Goal: Information Seeking & Learning: Get advice/opinions

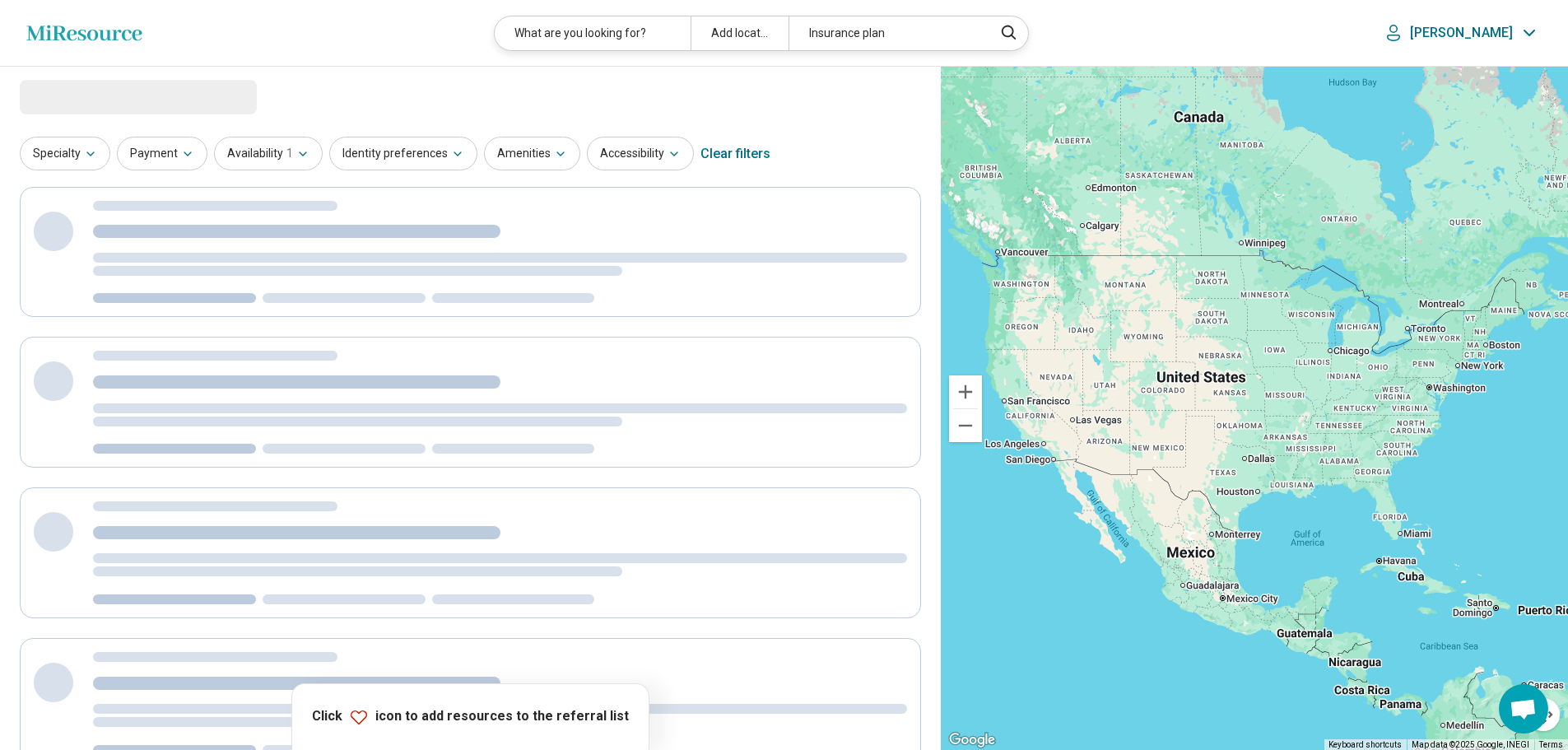
select select "***"
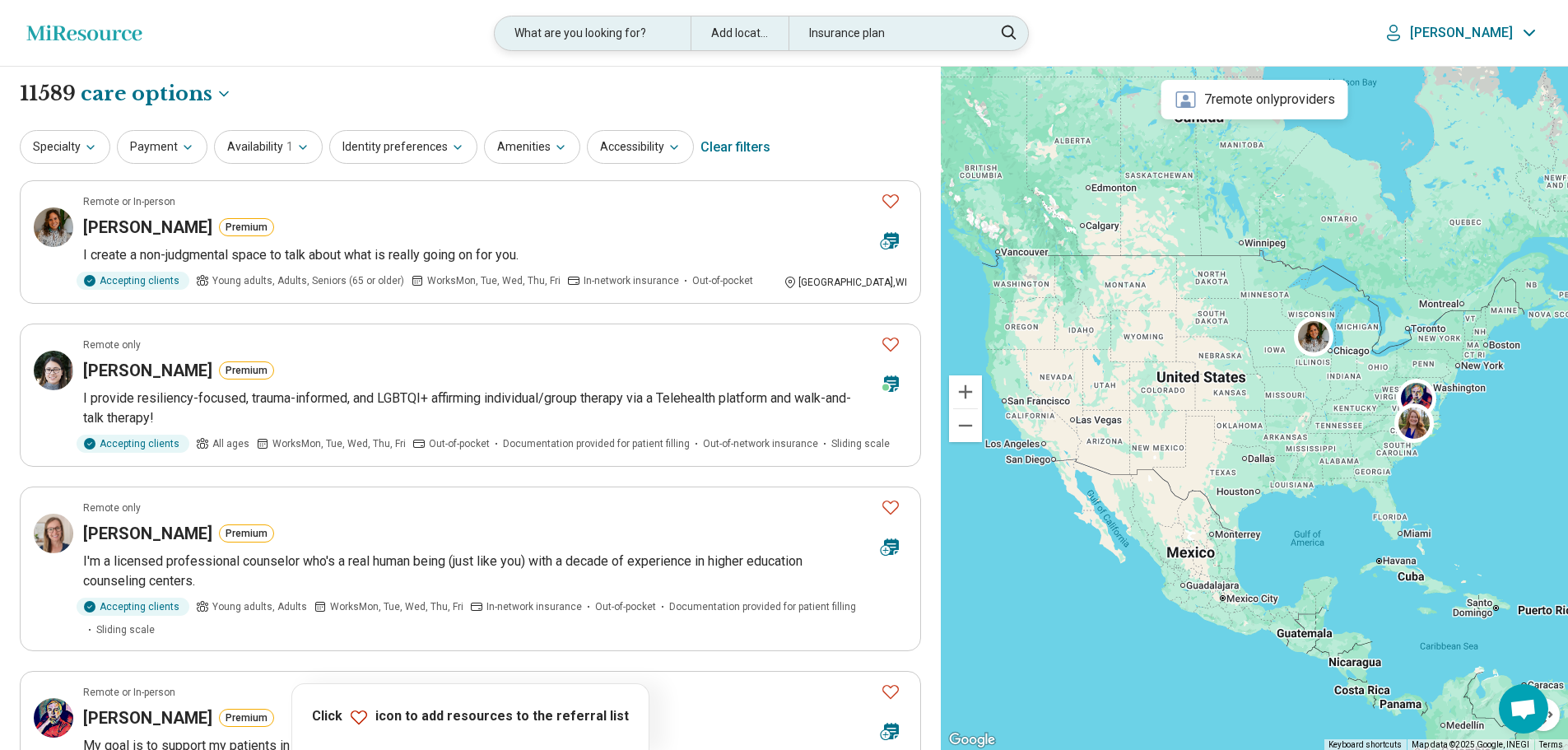
click at [633, 30] on div "What are you looking for?" at bounding box center [592, 33] width 195 height 34
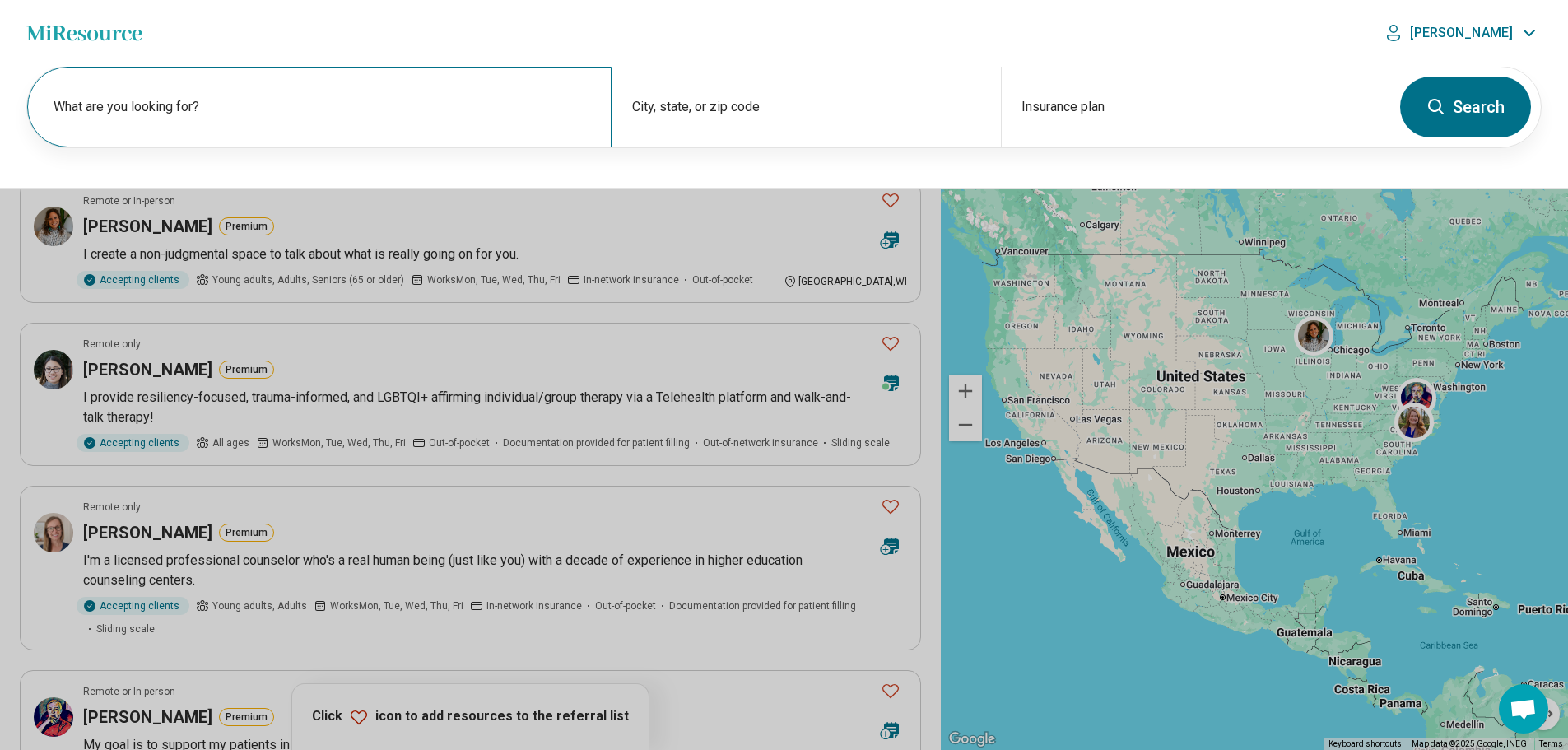
click at [560, 102] on label "What are you looking for?" at bounding box center [322, 107] width 538 height 19
click at [718, 97] on div "City, state, or zip code" at bounding box center [806, 107] width 389 height 81
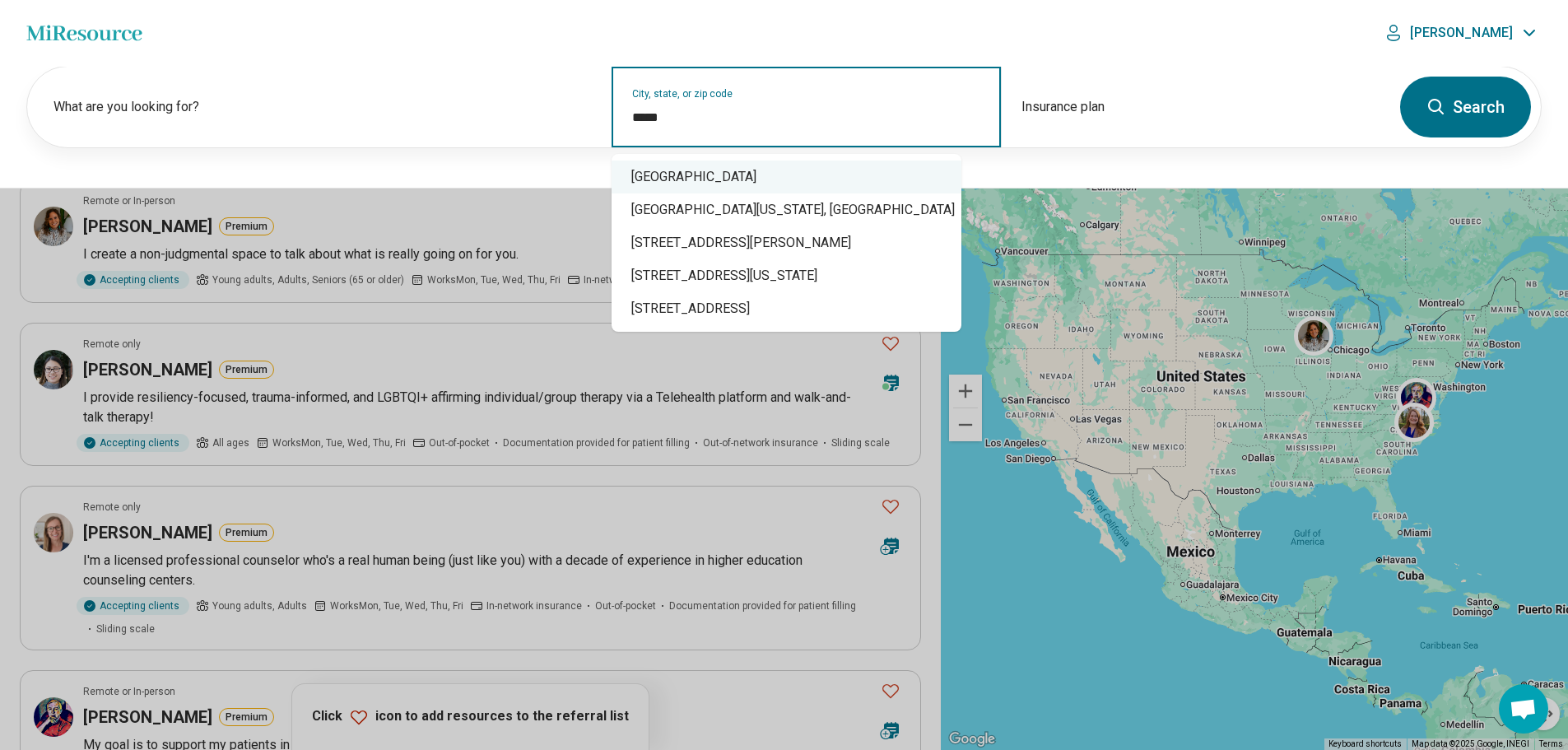
click at [703, 173] on div "Kent, OH 44240" at bounding box center [786, 178] width 350 height 33
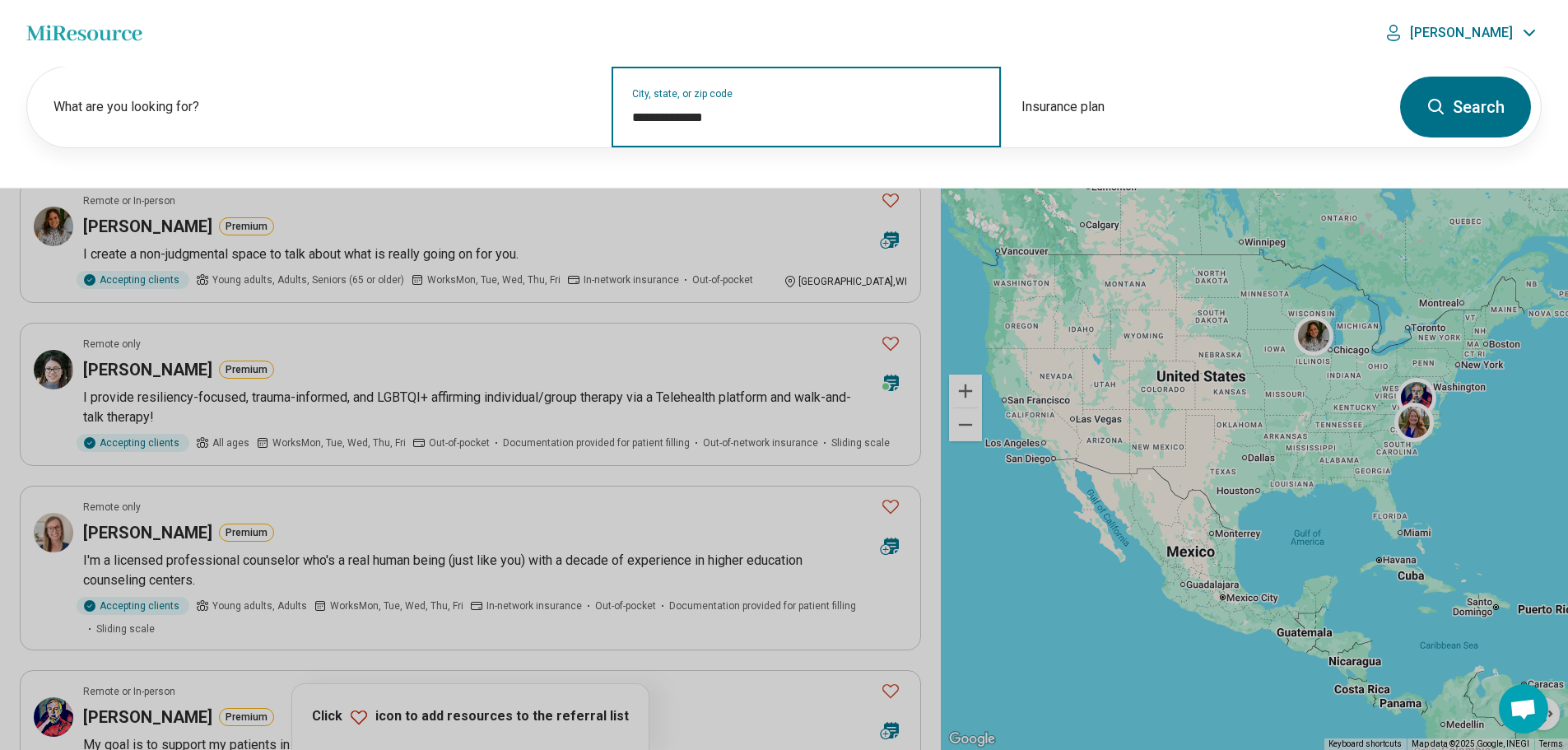
type input "**********"
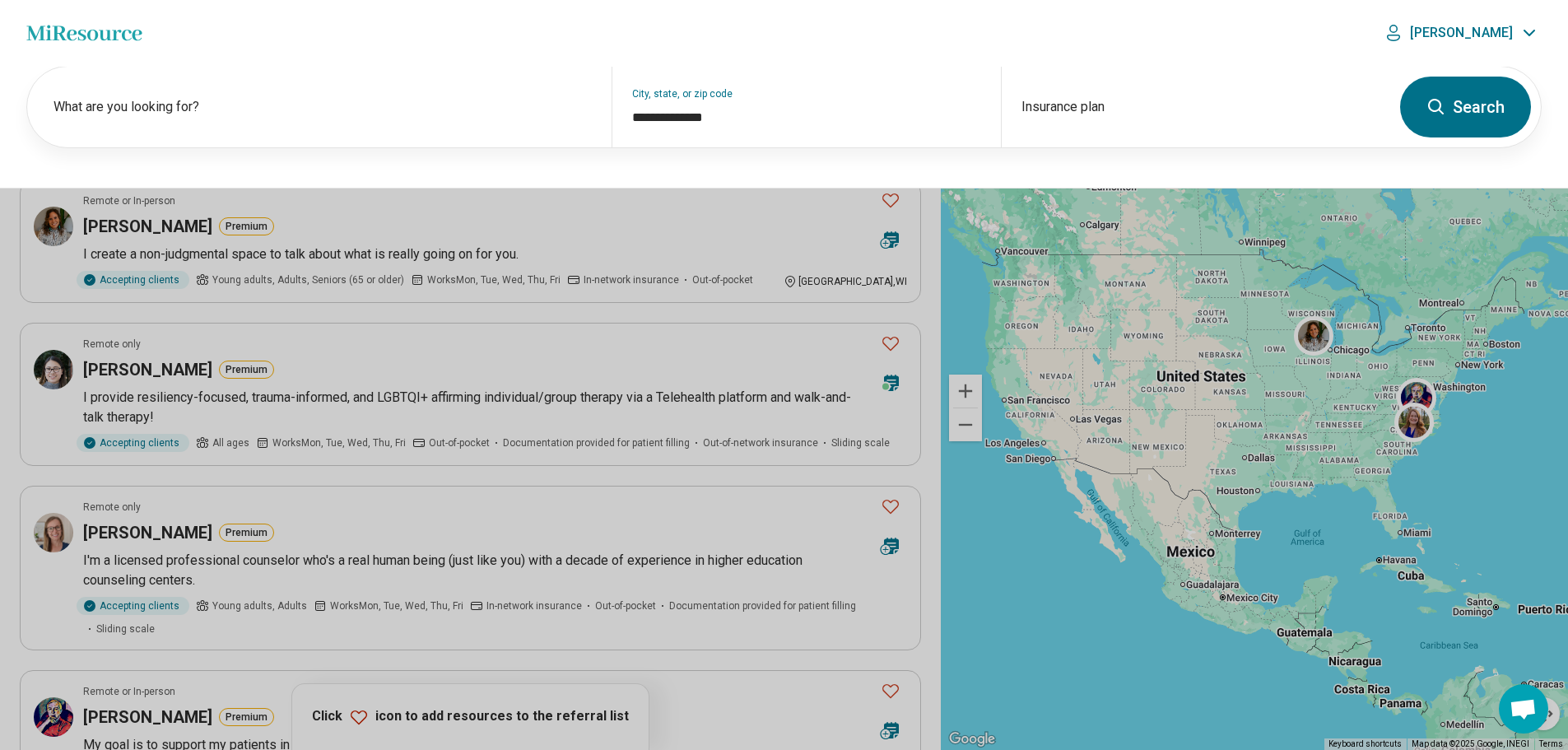
click at [1448, 102] on button "Search" at bounding box center [1465, 107] width 131 height 61
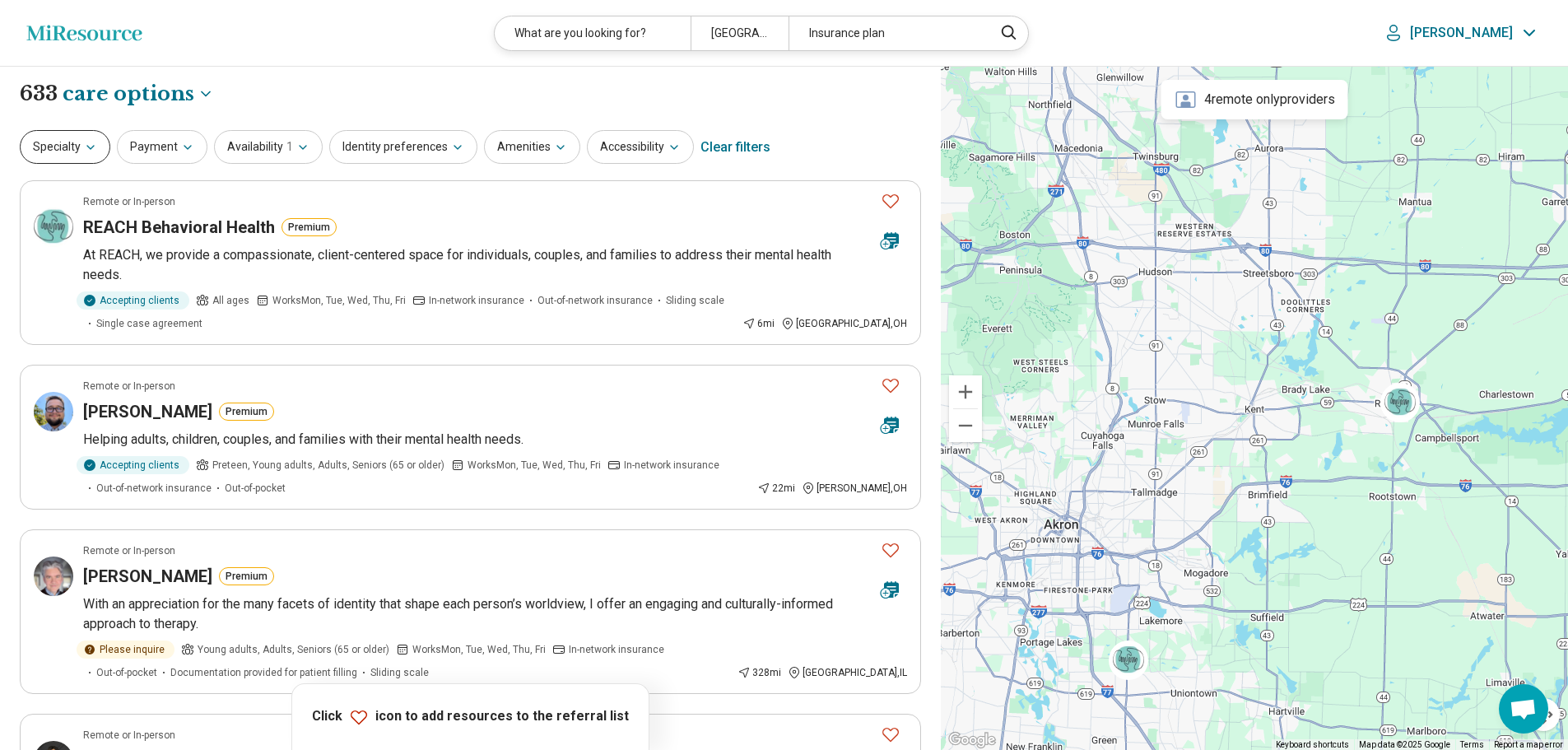
click at [85, 146] on icon "button" at bounding box center [91, 147] width 14 height 14
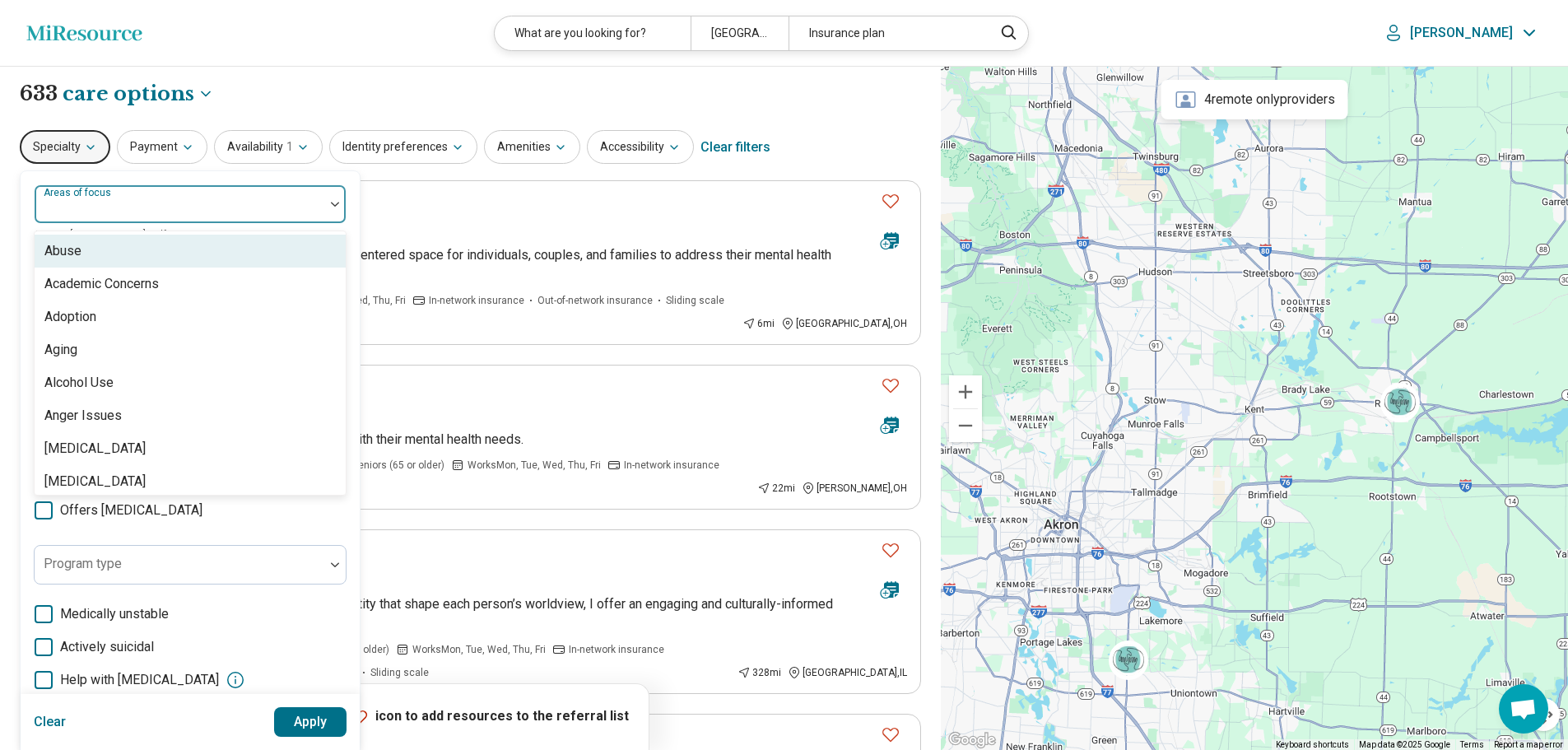
click at [330, 205] on div at bounding box center [335, 204] width 21 height 5
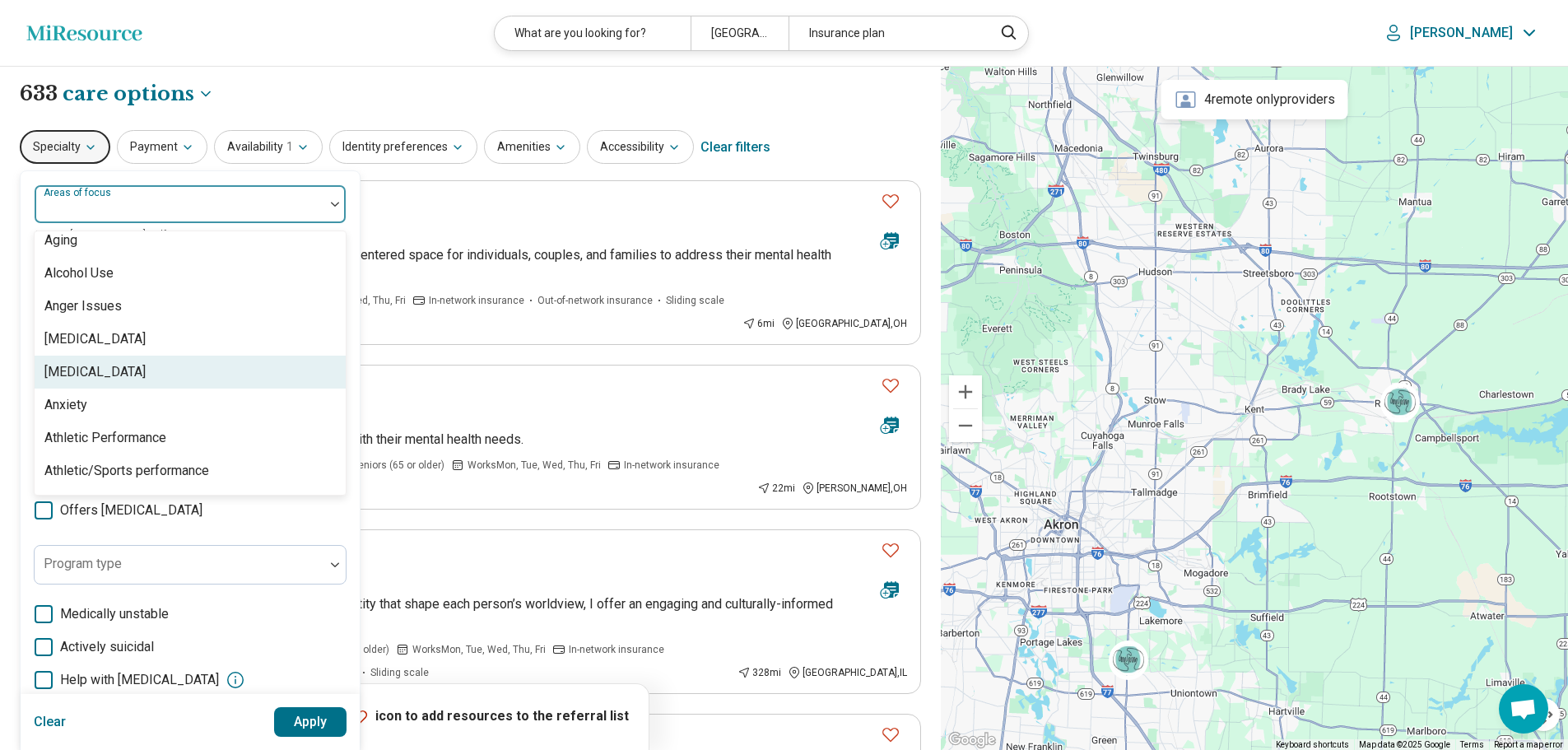
scroll to position [165, 0]
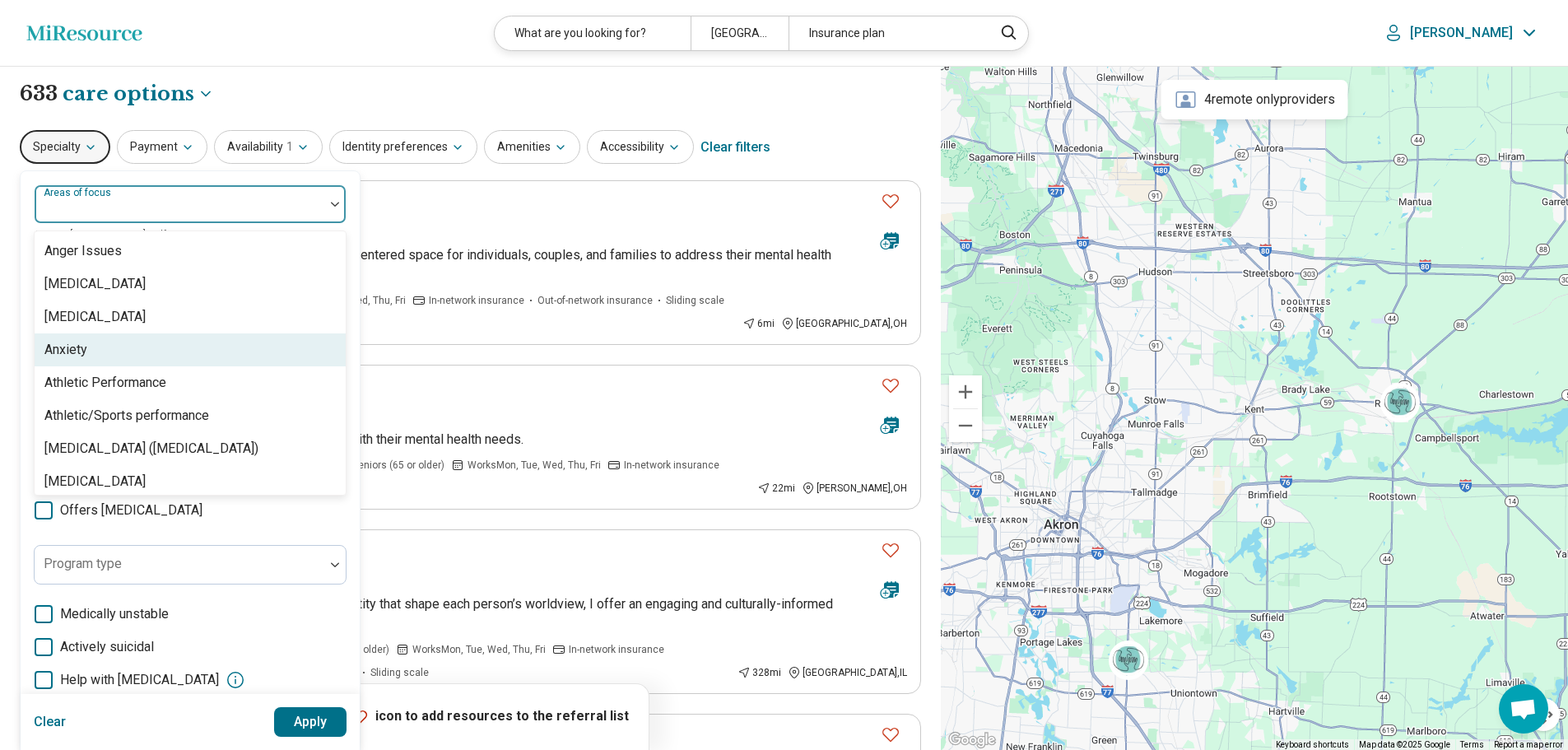
click at [74, 353] on div "Anxiety" at bounding box center [66, 350] width 43 height 19
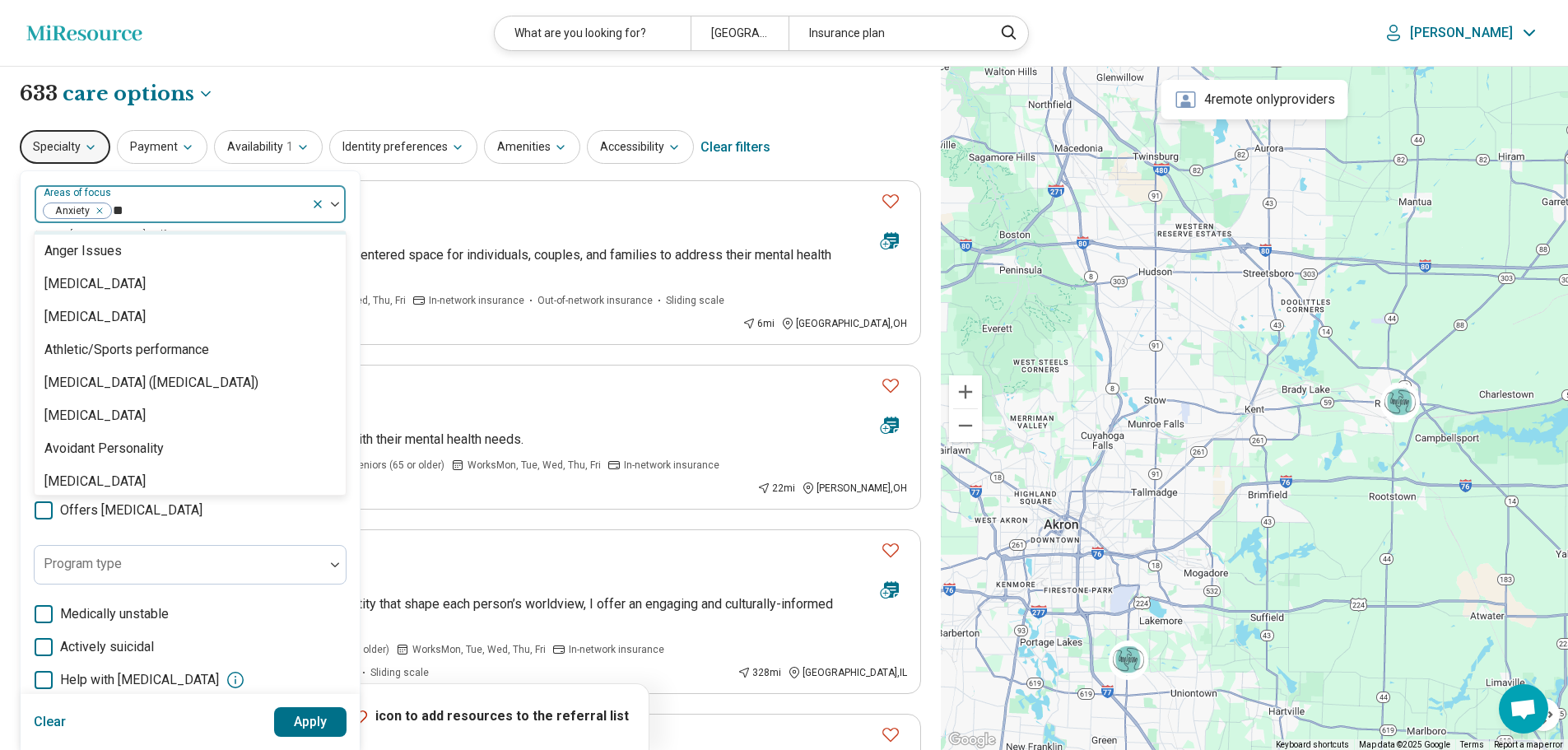
scroll to position [0, 0]
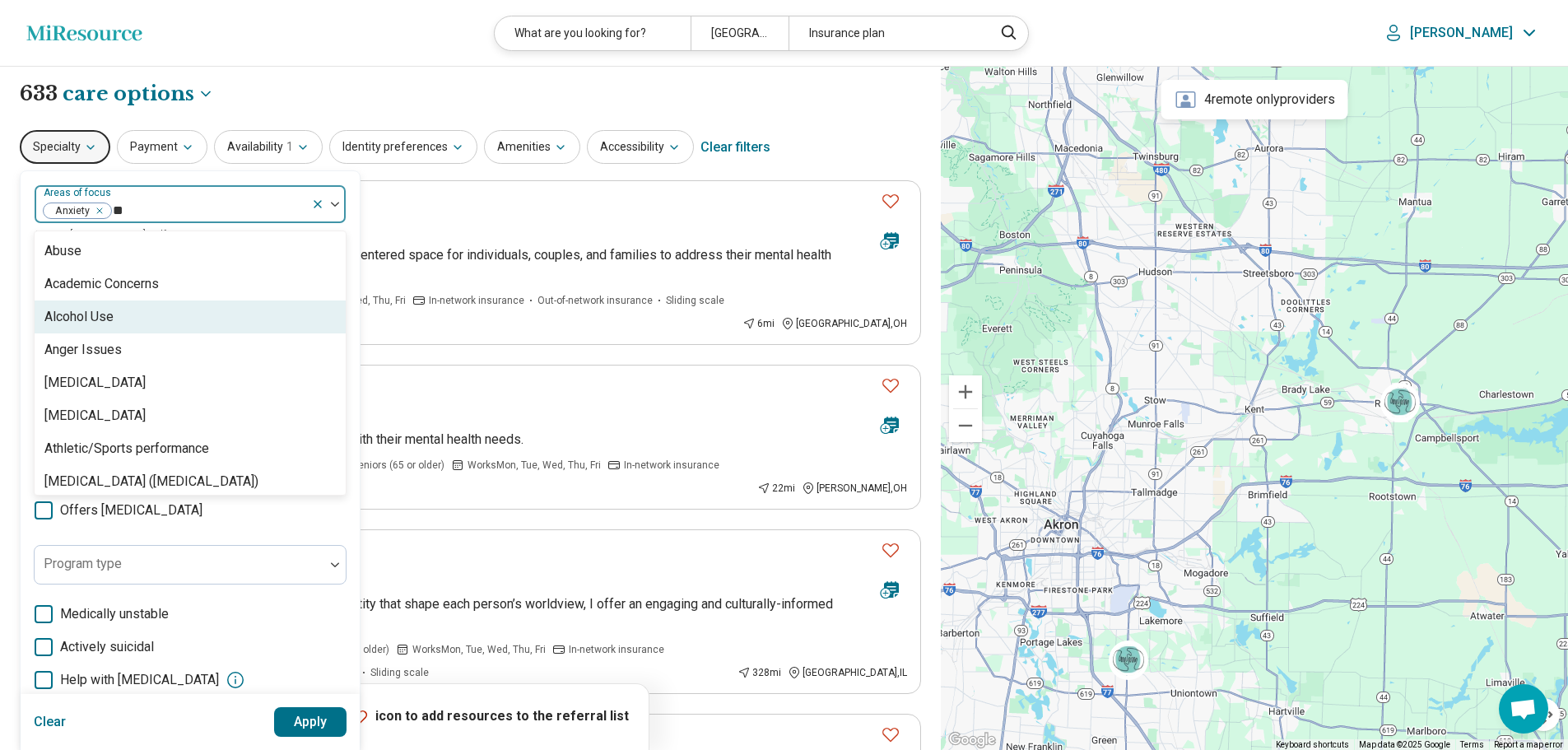
type input "***"
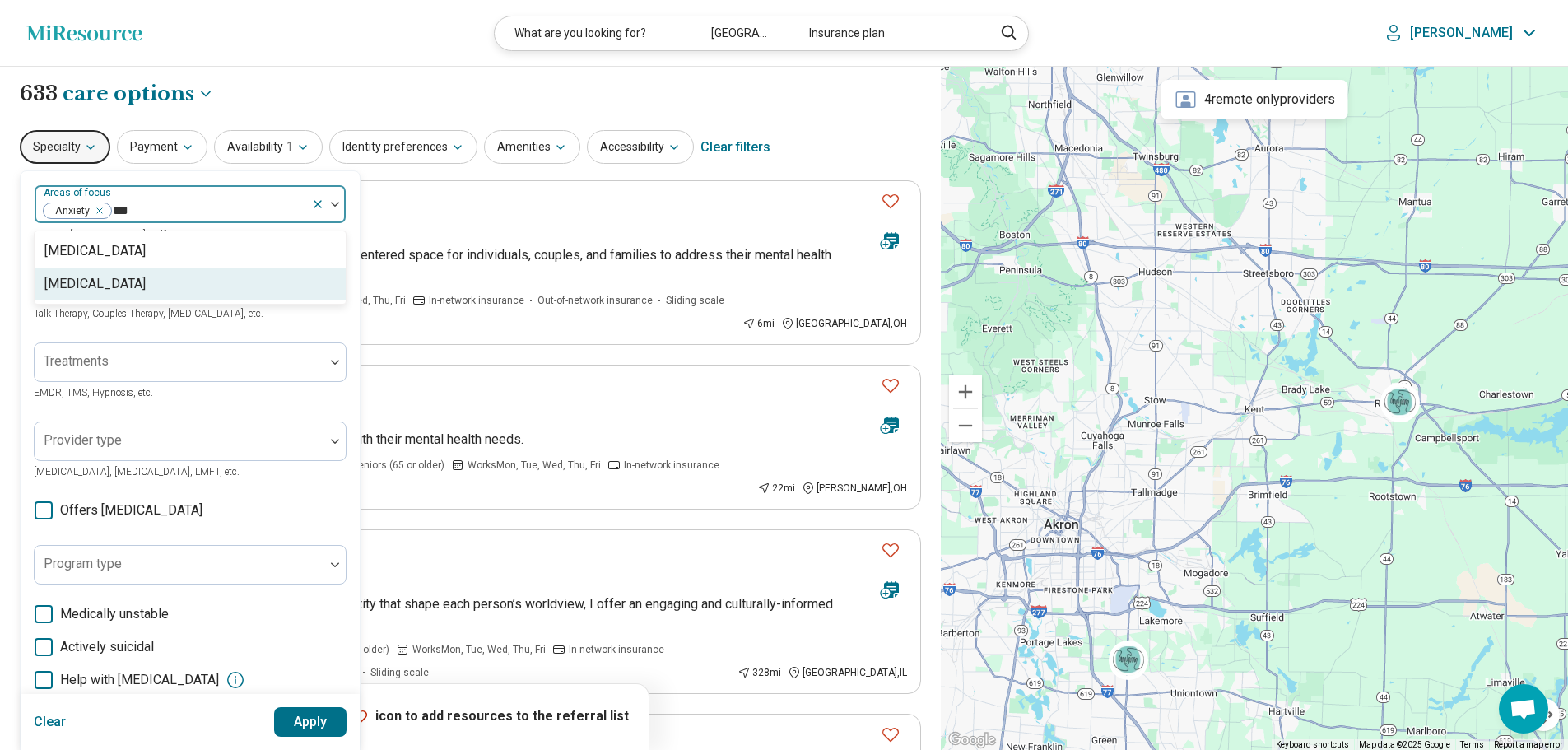
click at [112, 285] on div "[MEDICAL_DATA]" at bounding box center [95, 284] width 101 height 19
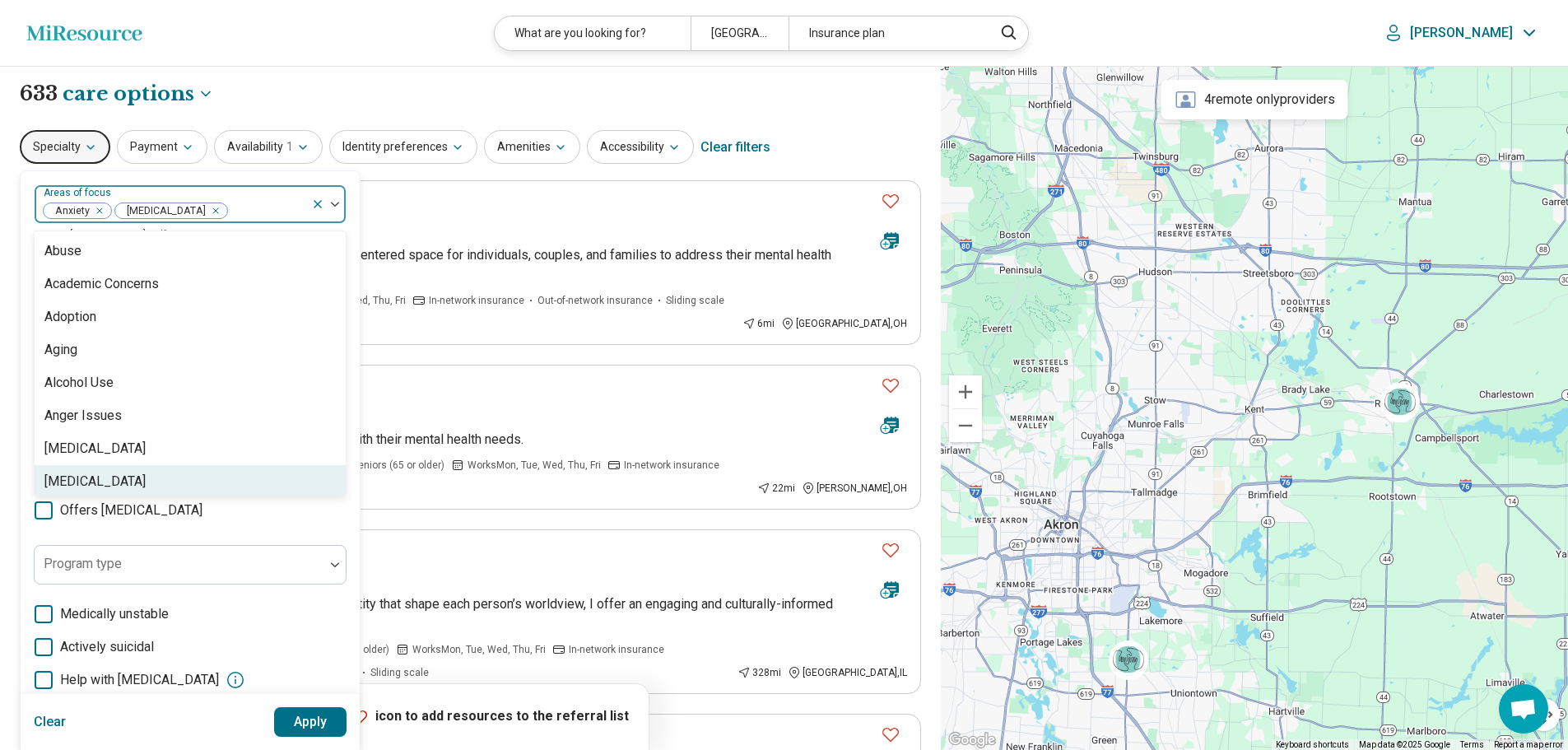
click at [307, 722] on button "Apply" at bounding box center [311, 722] width 74 height 30
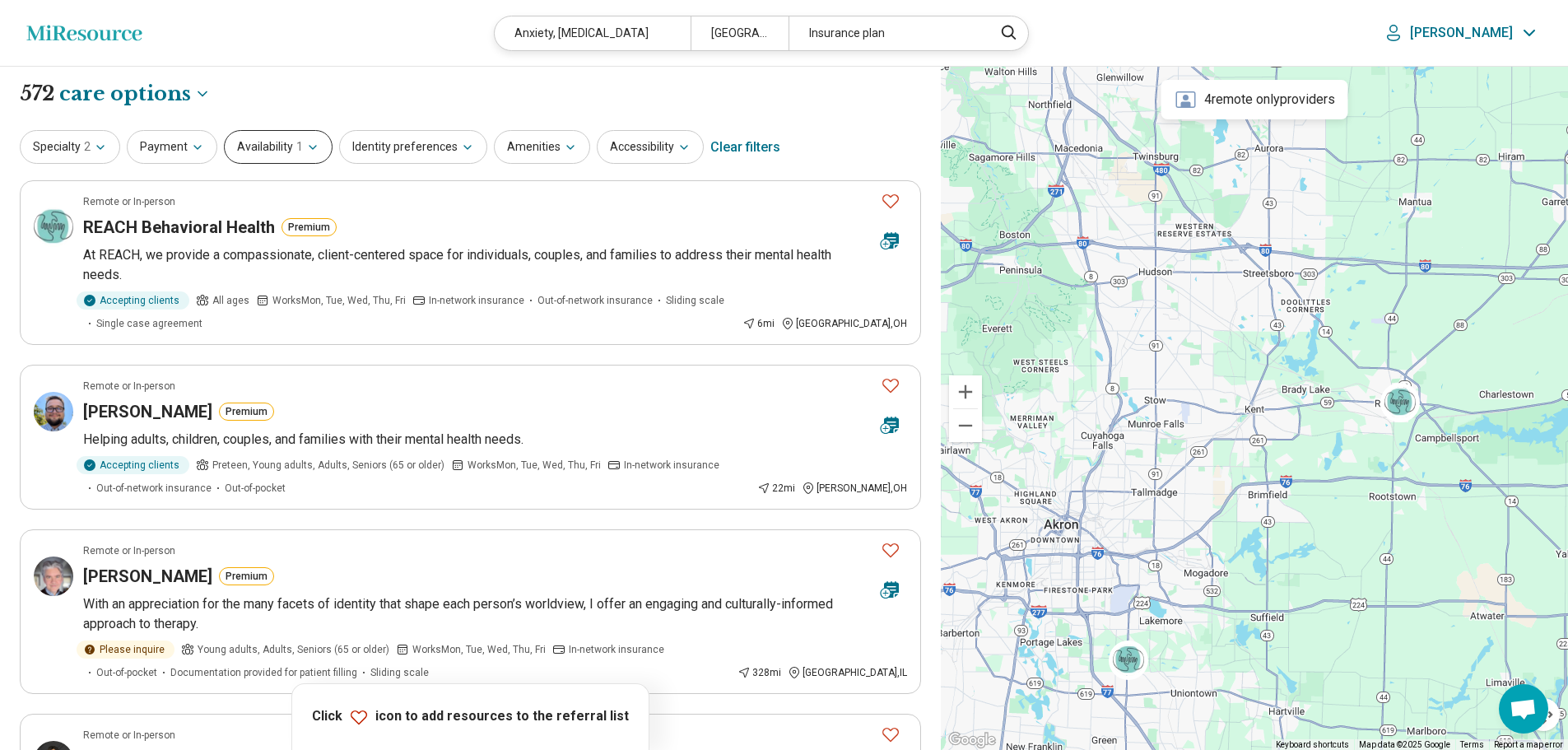
click at [313, 143] on icon "button" at bounding box center [313, 147] width 14 height 14
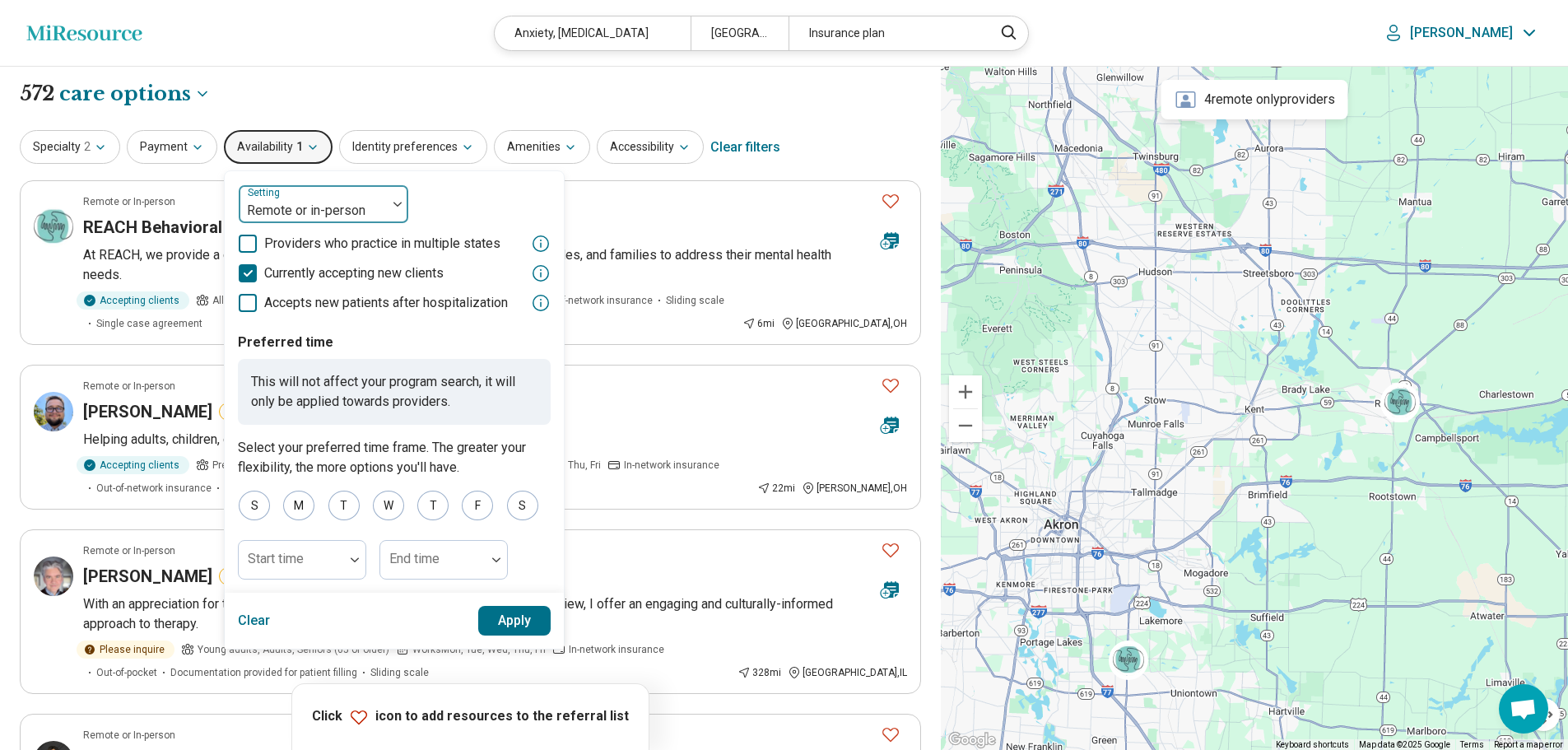
click at [394, 203] on img at bounding box center [398, 204] width 8 height 5
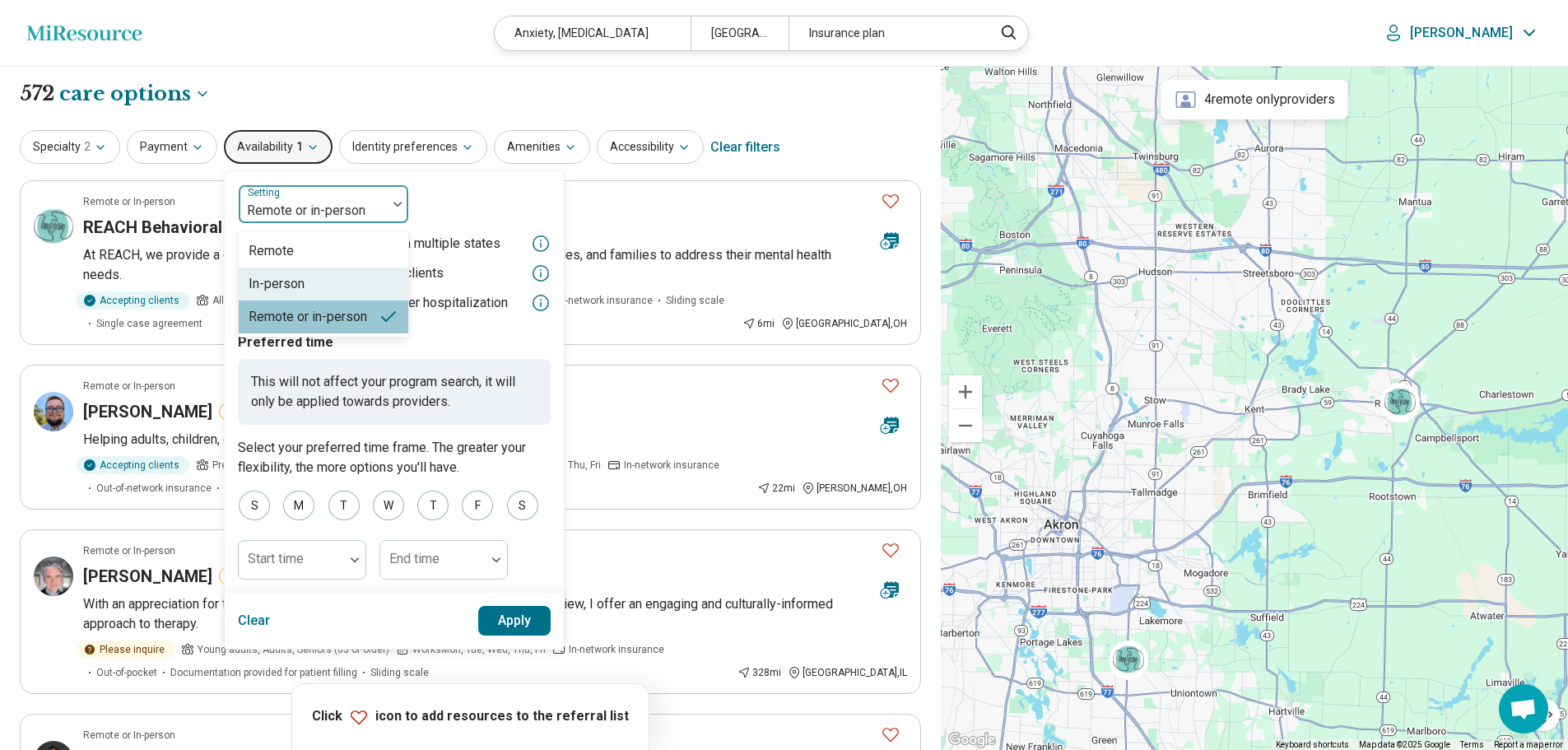
click at [278, 286] on div "In-person" at bounding box center [276, 284] width 56 height 19
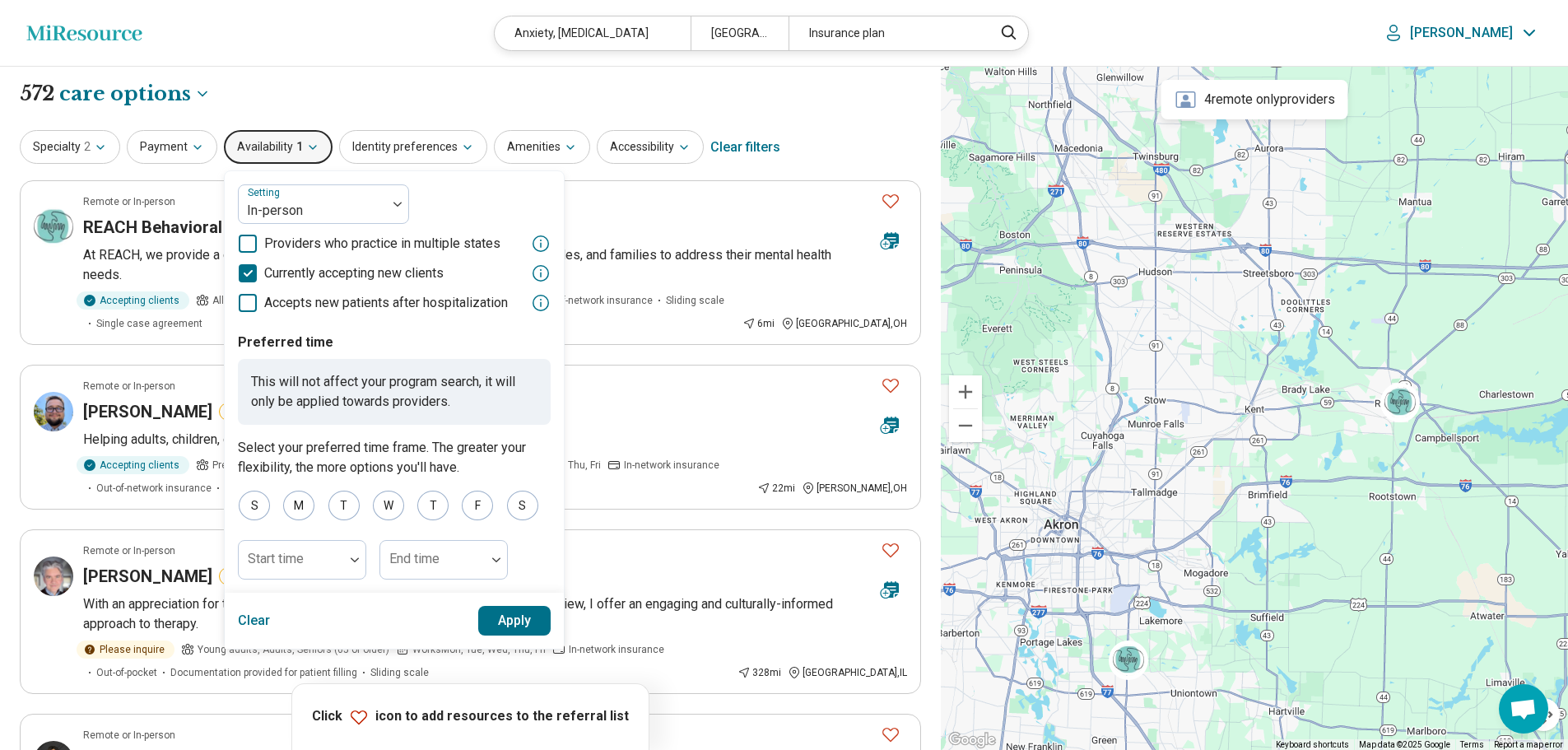
click at [509, 618] on button "Apply" at bounding box center [515, 621] width 74 height 30
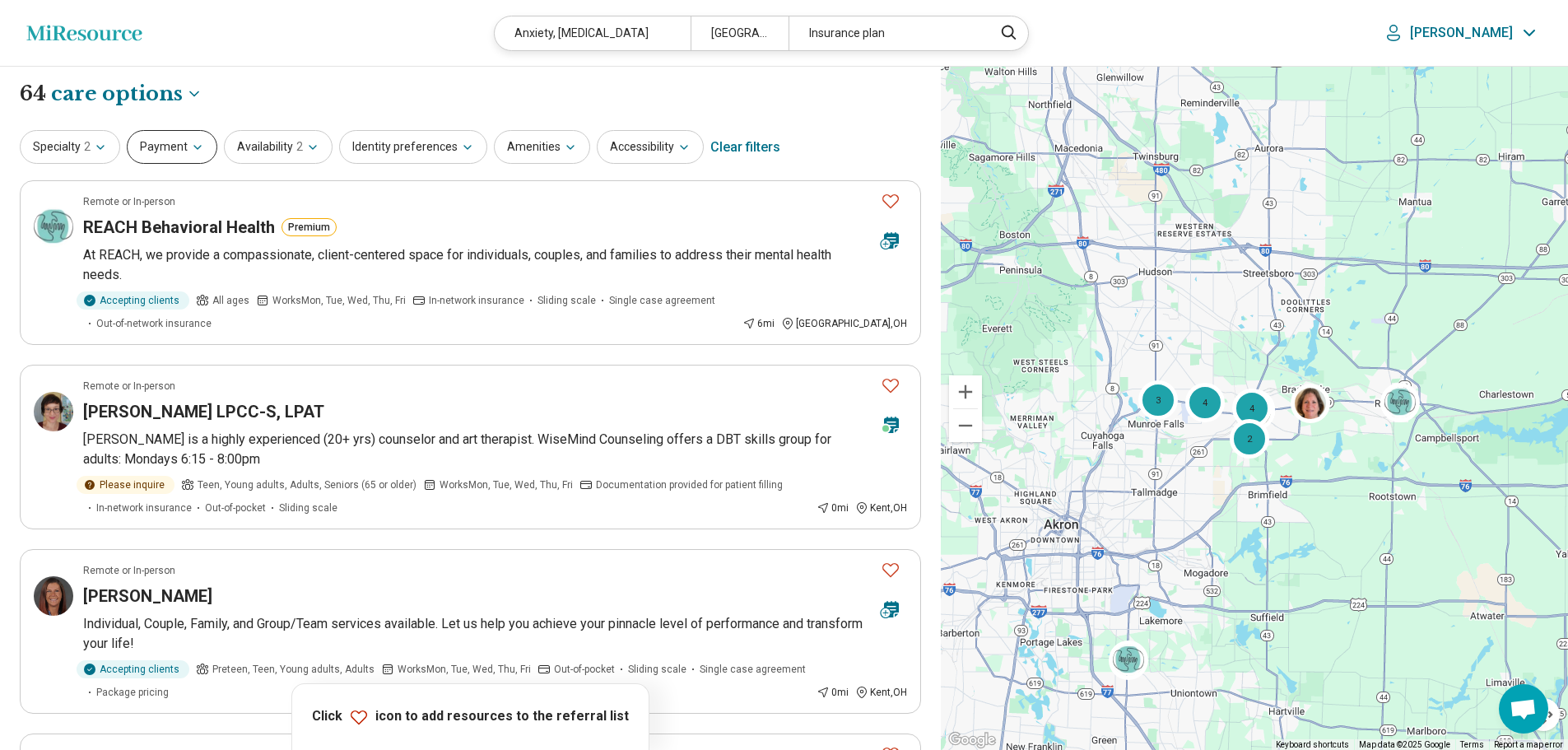
click at [199, 141] on icon "button" at bounding box center [198, 147] width 14 height 14
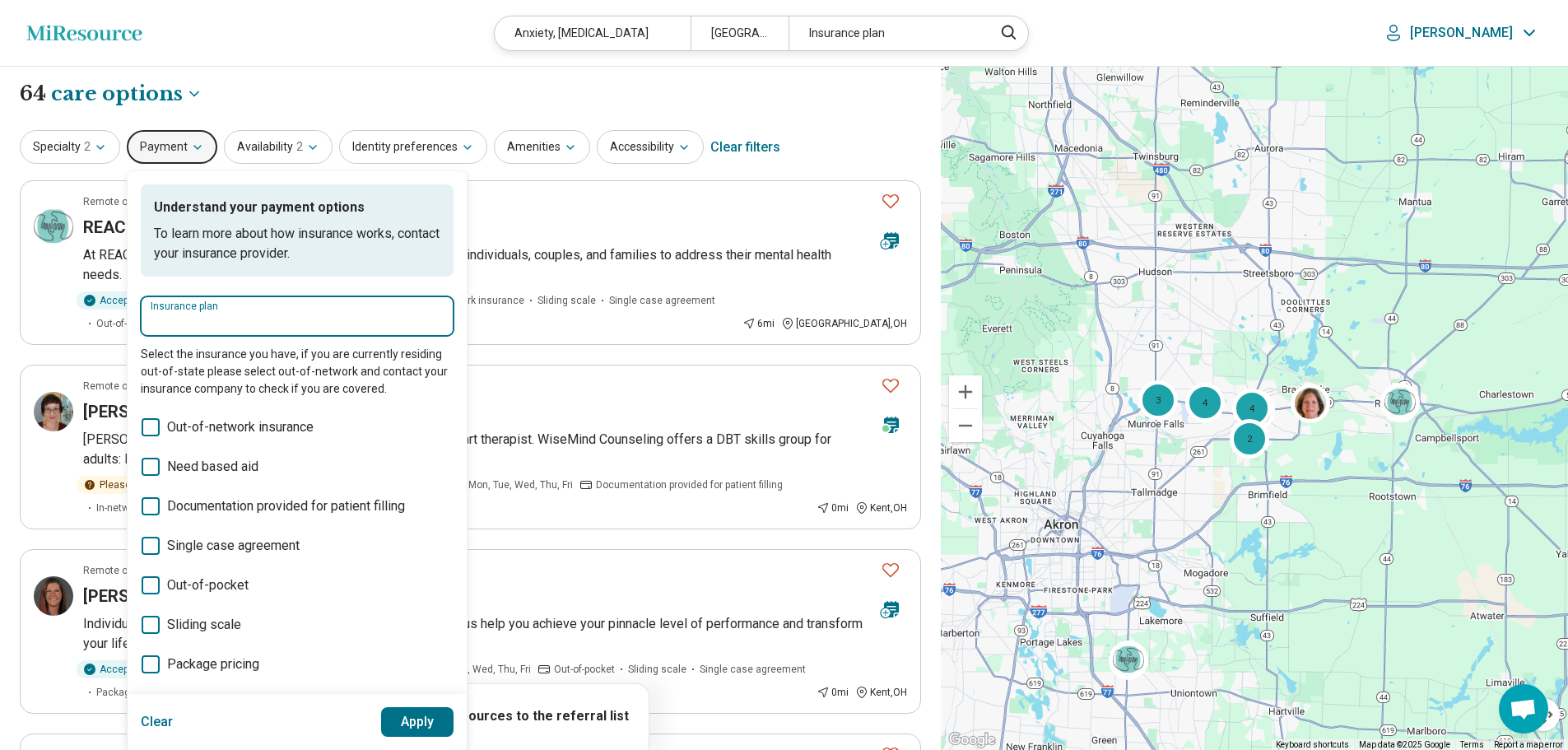
click at [195, 324] on input "Insurance plan" at bounding box center [297, 322] width 293 height 19
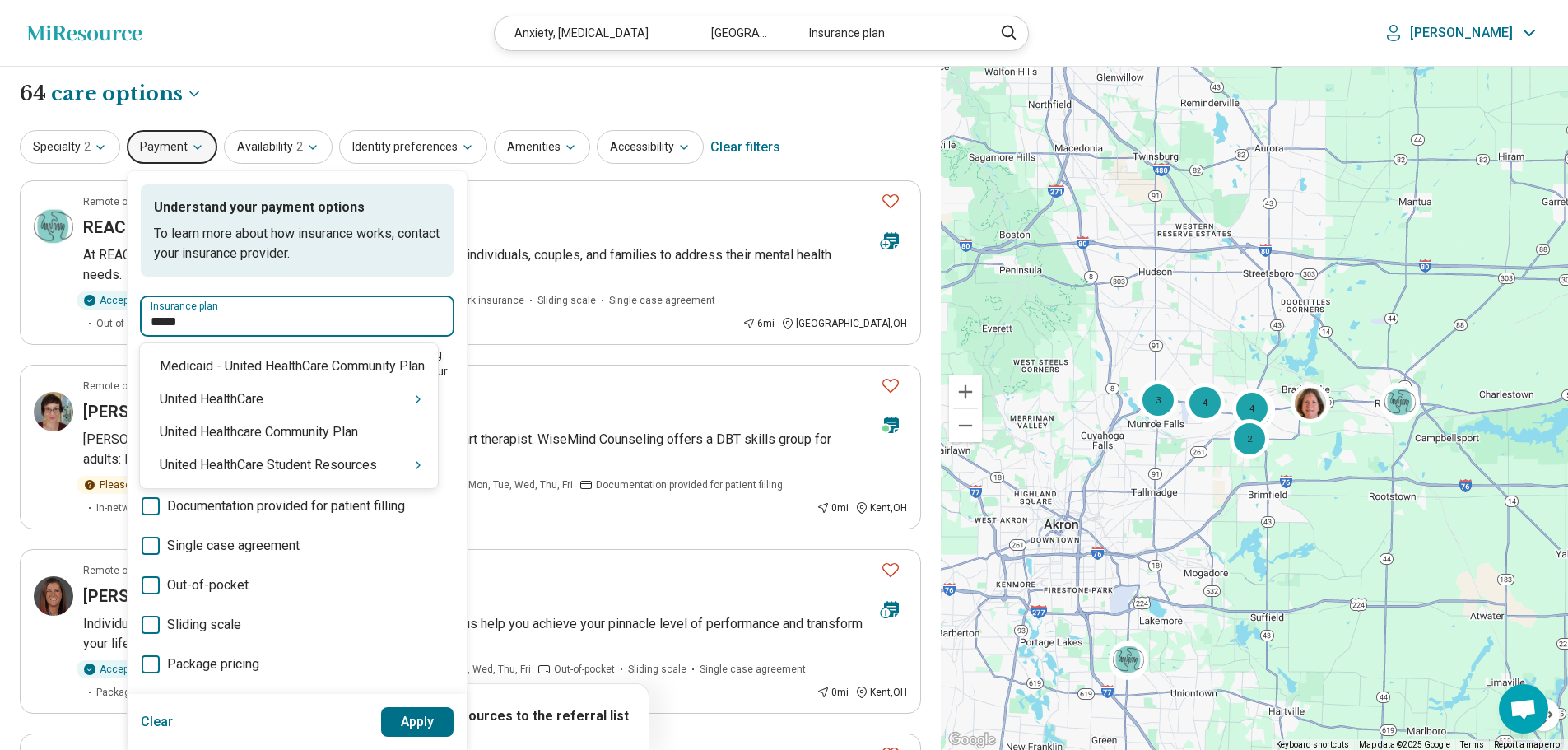
type input "******"
click at [220, 404] on div "United HealthCare" at bounding box center [288, 400] width 298 height 33
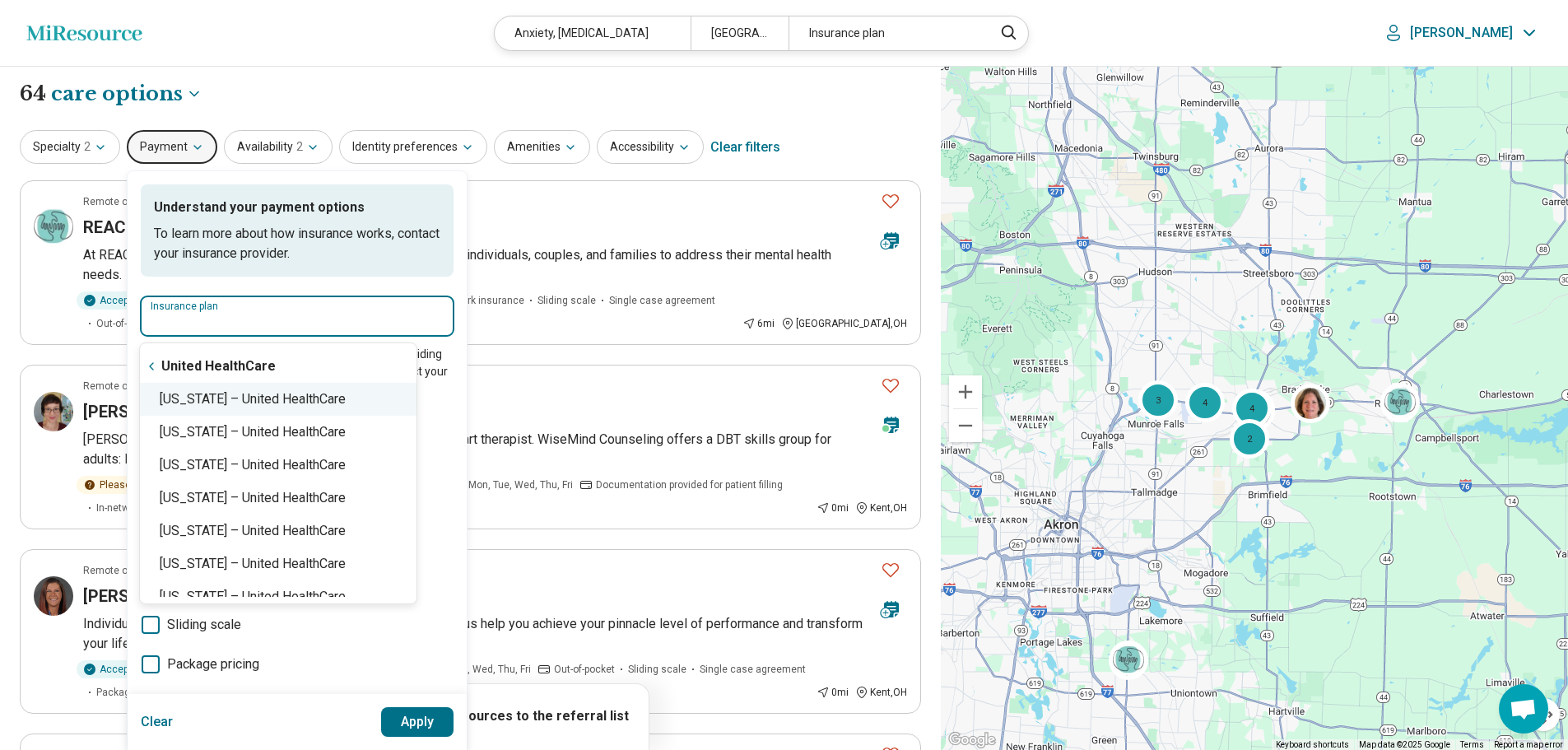
click at [235, 395] on div "Ohio – United HealthCare" at bounding box center [277, 400] width 276 height 33
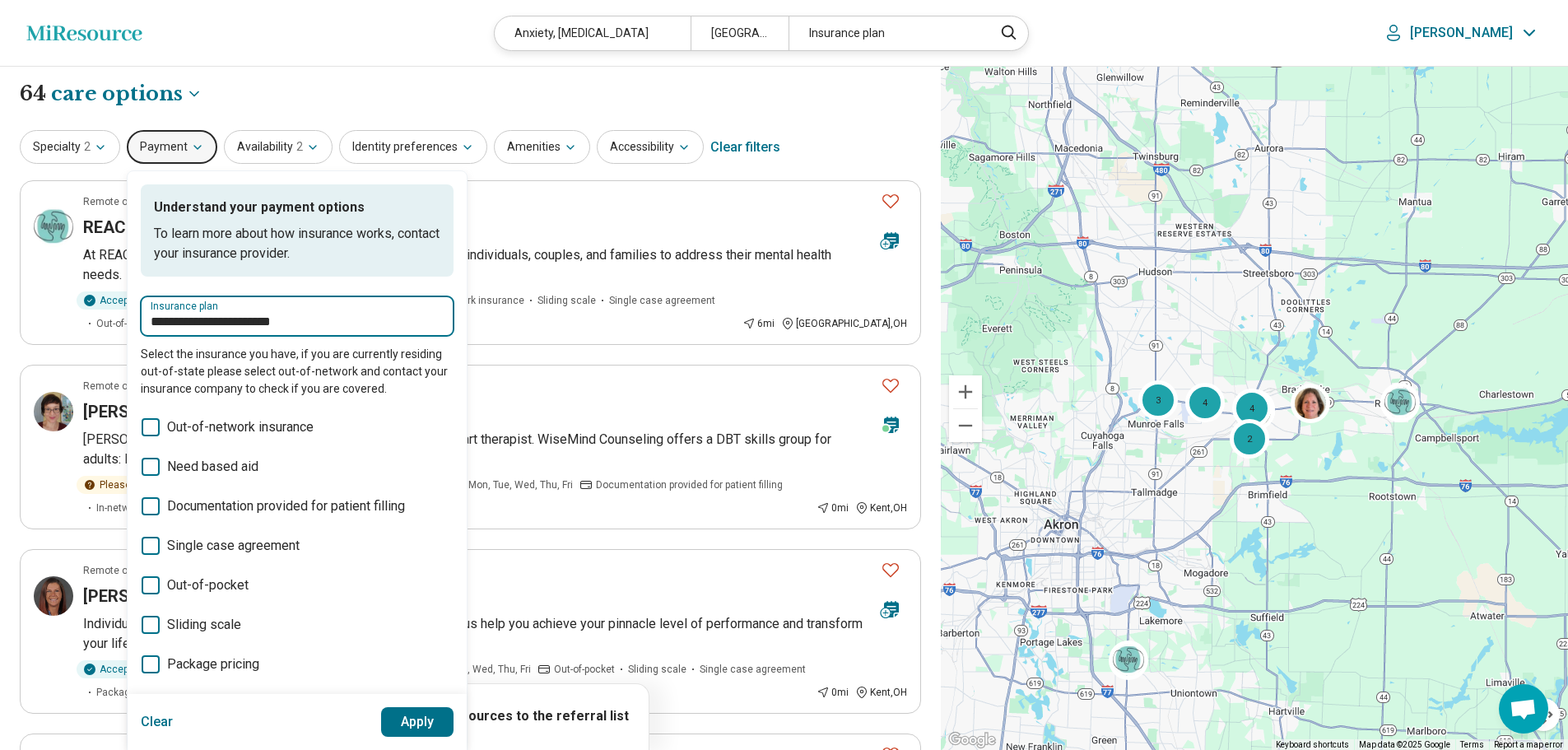
type input "**********"
click at [403, 718] on button "Apply" at bounding box center [418, 722] width 74 height 30
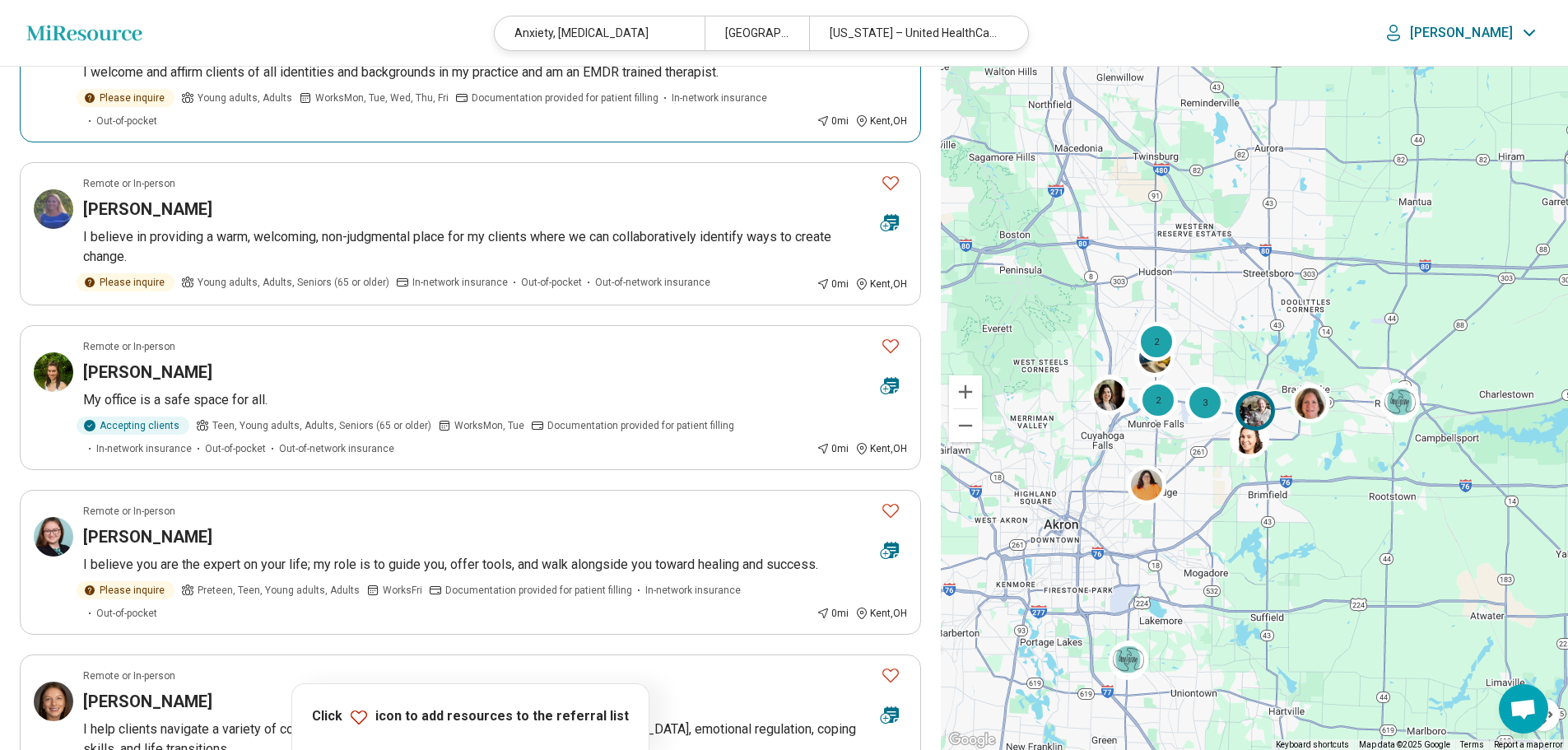
scroll to position [576, 0]
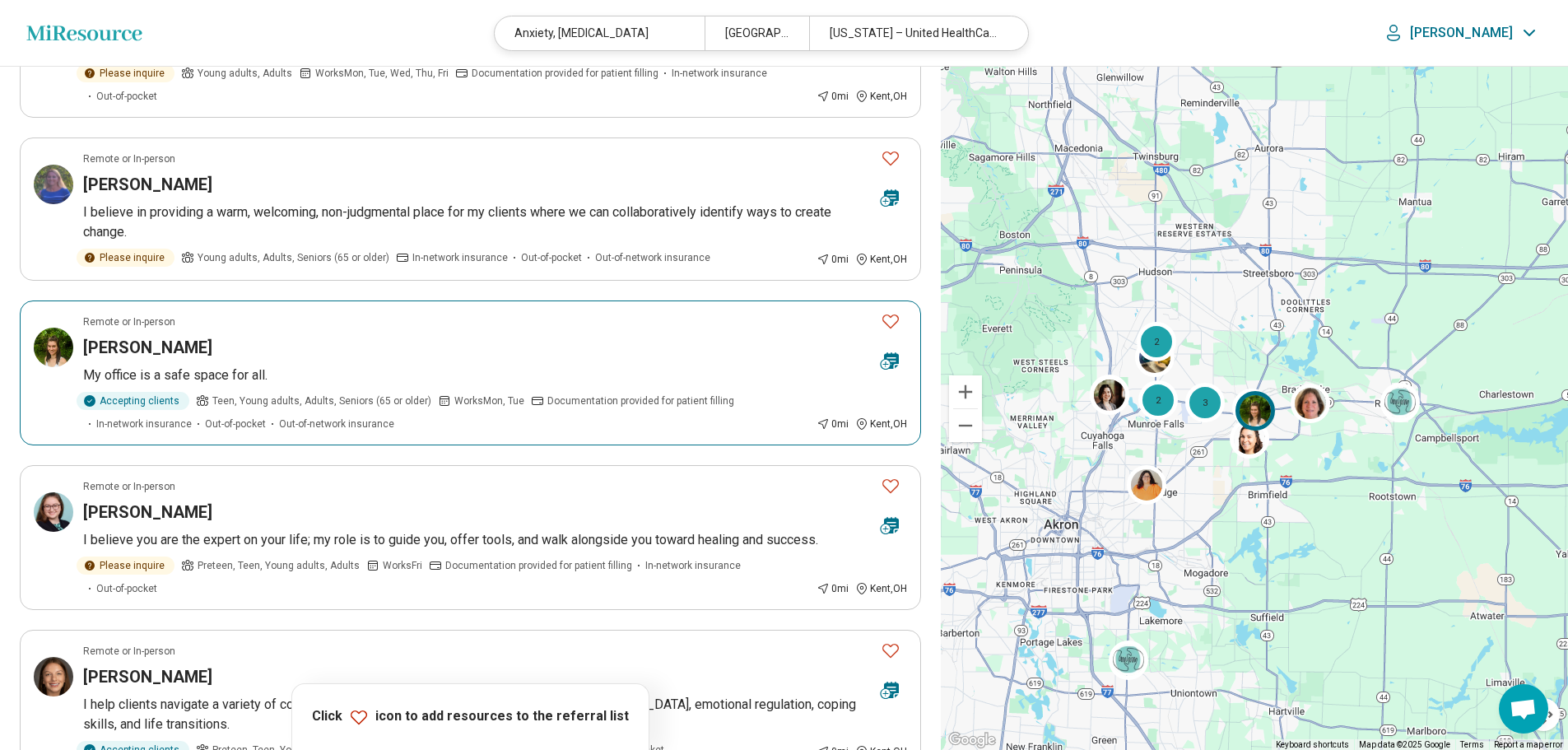
click at [153, 349] on h3 "Ashley Shaheen" at bounding box center [147, 347] width 129 height 23
click at [894, 314] on icon "Favorite" at bounding box center [890, 321] width 19 height 19
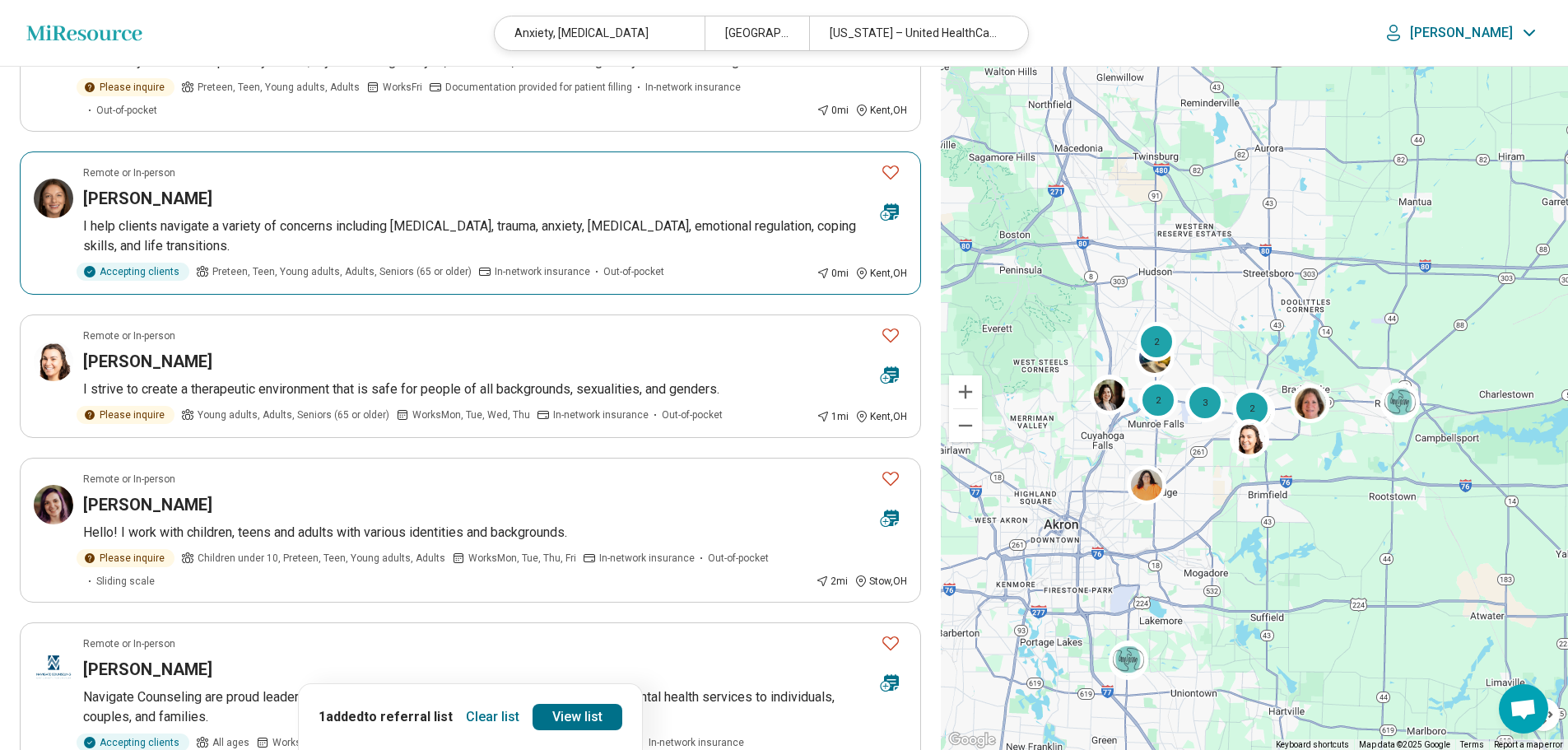
scroll to position [1070, 0]
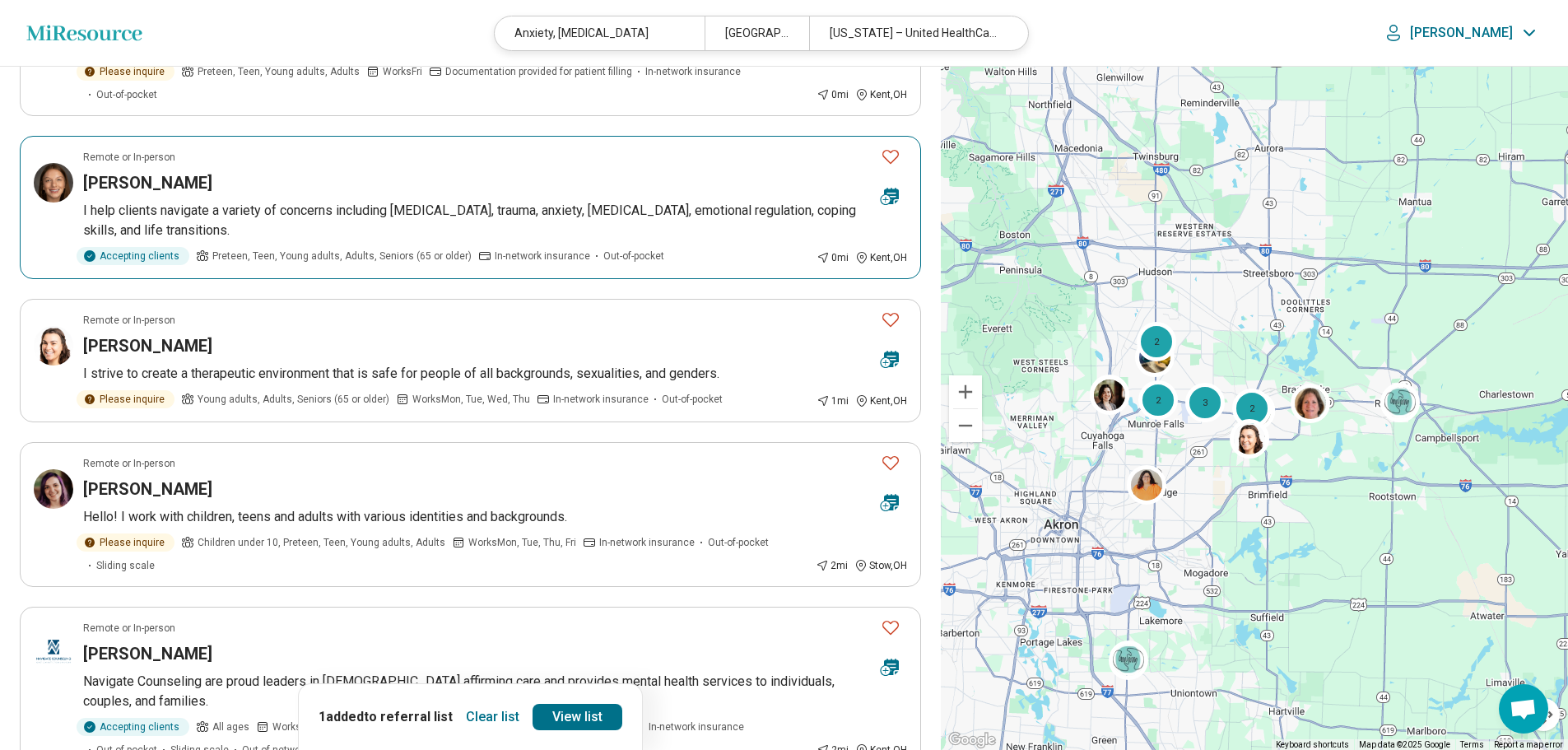
click at [130, 172] on h3 "Ayla Danes" at bounding box center [147, 183] width 129 height 23
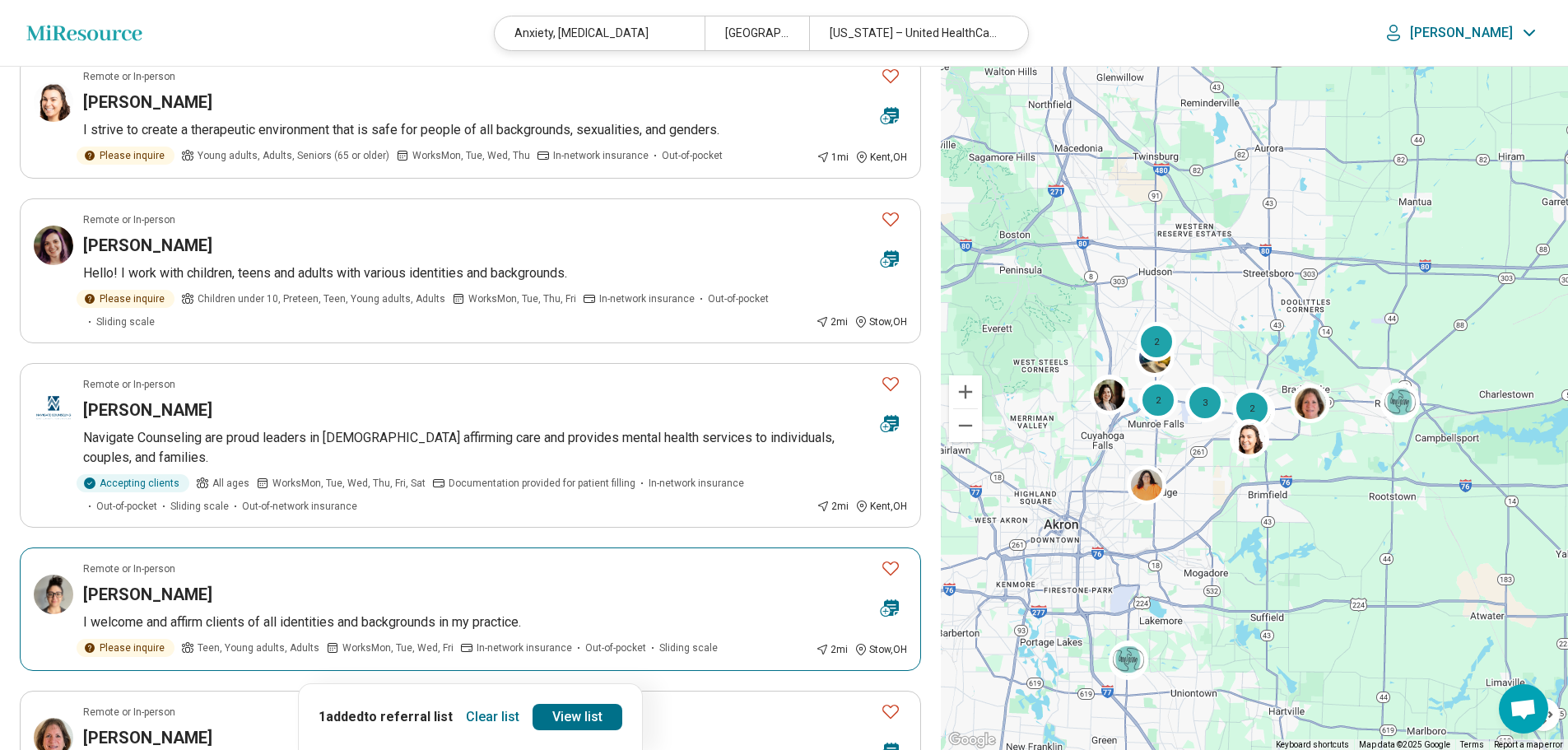
scroll to position [1318, 0]
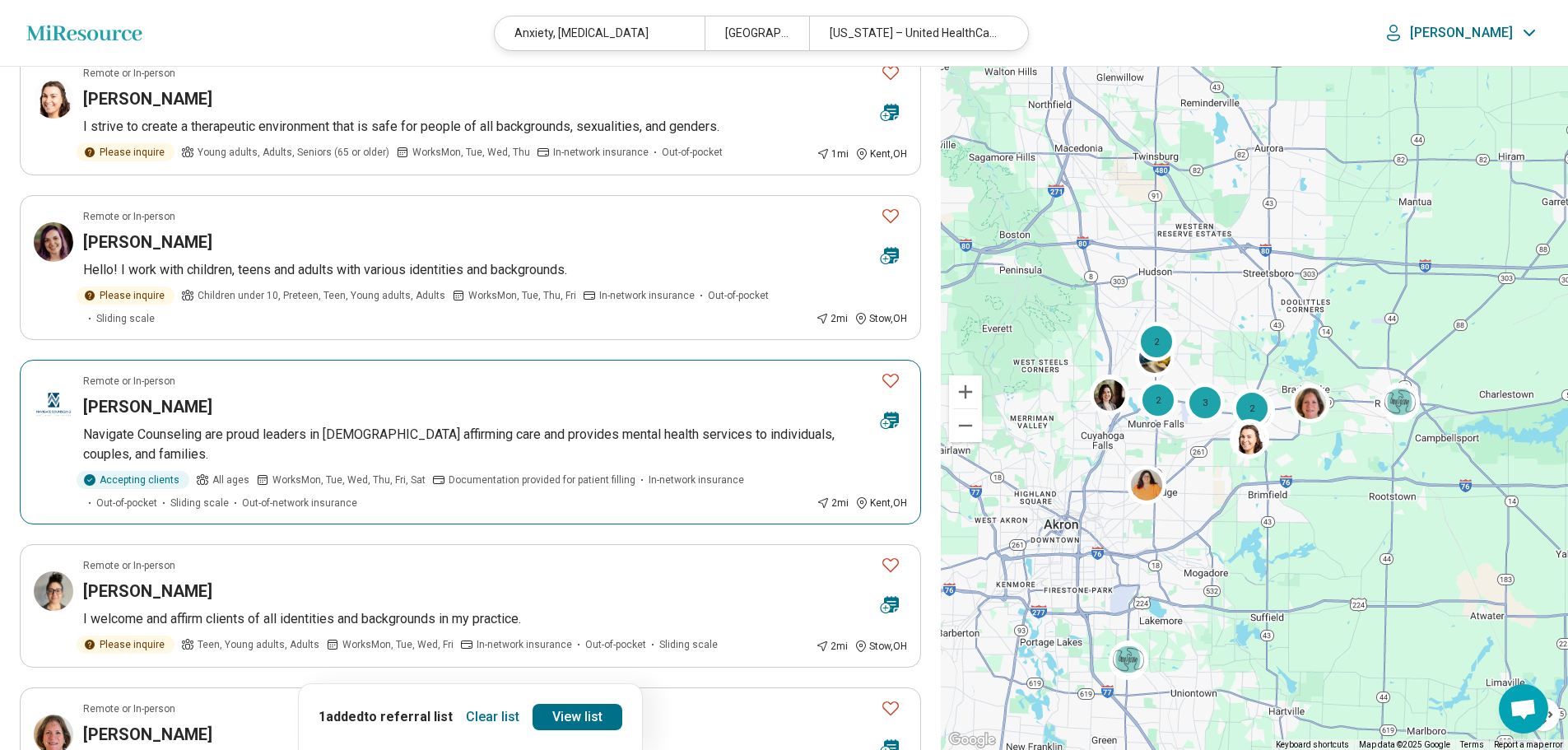
click at [892, 371] on icon "Favorite" at bounding box center [890, 380] width 19 height 19
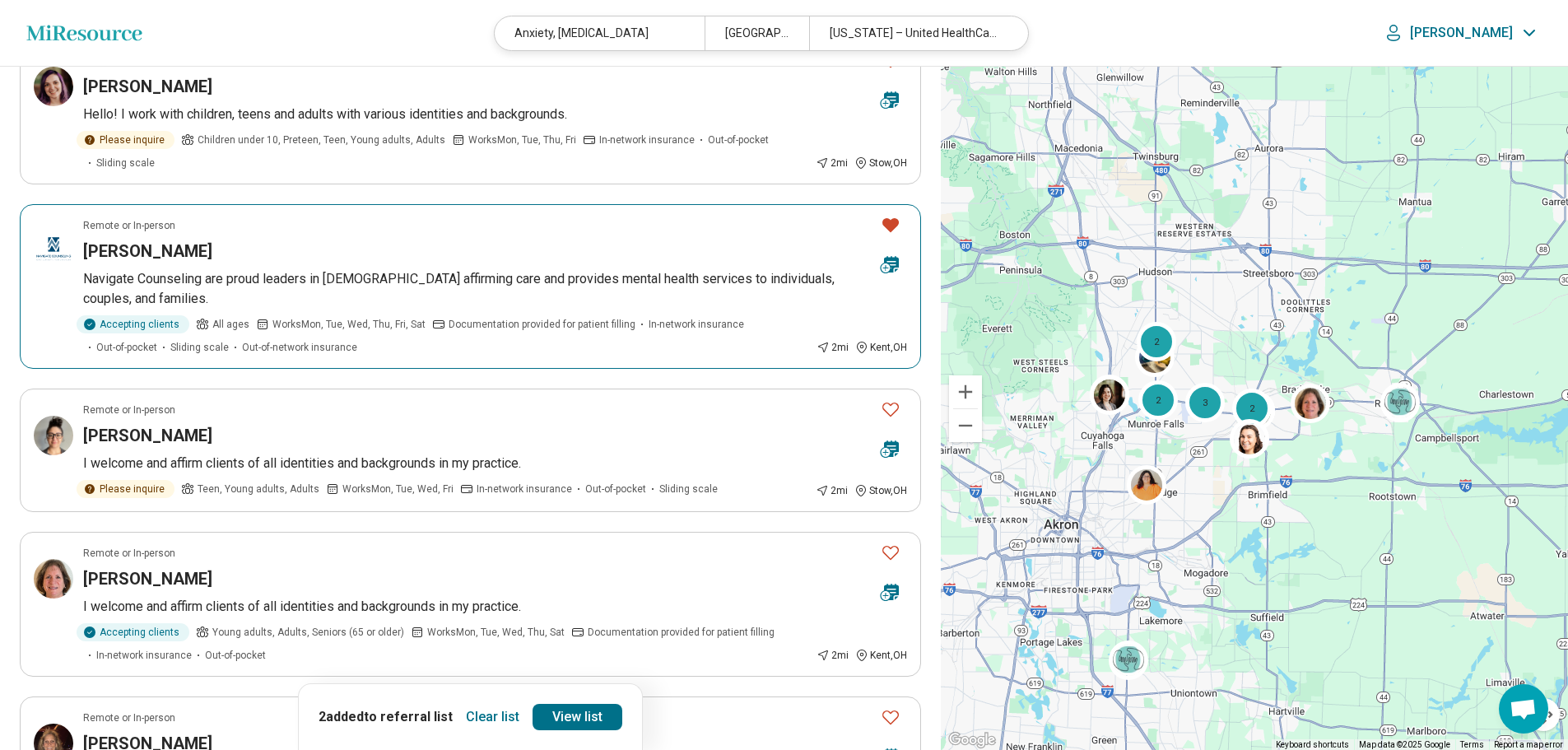
scroll to position [1565, 0]
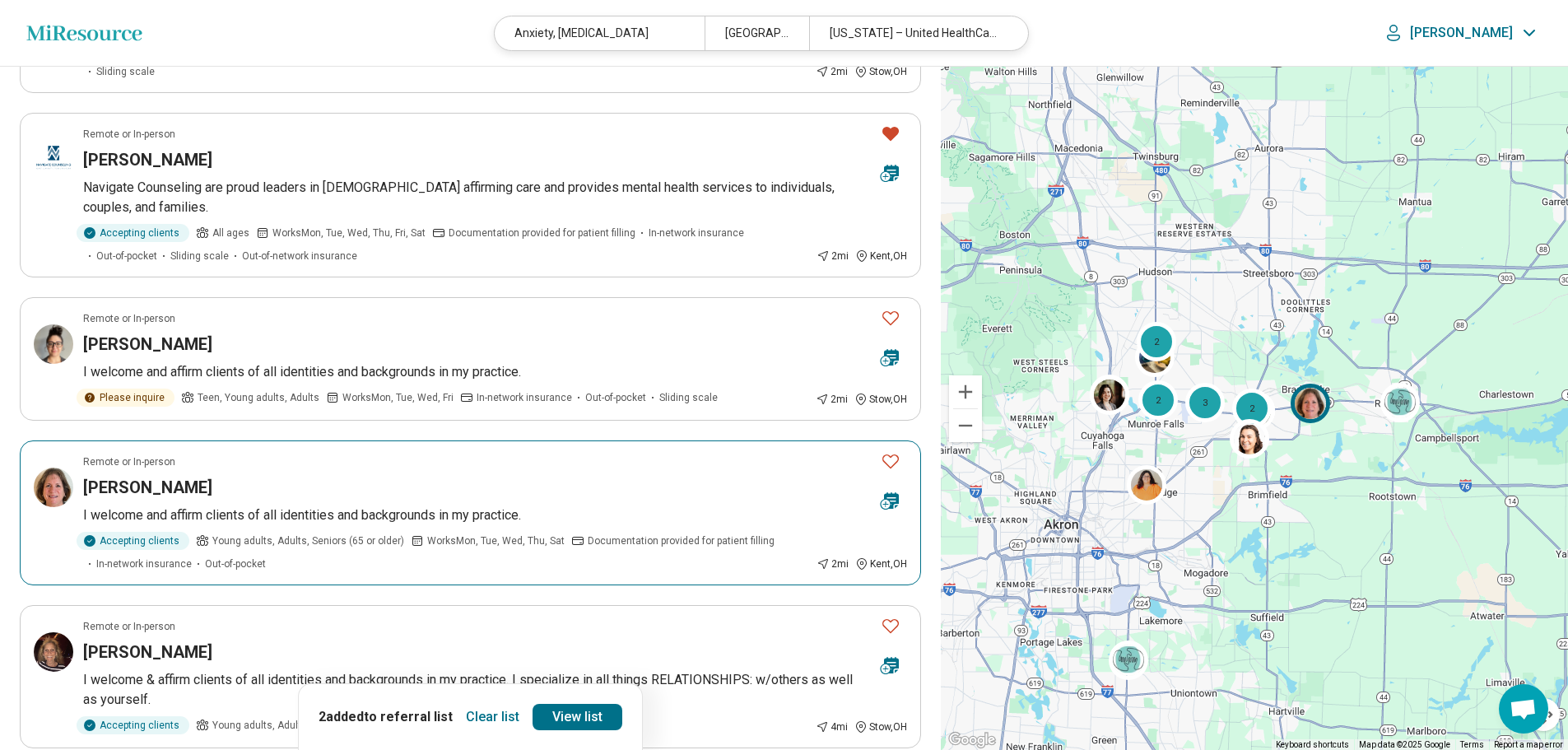
click at [891, 451] on icon "Favorite" at bounding box center [890, 461] width 19 height 19
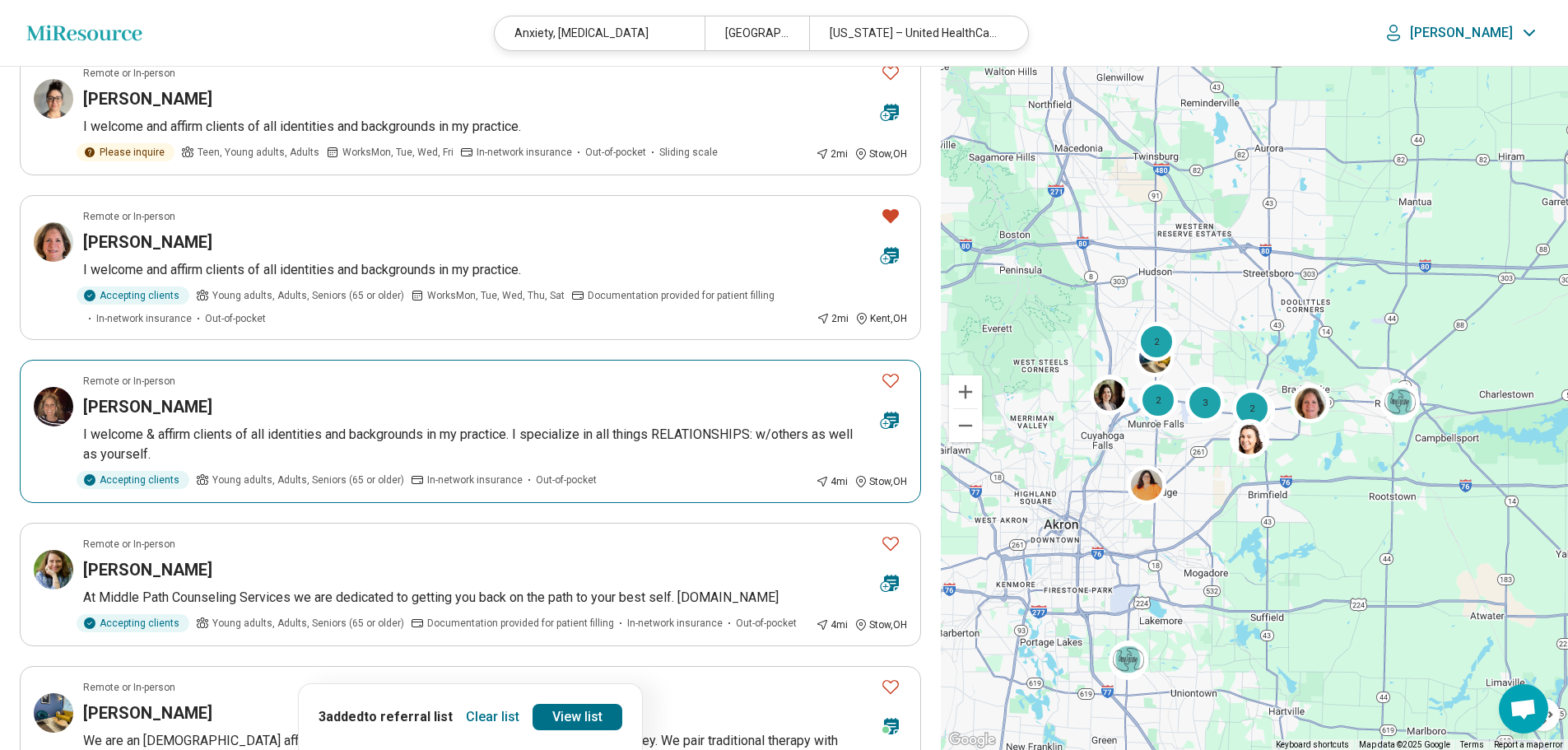
scroll to position [1811, 0]
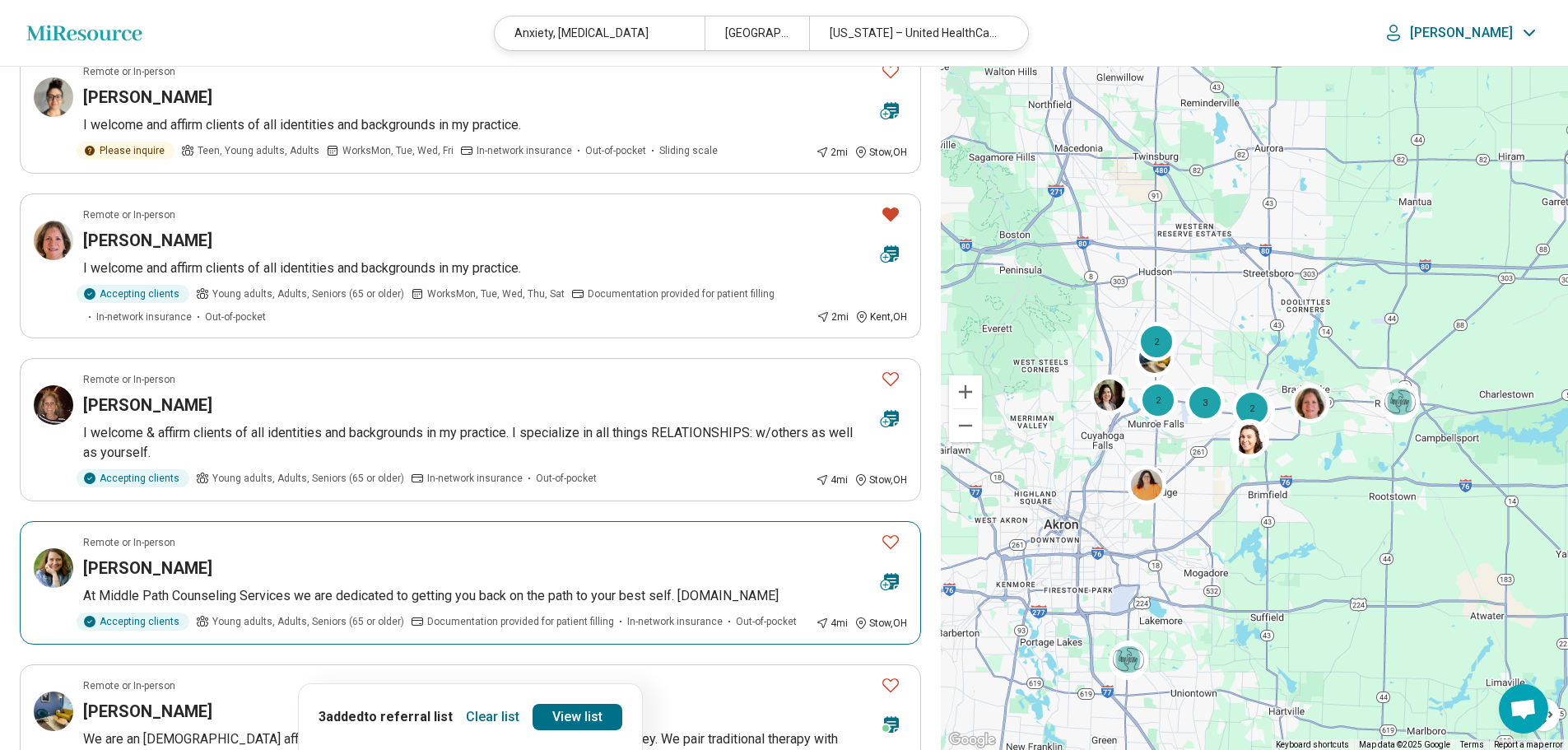
click at [886, 532] on icon "Favorite" at bounding box center [890, 541] width 19 height 19
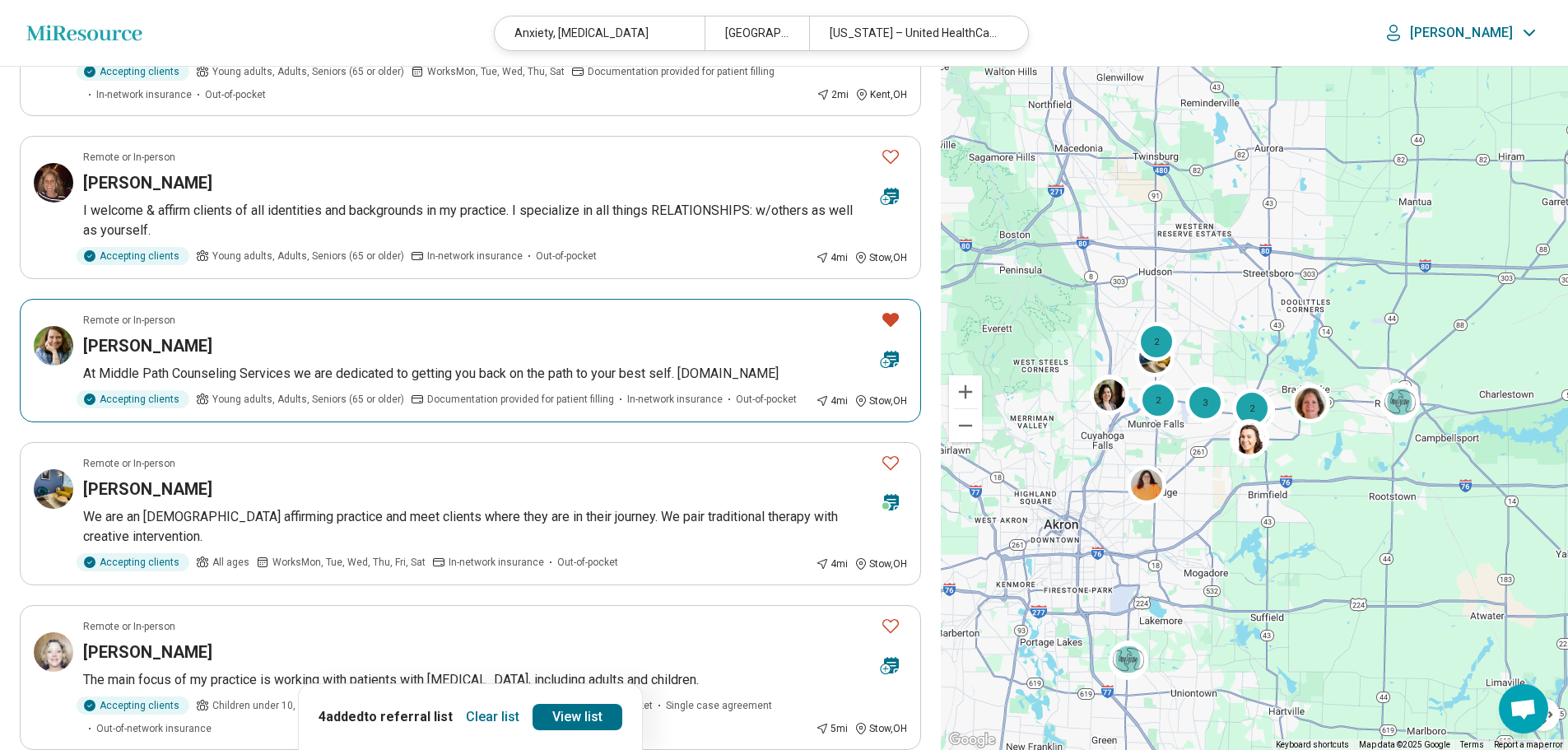
scroll to position [2059, 0]
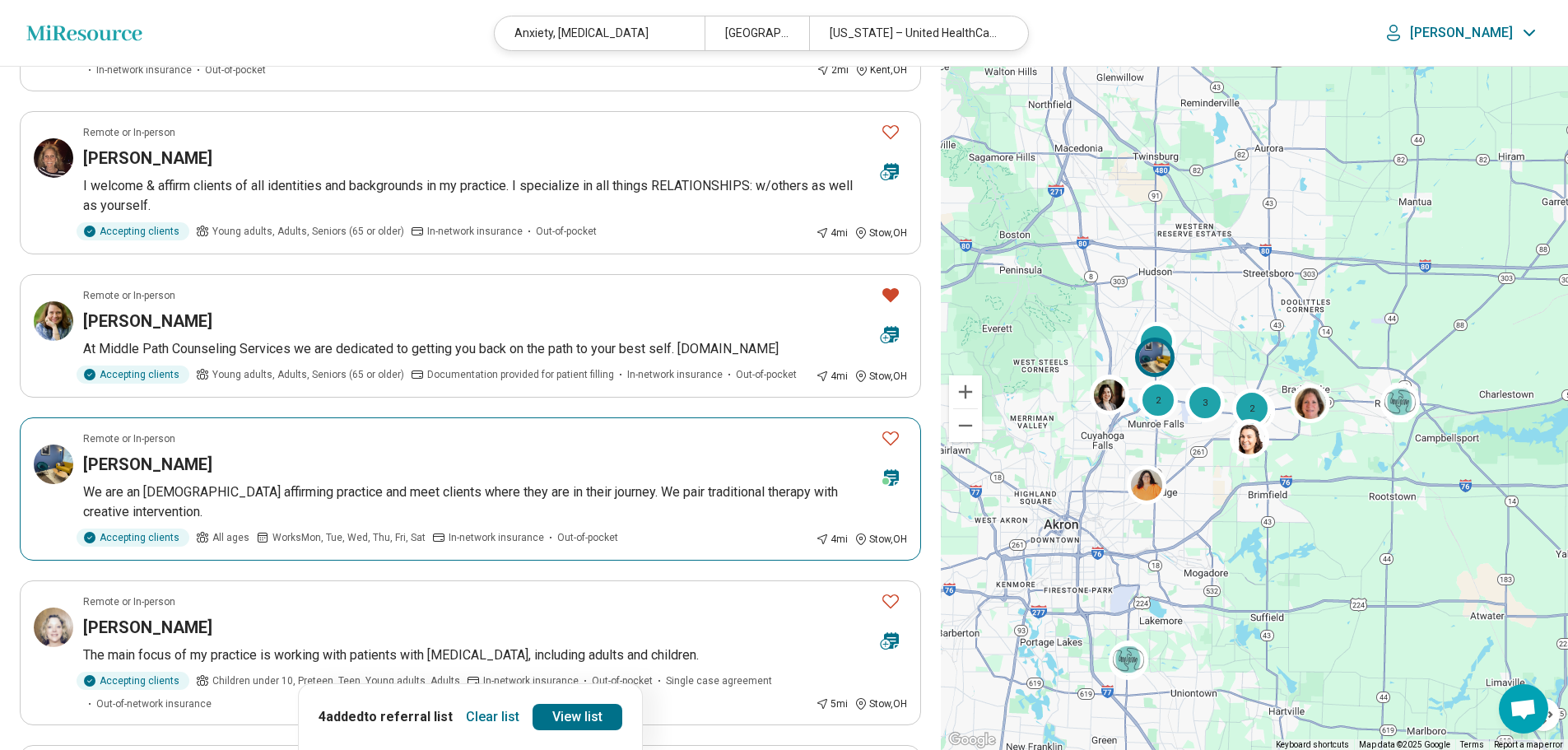
click at [179, 453] on h3 "Morgan Enright" at bounding box center [147, 465] width 129 height 23
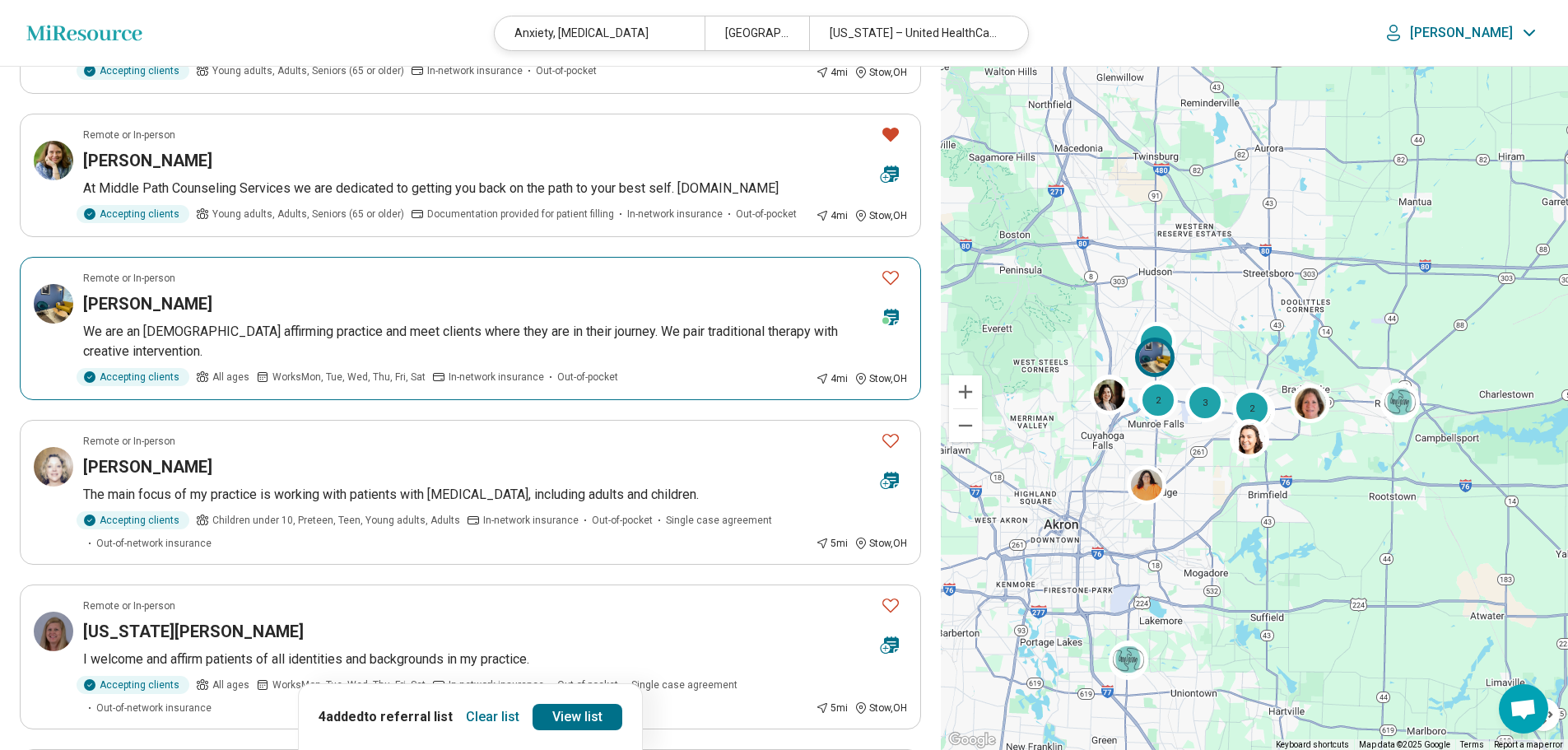
scroll to position [2224, 0]
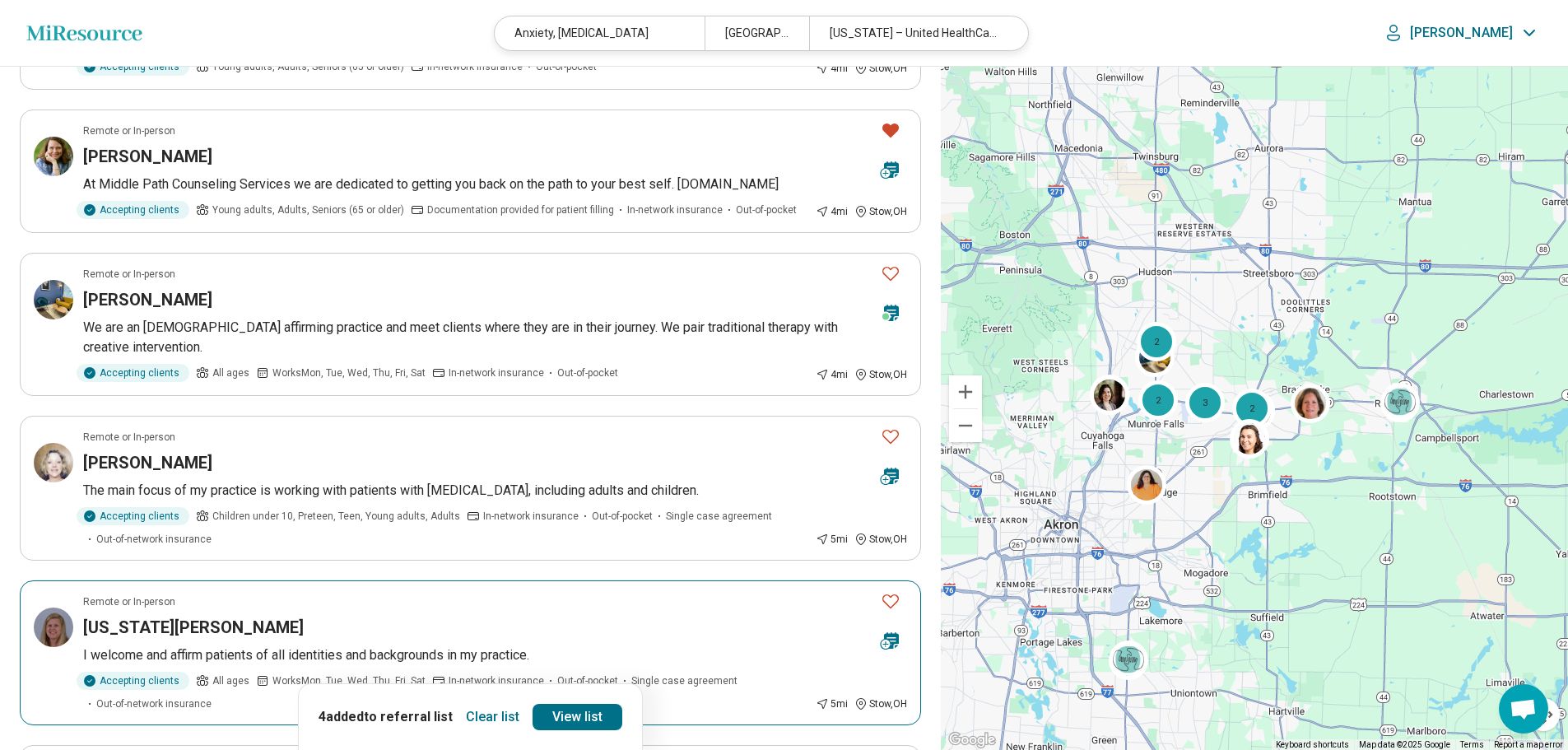
click at [156, 616] on h3 "Virginia Clark" at bounding box center [193, 628] width 220 height 23
click at [894, 591] on icon "Favorite" at bounding box center [890, 601] width 19 height 19
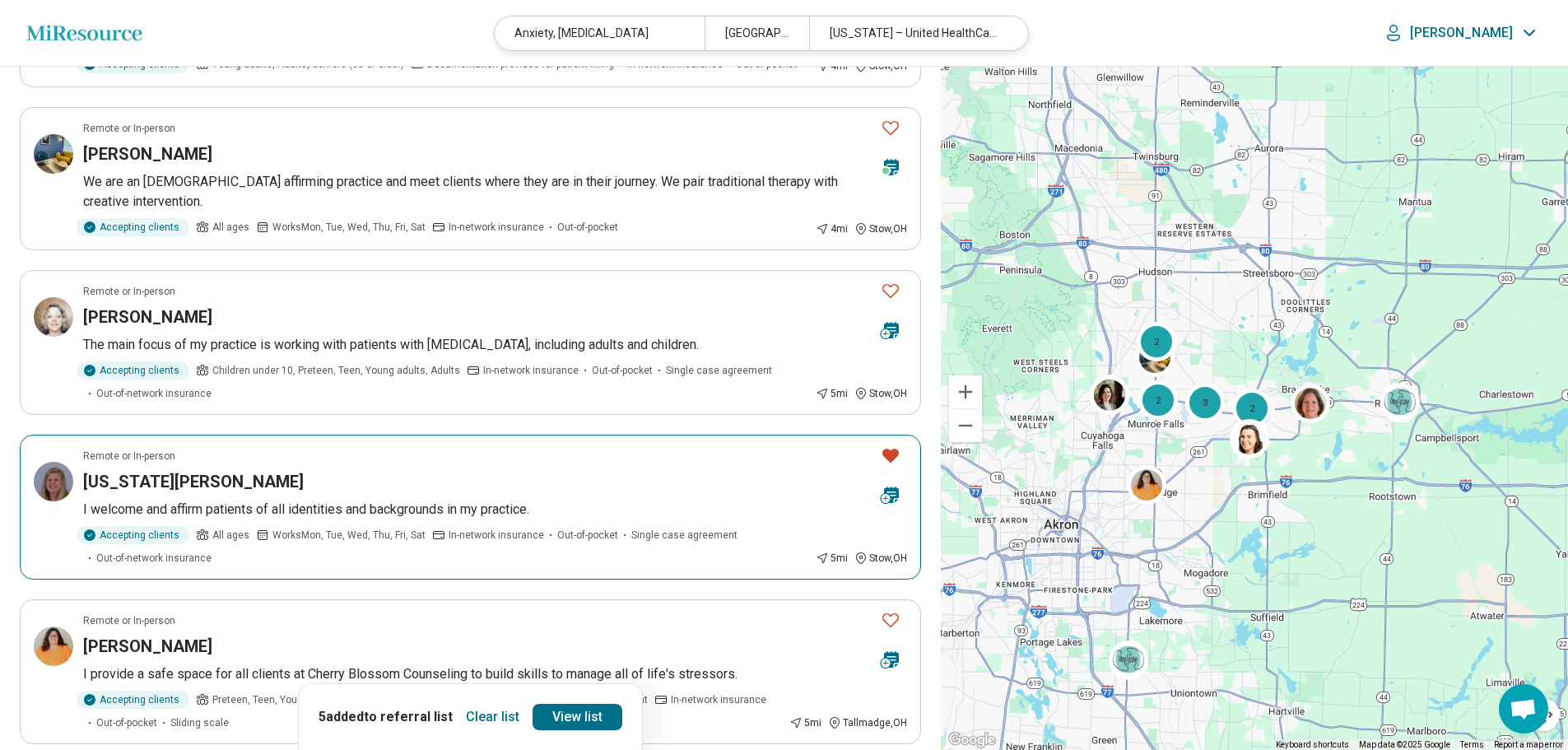
scroll to position [2470, 0]
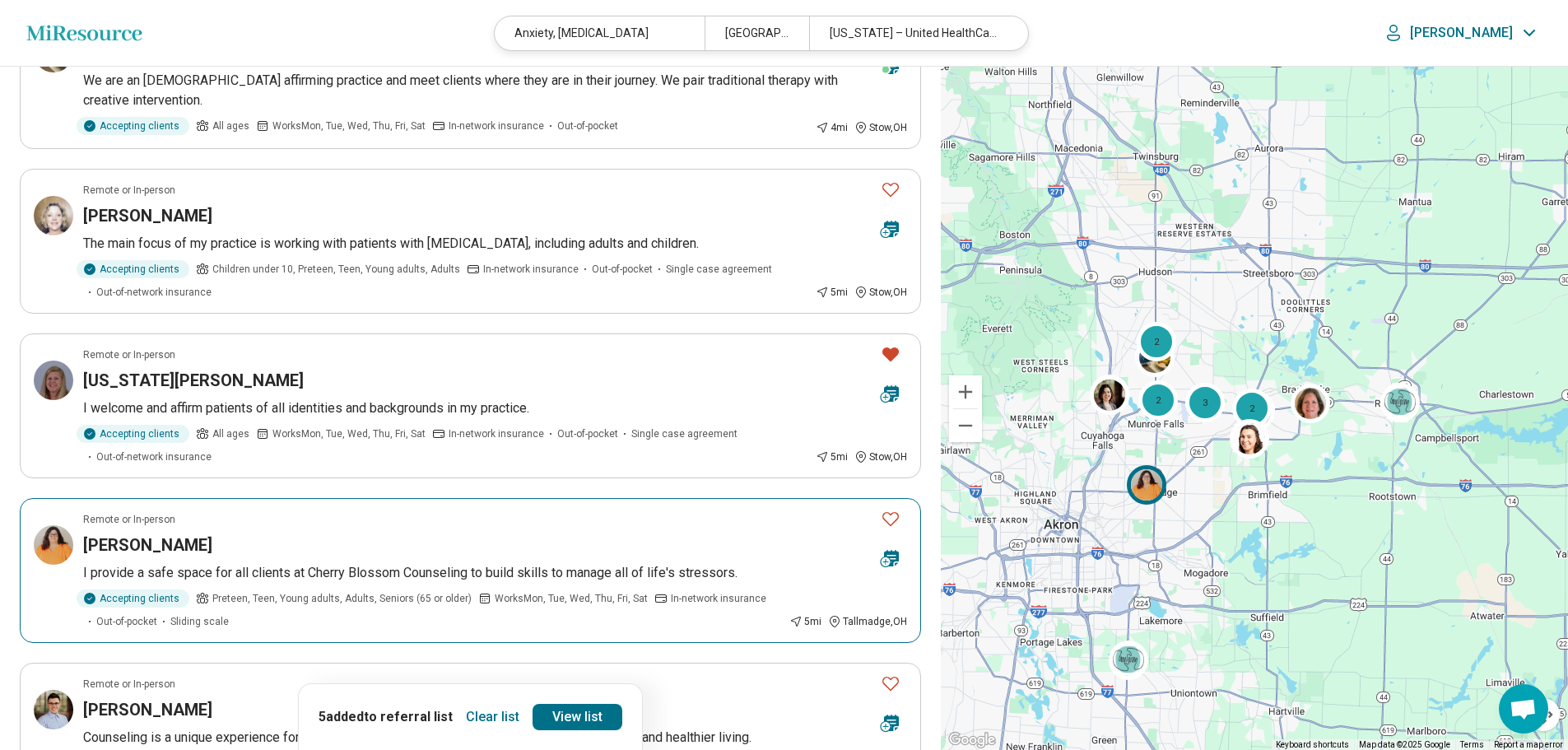
click at [156, 534] on h3 "Jennifer Anders" at bounding box center [147, 545] width 129 height 23
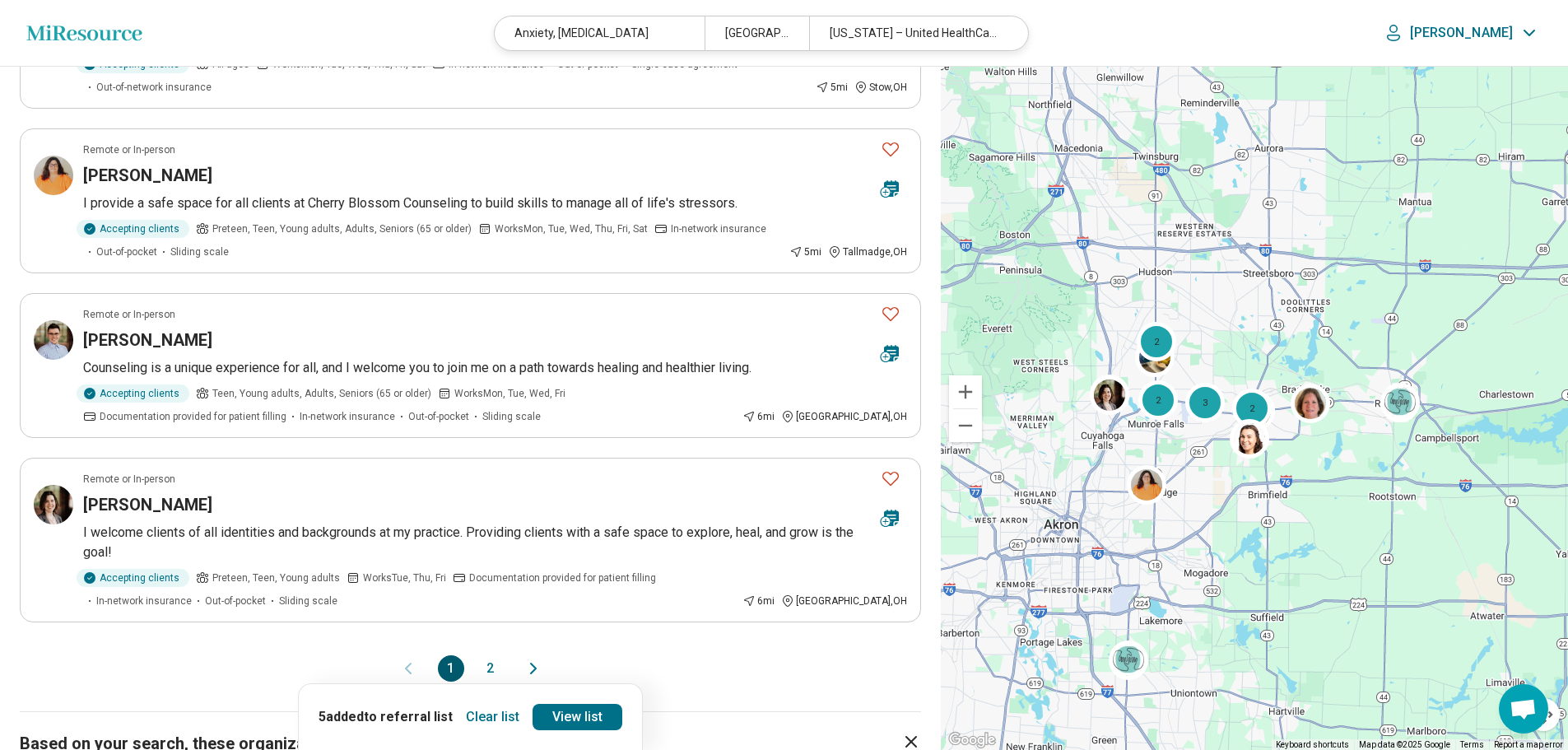
scroll to position [2883, 0]
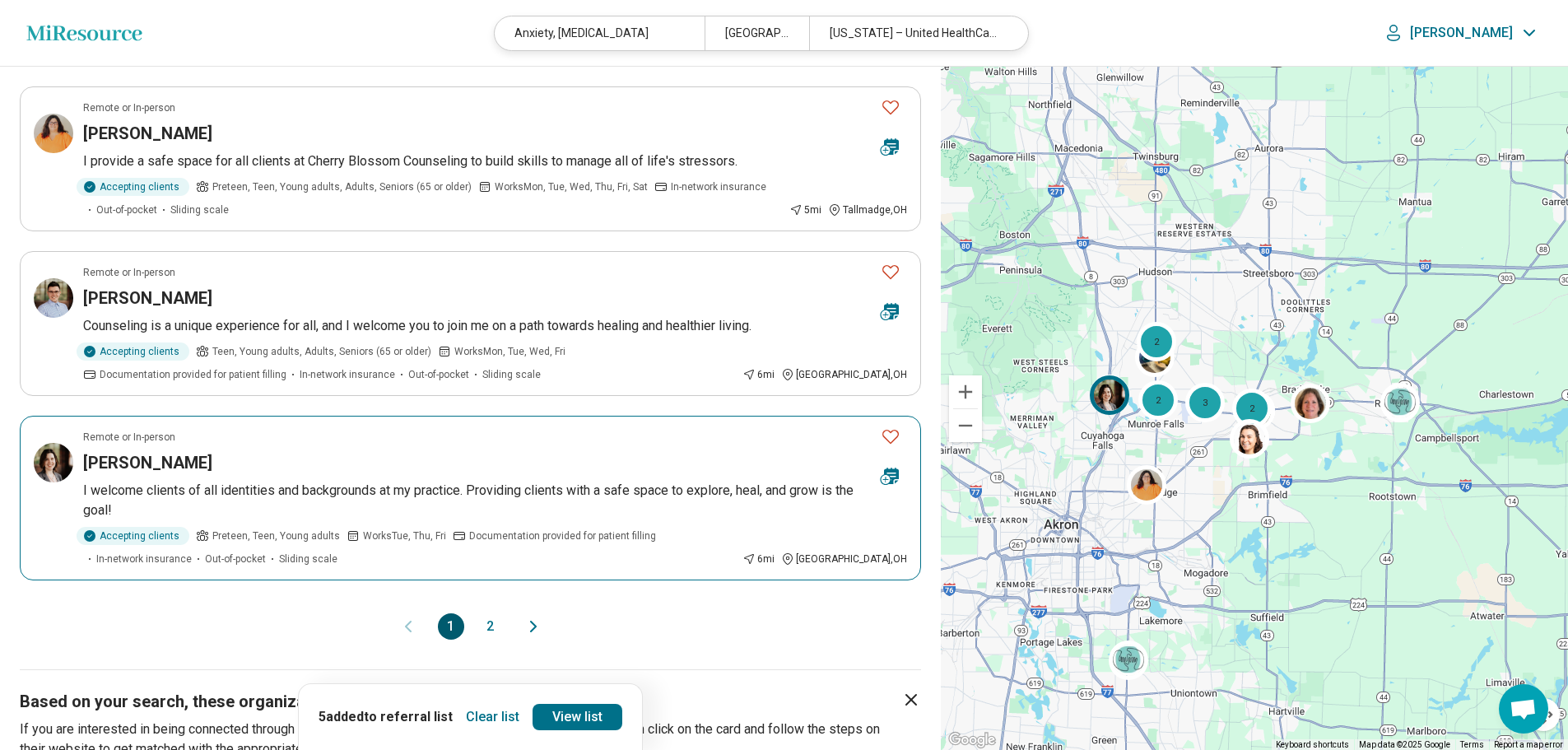
click at [145, 451] on h3 "[PERSON_NAME]" at bounding box center [147, 463] width 129 height 23
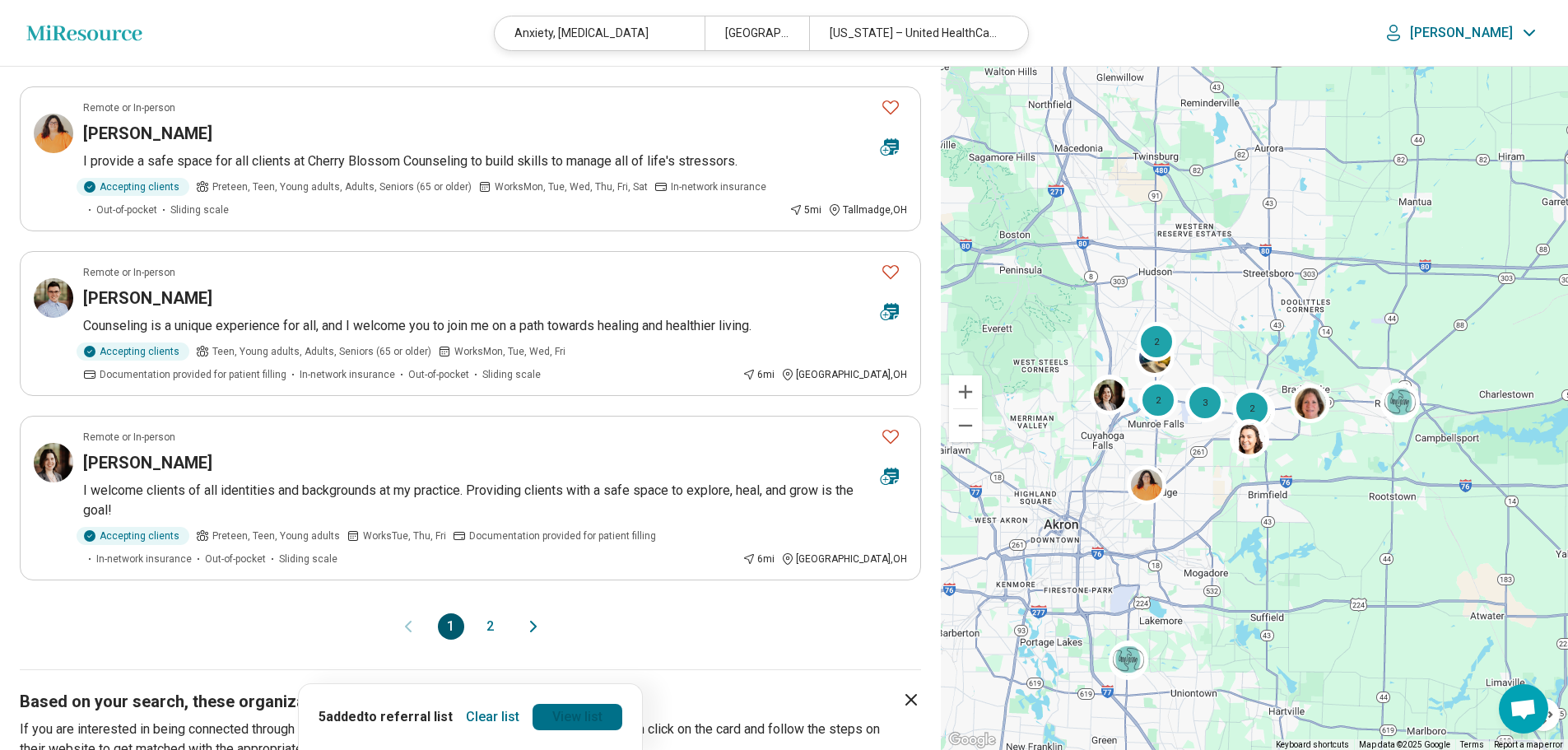
click at [591, 716] on link "View list" at bounding box center [577, 717] width 90 height 26
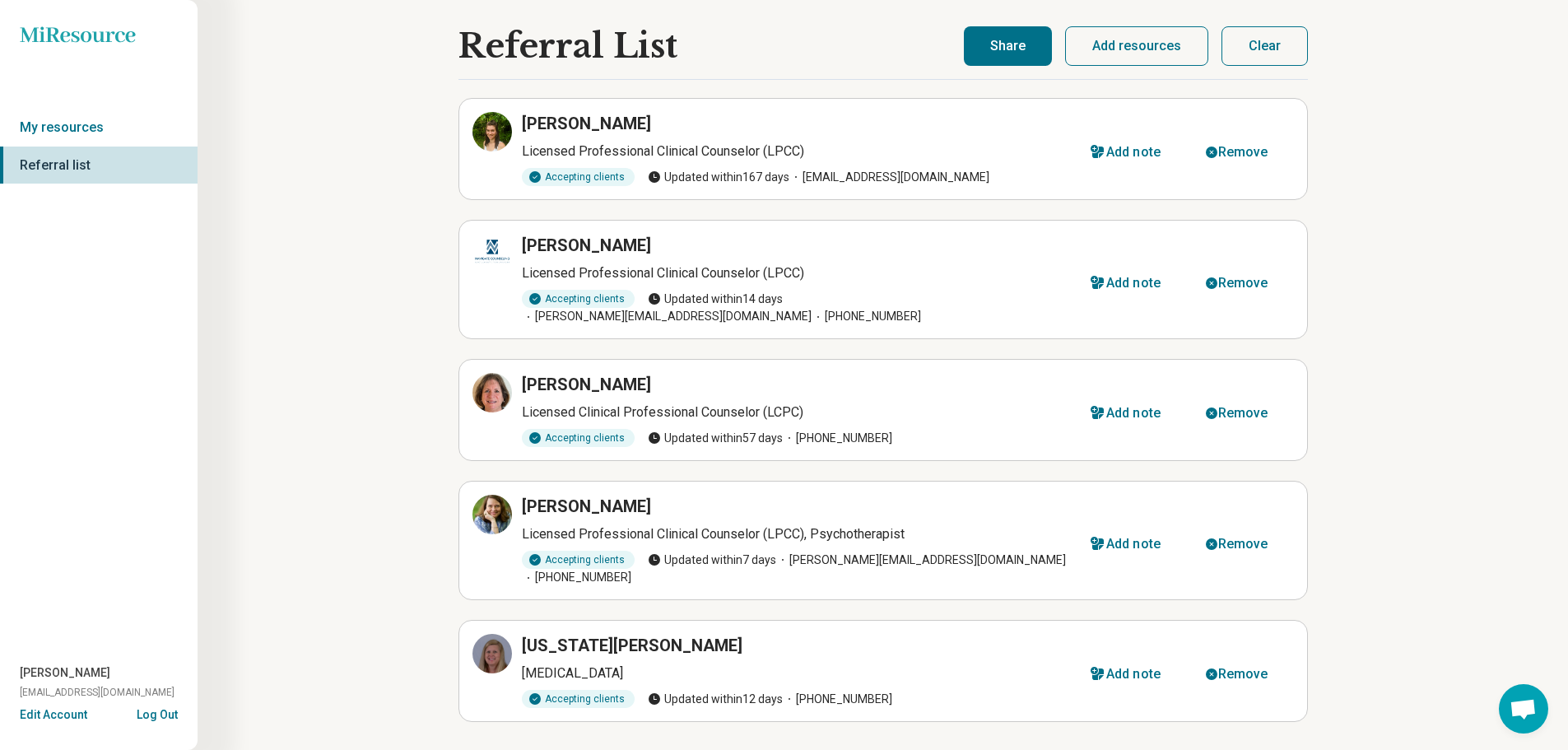
click at [1020, 53] on button "Share" at bounding box center [1008, 46] width 88 height 40
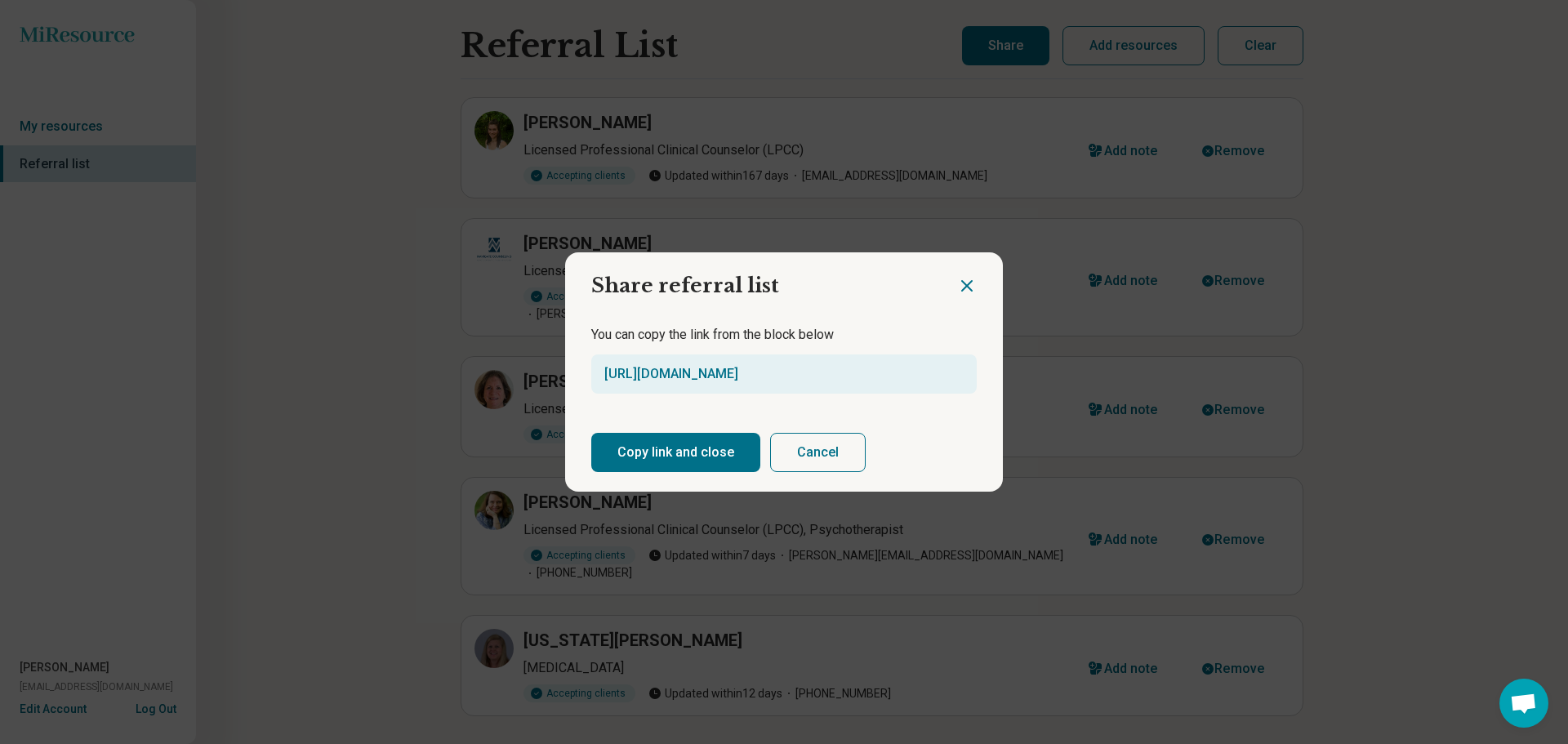
click at [687, 454] on button "Copy link and close" at bounding box center [676, 452] width 169 height 39
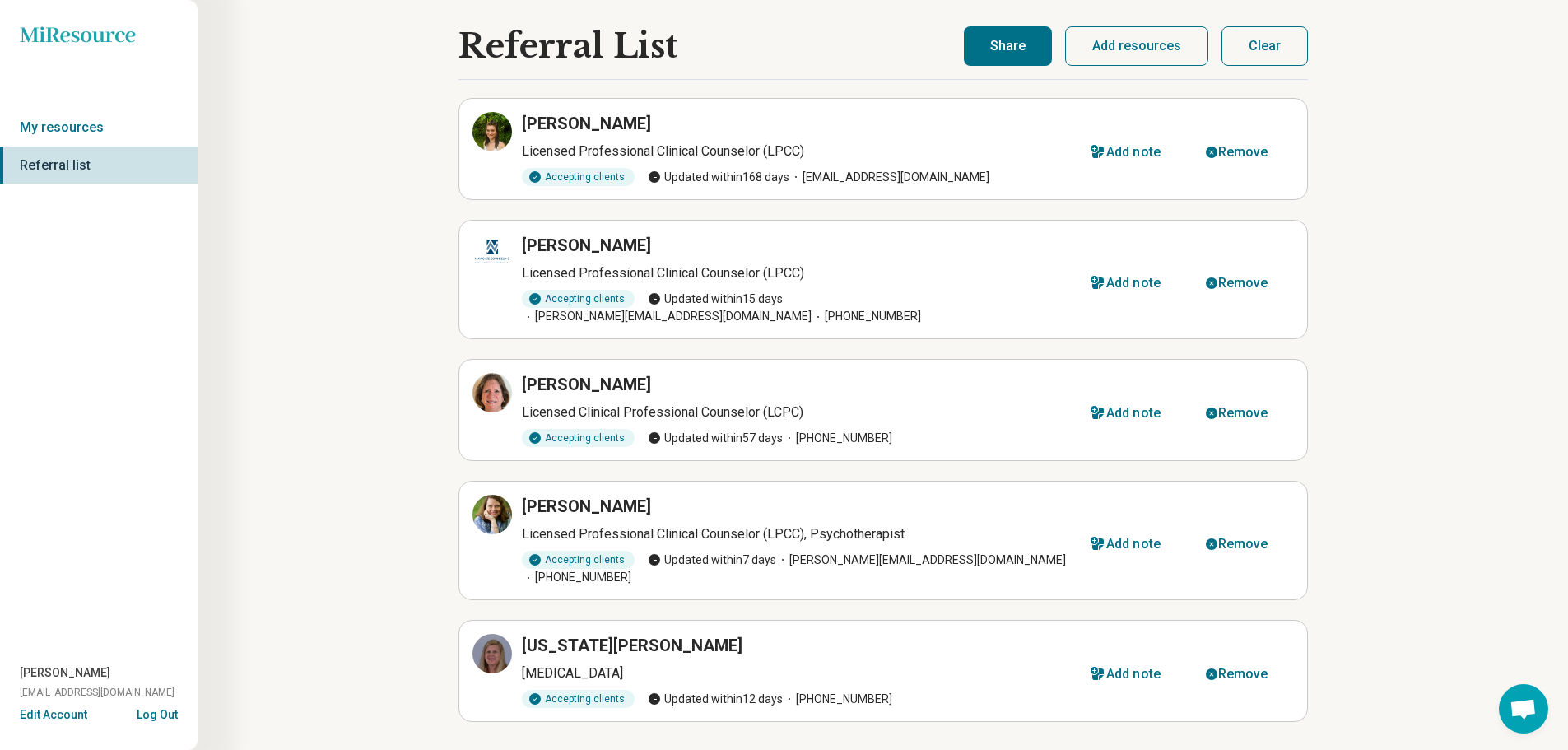
click at [1278, 50] on button "Clear" at bounding box center [1264, 46] width 86 height 40
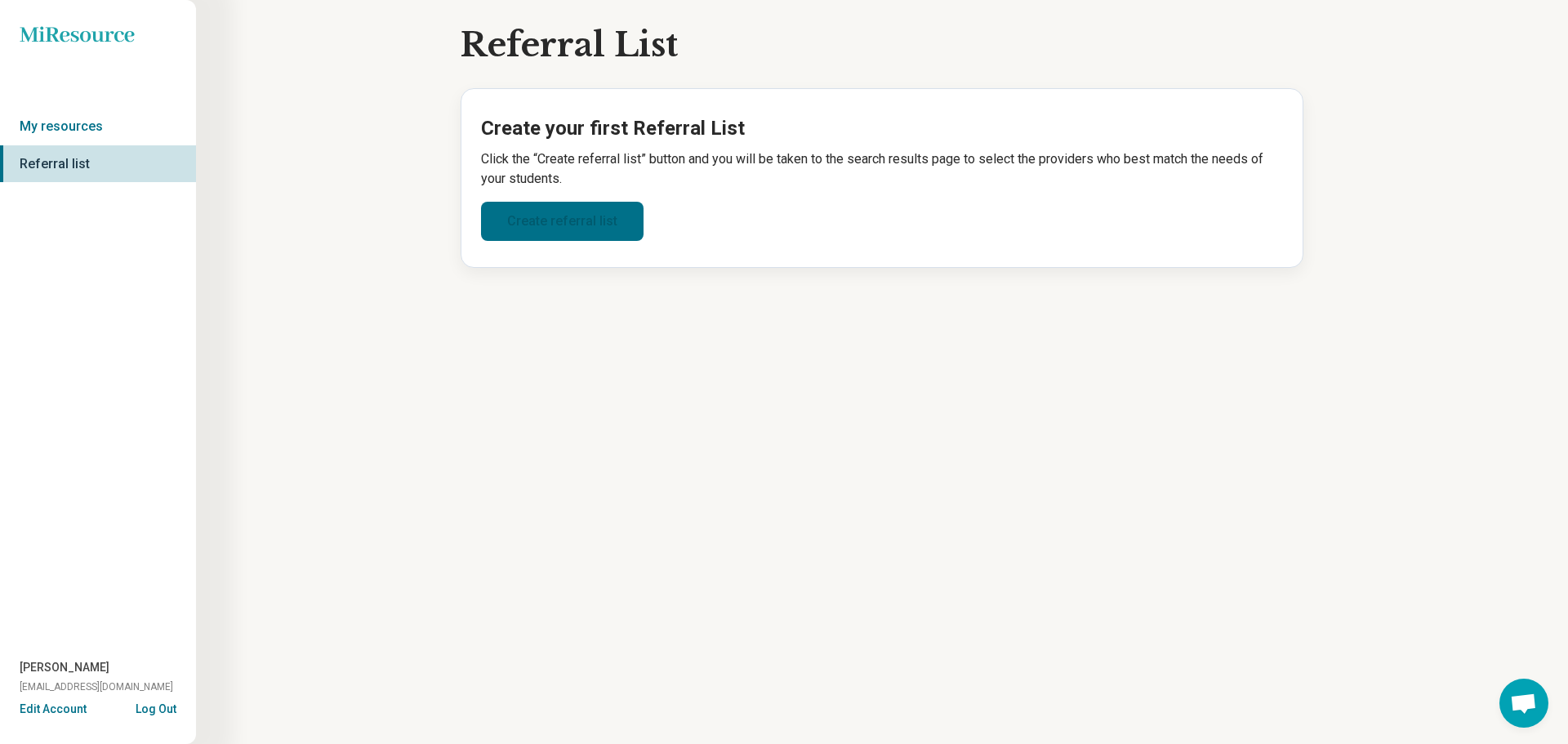
click at [569, 218] on link "Create referral list" at bounding box center [562, 221] width 163 height 39
select select "***"
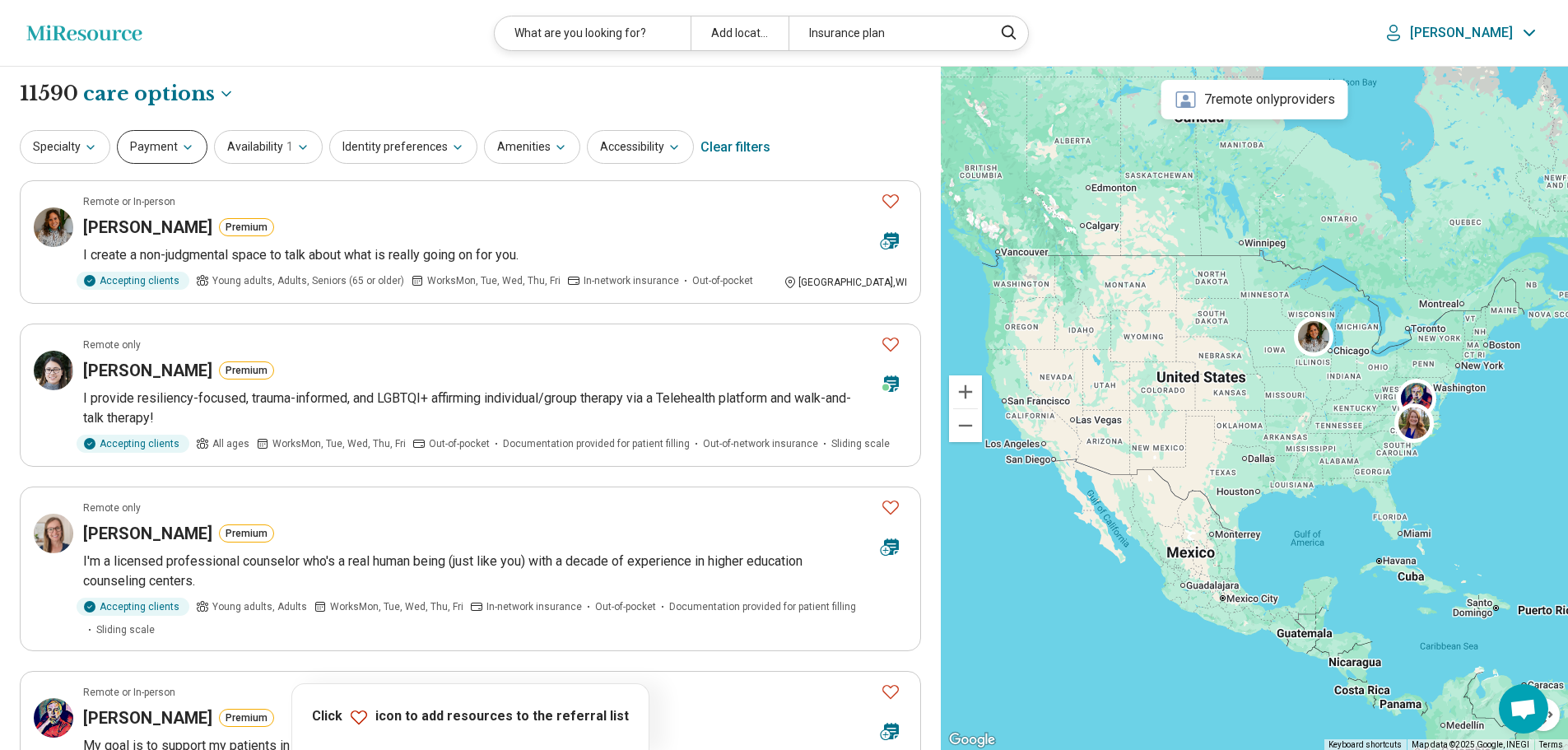
click at [172, 149] on button "Payment" at bounding box center [162, 147] width 90 height 34
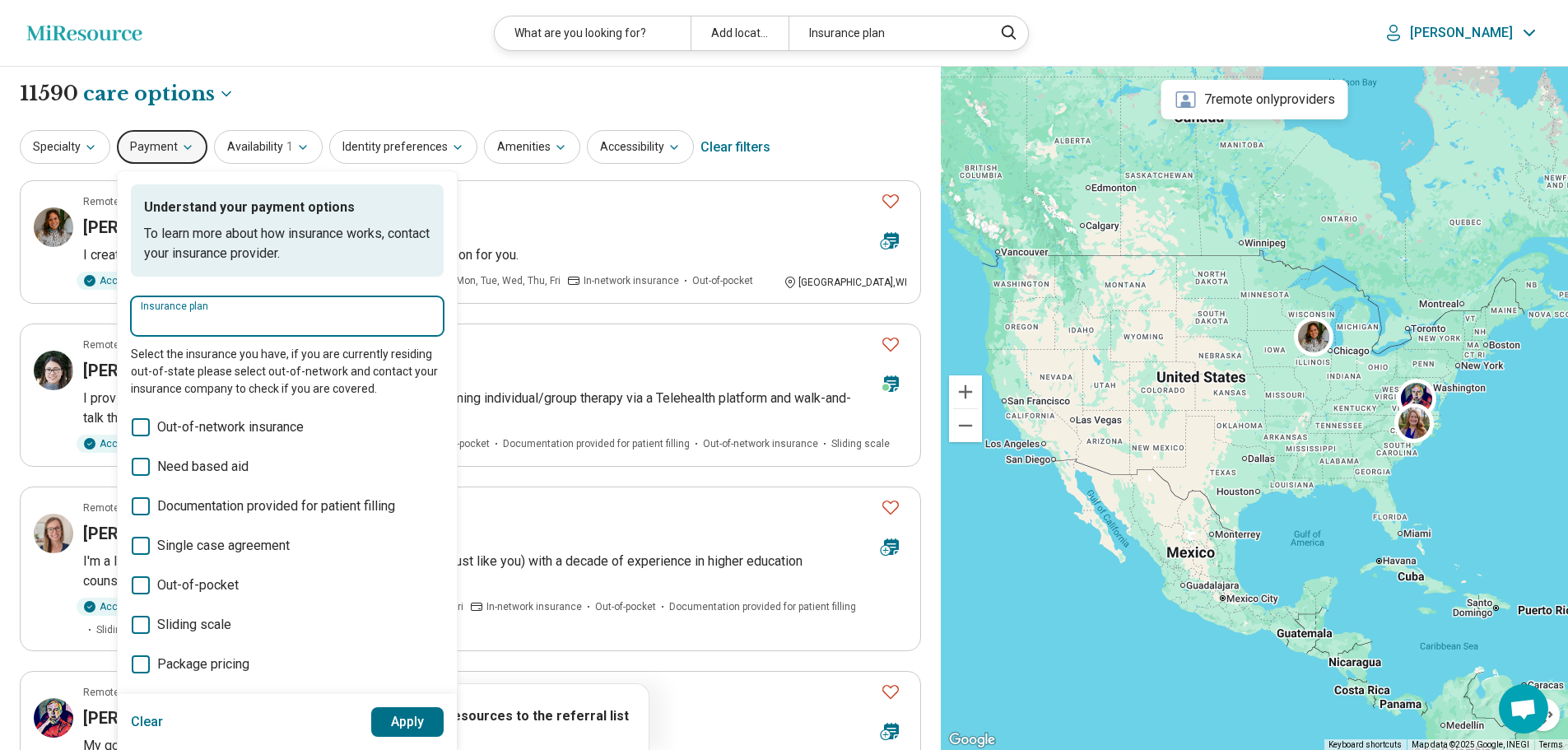
click at [242, 317] on input "Insurance plan" at bounding box center [287, 322] width 293 height 19
type input "**********"
click button "Apply" at bounding box center [408, 722] width 74 height 30
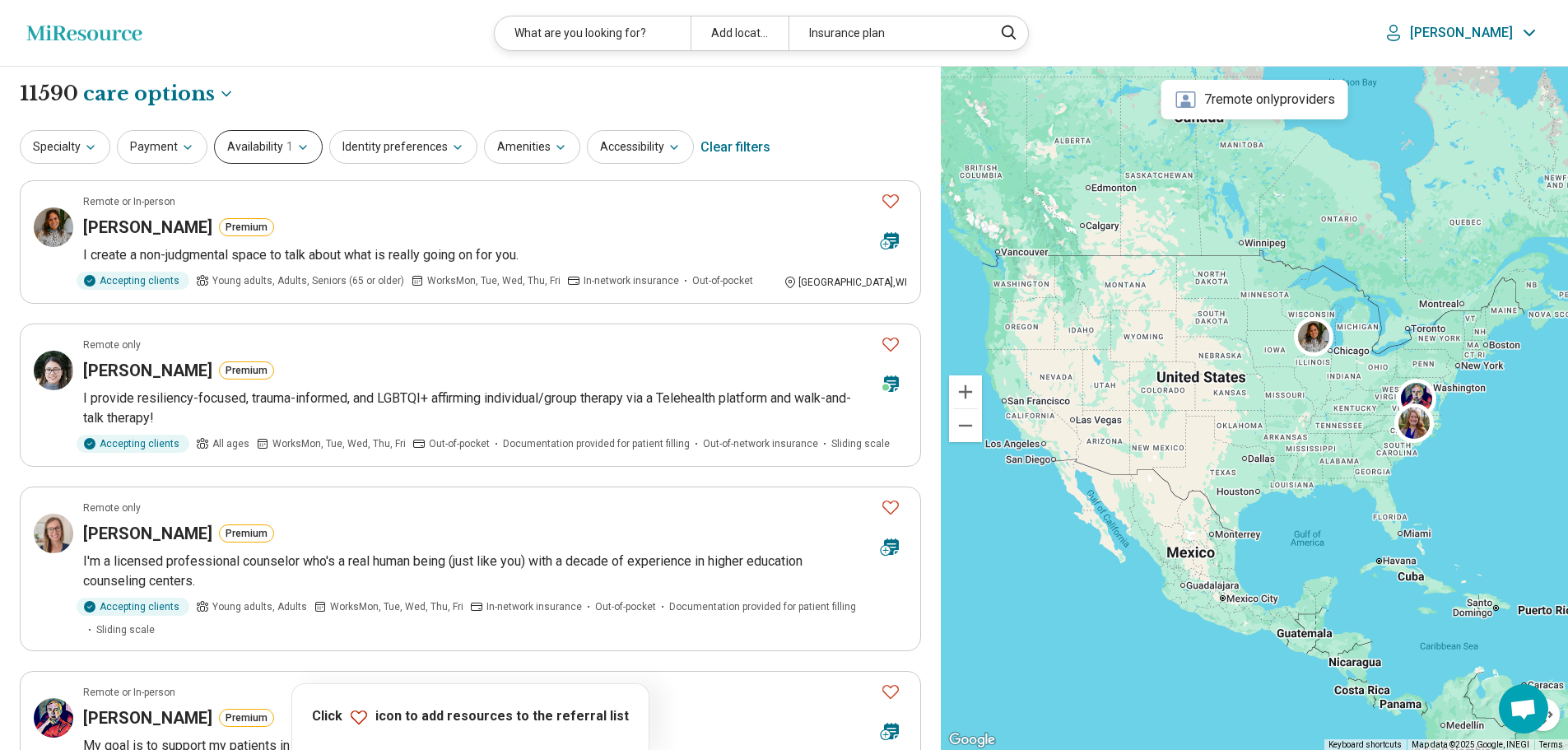
click at [277, 146] on button "Availability 1" at bounding box center [269, 147] width 109 height 34
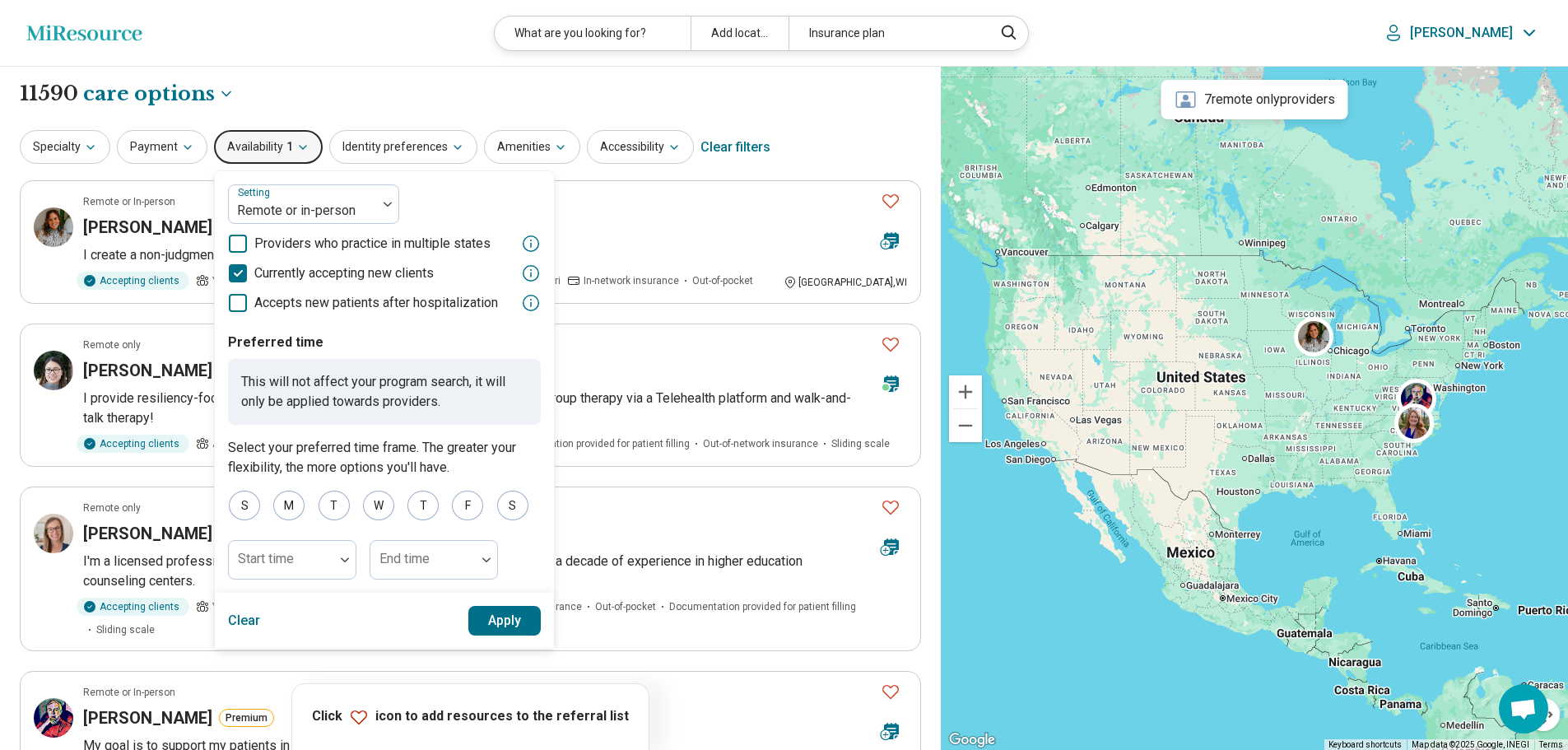
click at [277, 146] on button "Availability 1" at bounding box center [269, 147] width 109 height 34
click at [181, 145] on icon "button" at bounding box center [188, 147] width 14 height 14
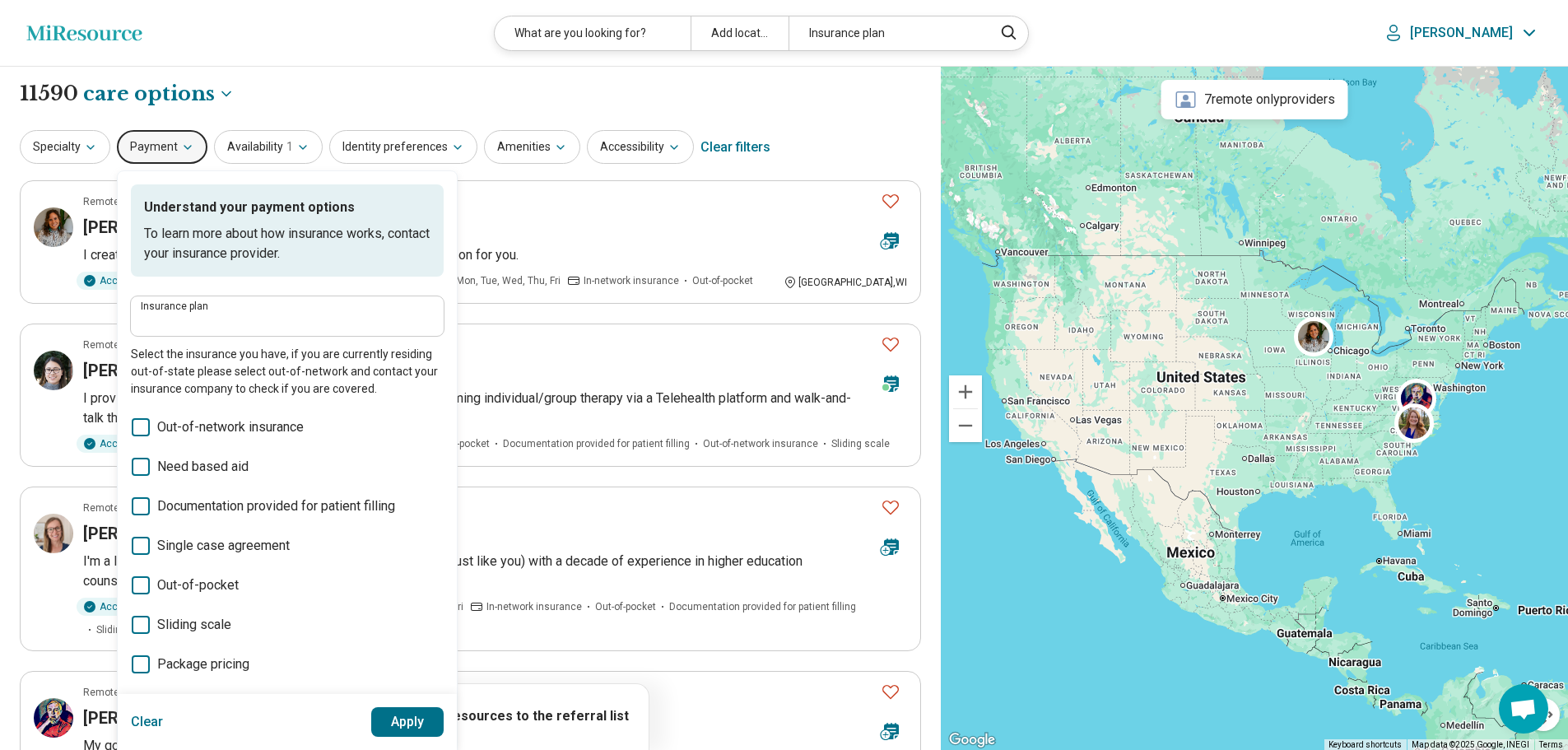
click at [176, 149] on button "Payment" at bounding box center [162, 147] width 90 height 34
click at [184, 307] on label "Insurance plan" at bounding box center [287, 307] width 293 height 10
click at [184, 312] on input "Insurance plan" at bounding box center [287, 322] width 293 height 19
type input "*"
type input "**********"
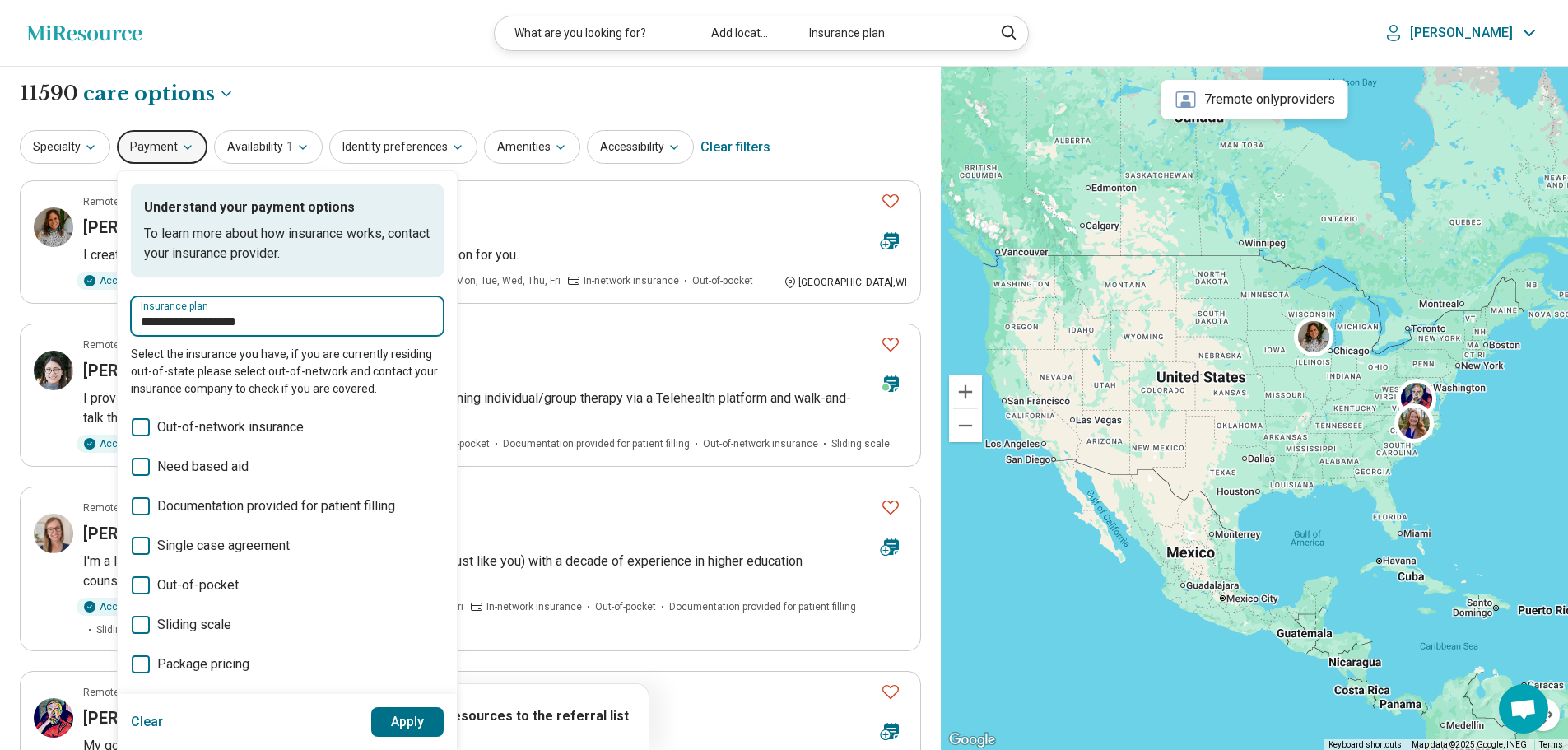
click button "Apply" at bounding box center [408, 722] width 74 height 30
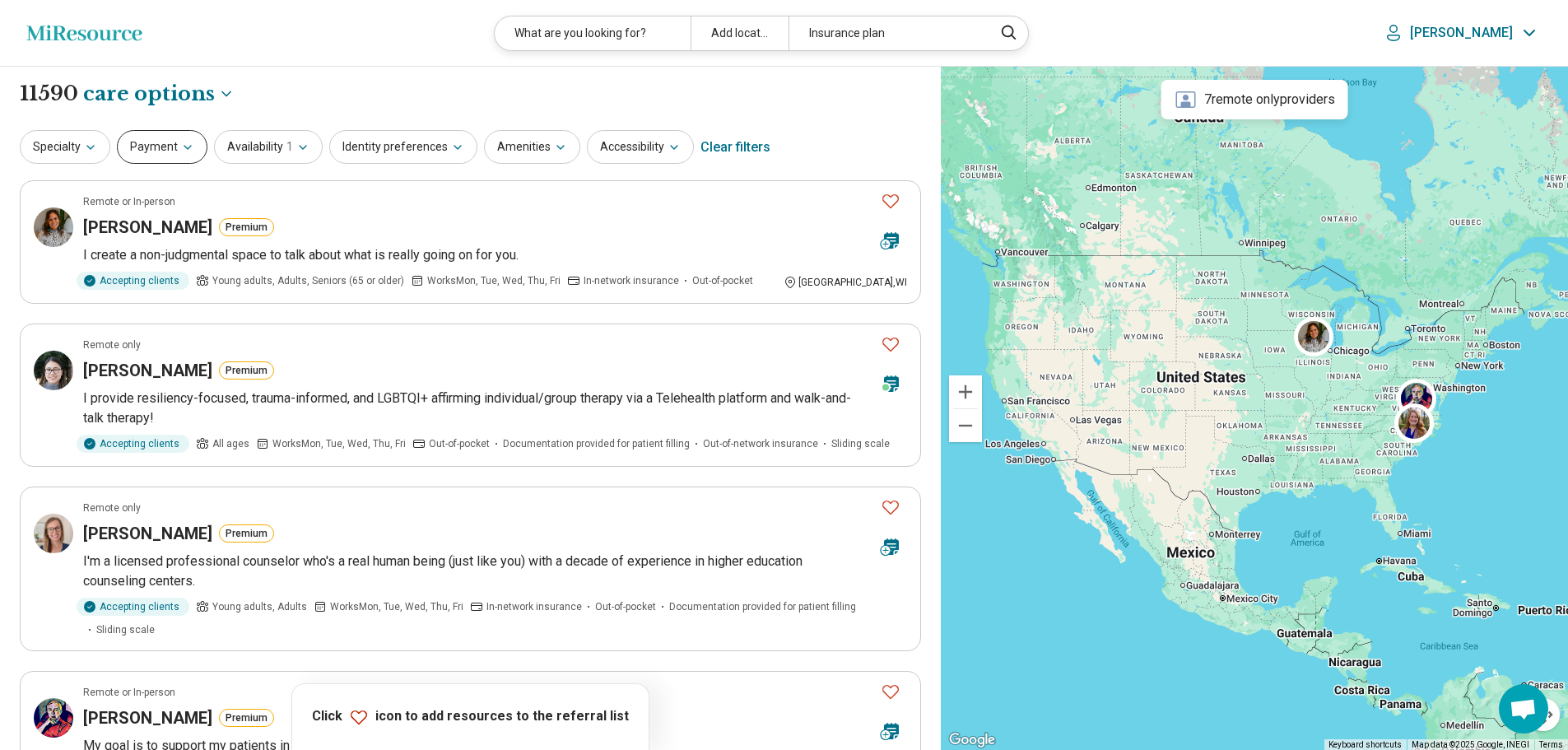
click at [189, 147] on icon "button" at bounding box center [188, 147] width 14 height 14
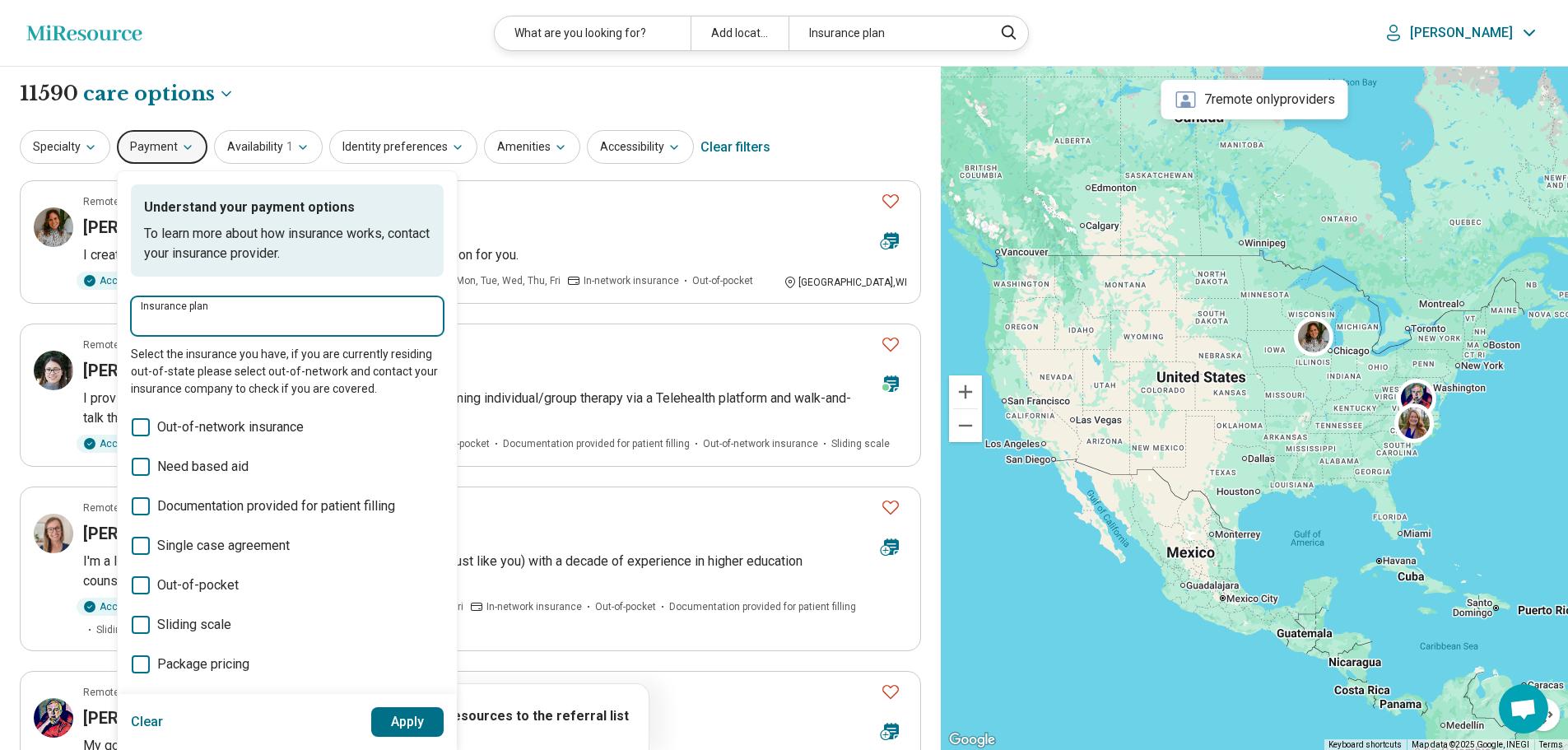
click at [215, 324] on input "Insurance plan" at bounding box center [287, 322] width 293 height 19
type input "*"
click at [57, 147] on button "Specialty" at bounding box center [64, 147] width 90 height 34
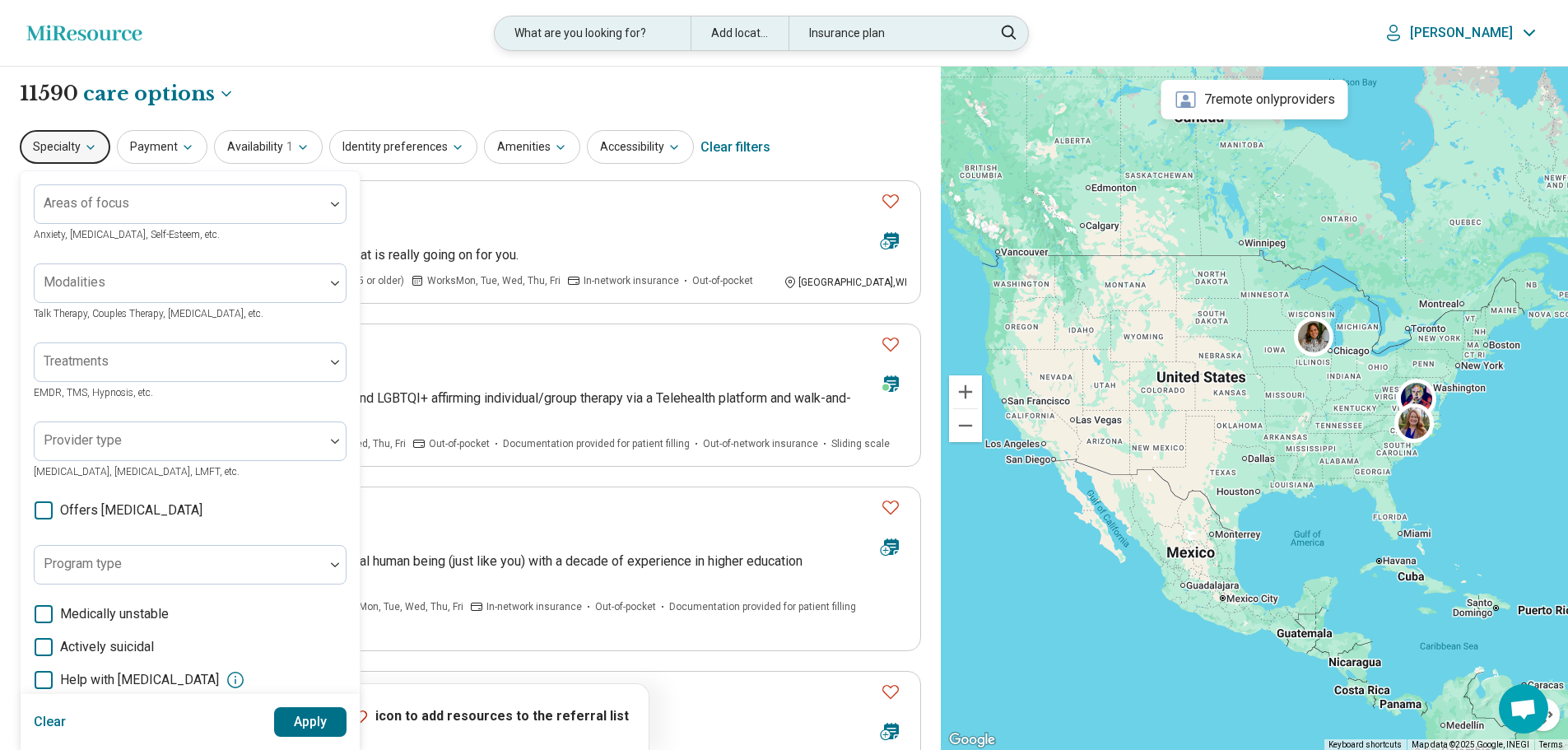
click at [634, 30] on div "What are you looking for?" at bounding box center [592, 33] width 195 height 34
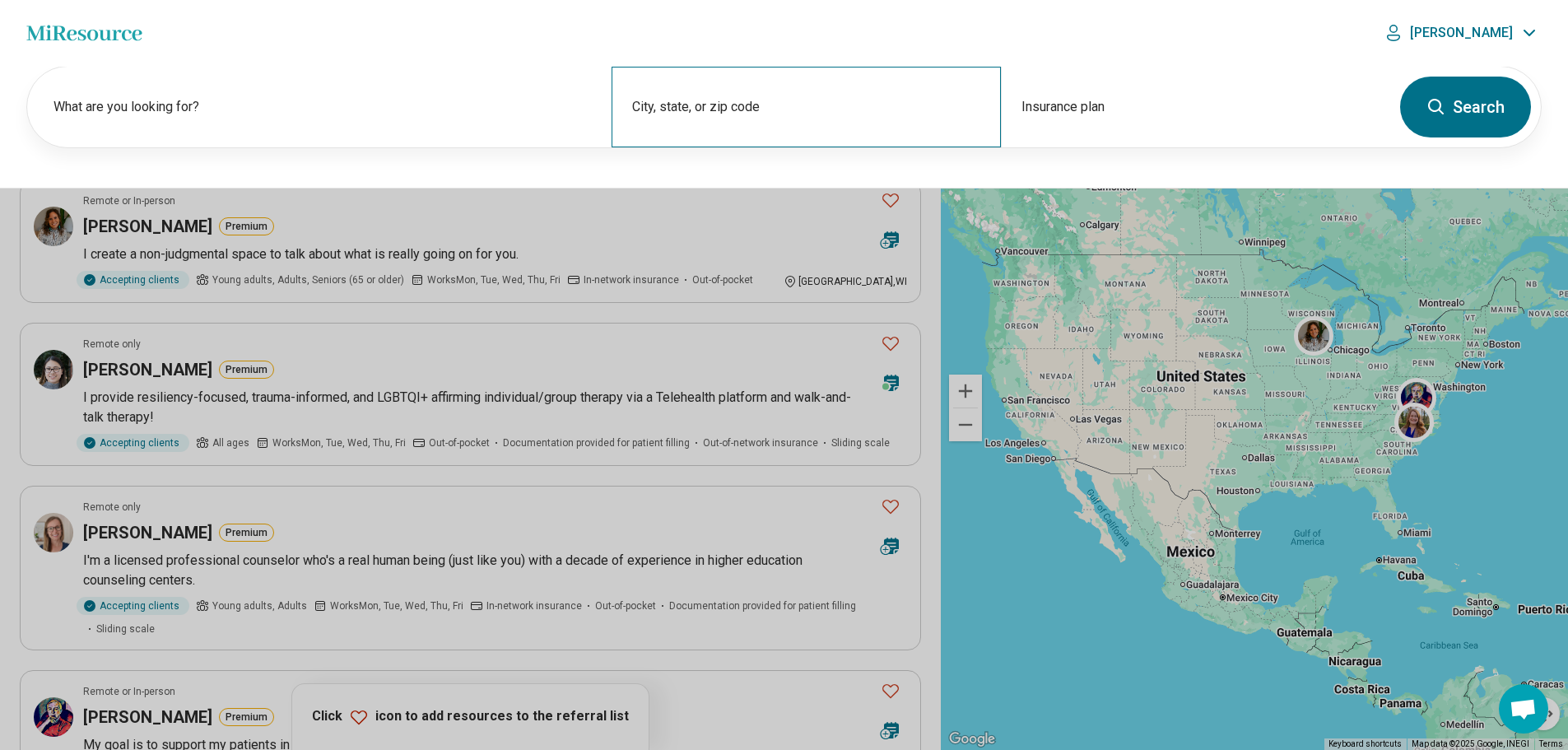
click at [678, 108] on div "City, state, or zip code" at bounding box center [806, 107] width 389 height 81
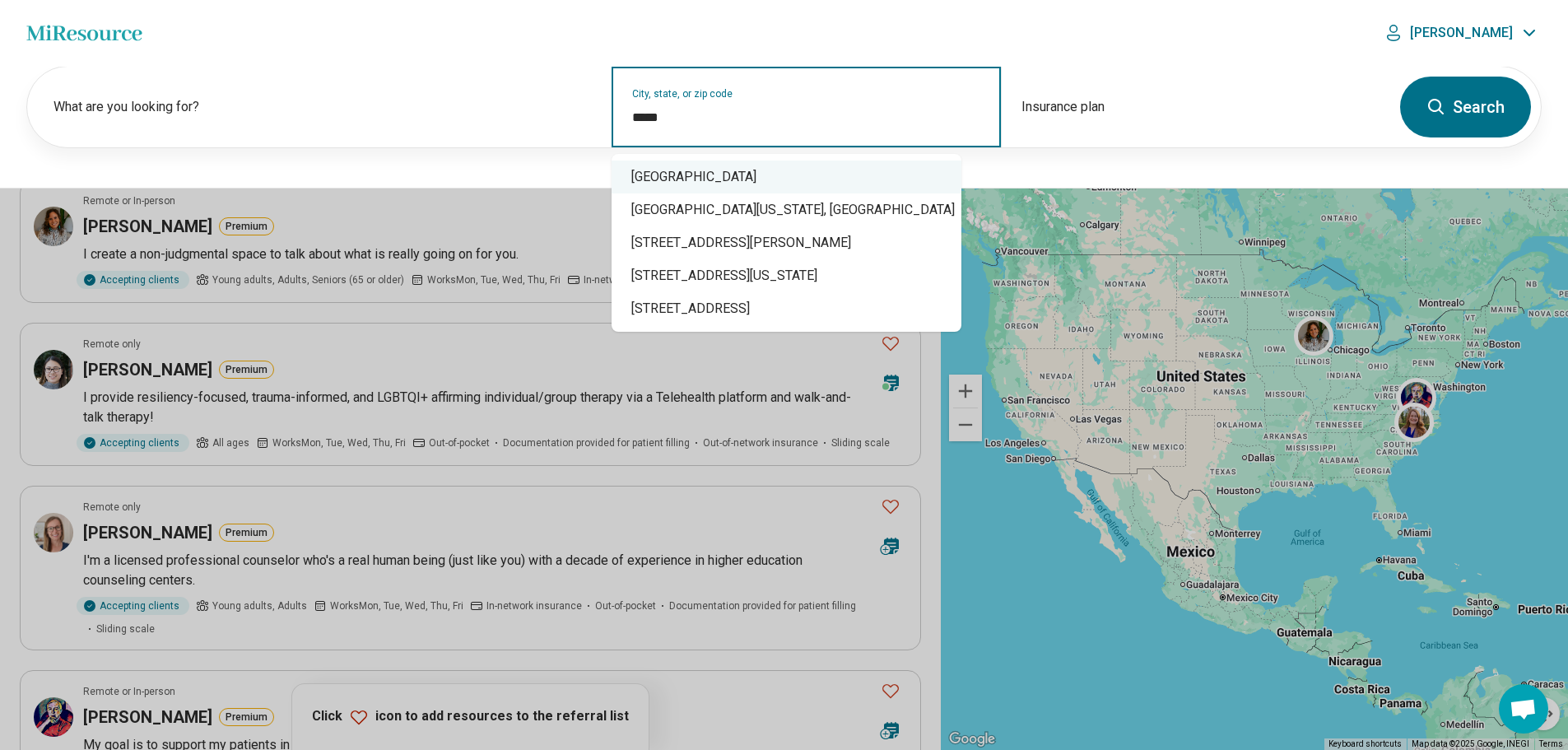
click at [701, 171] on div "Kent, OH 44240" at bounding box center [786, 178] width 350 height 33
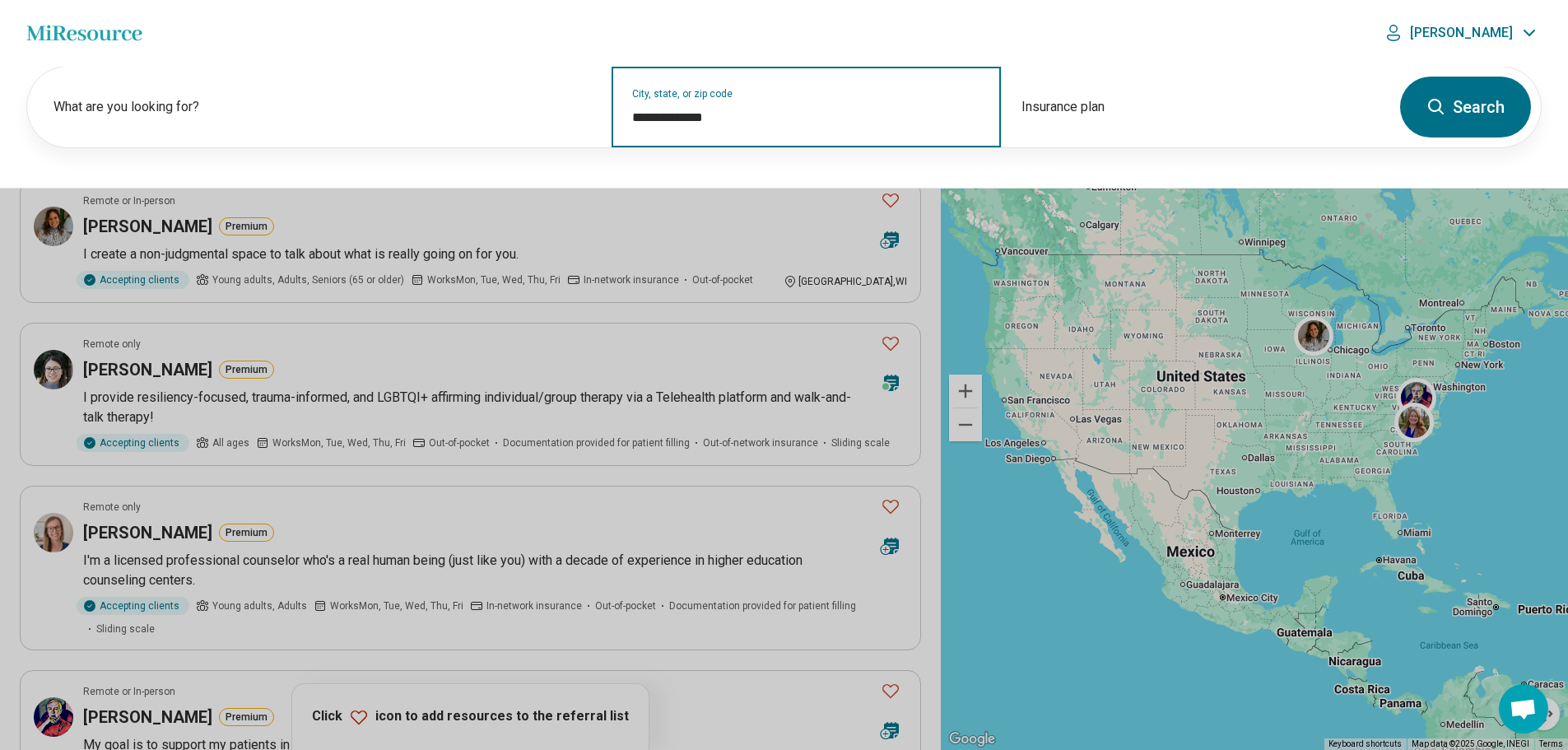
type input "**********"
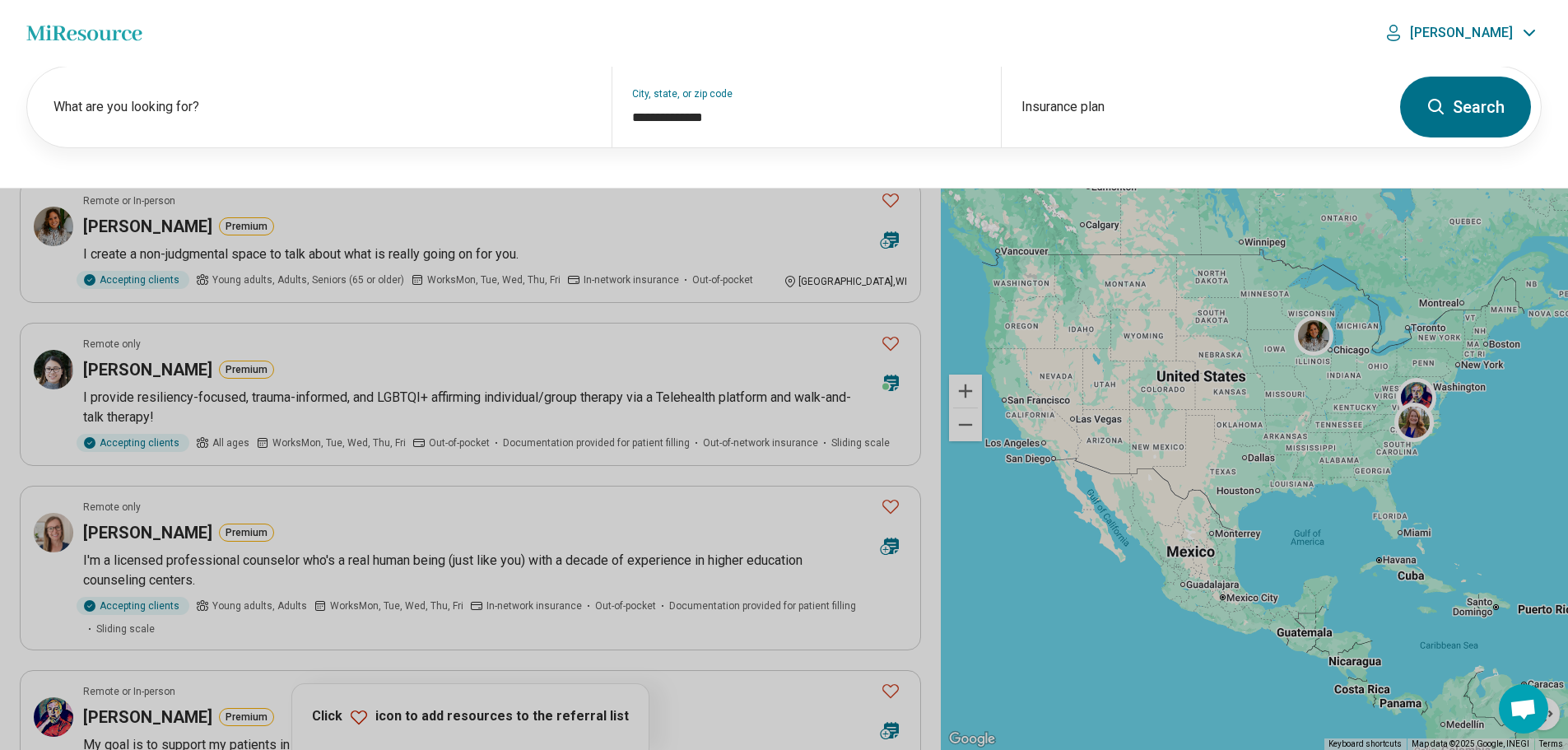
click at [1484, 105] on button "Search" at bounding box center [1465, 107] width 131 height 61
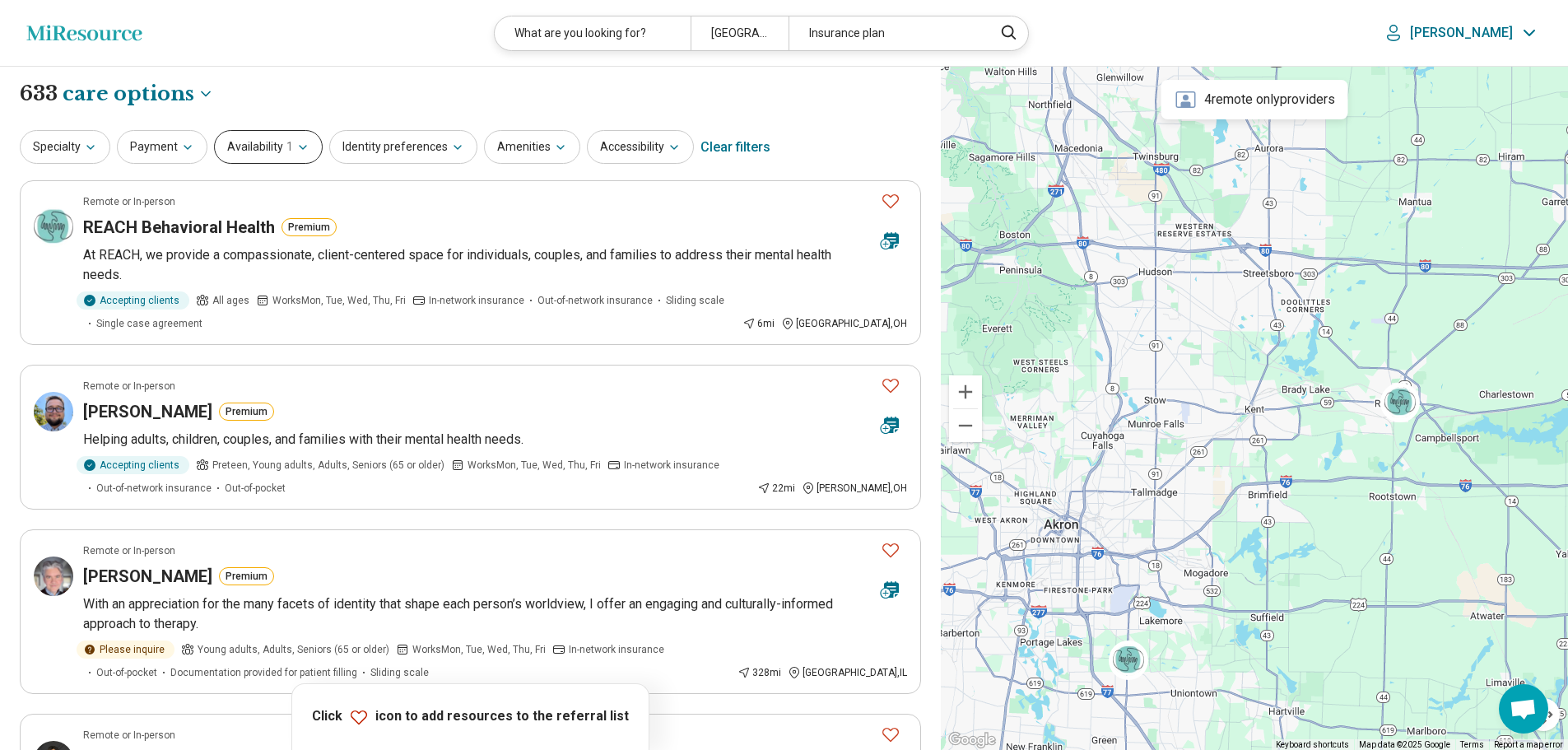
click at [302, 146] on icon "button" at bounding box center [303, 147] width 7 height 3
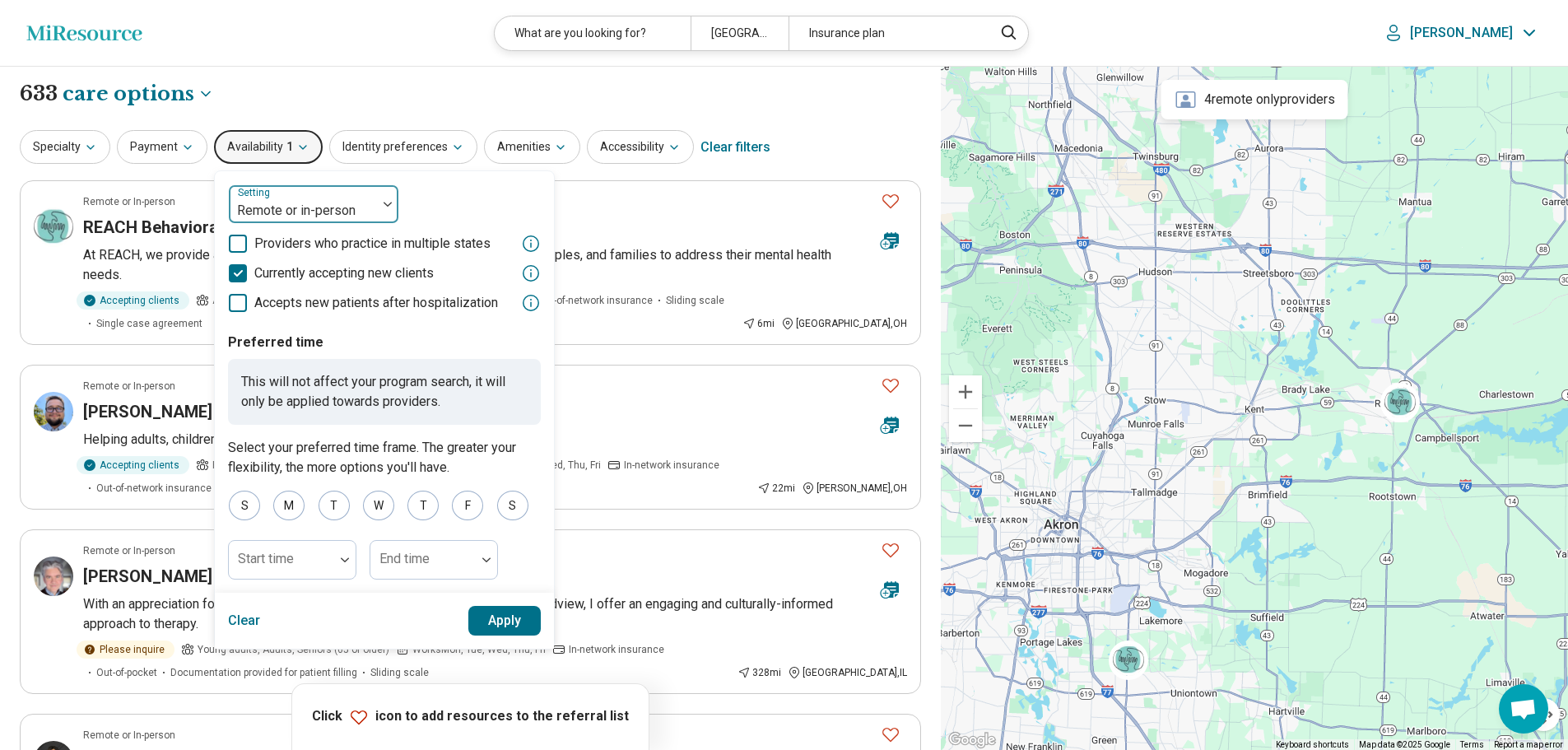
click at [384, 203] on img at bounding box center [388, 204] width 8 height 5
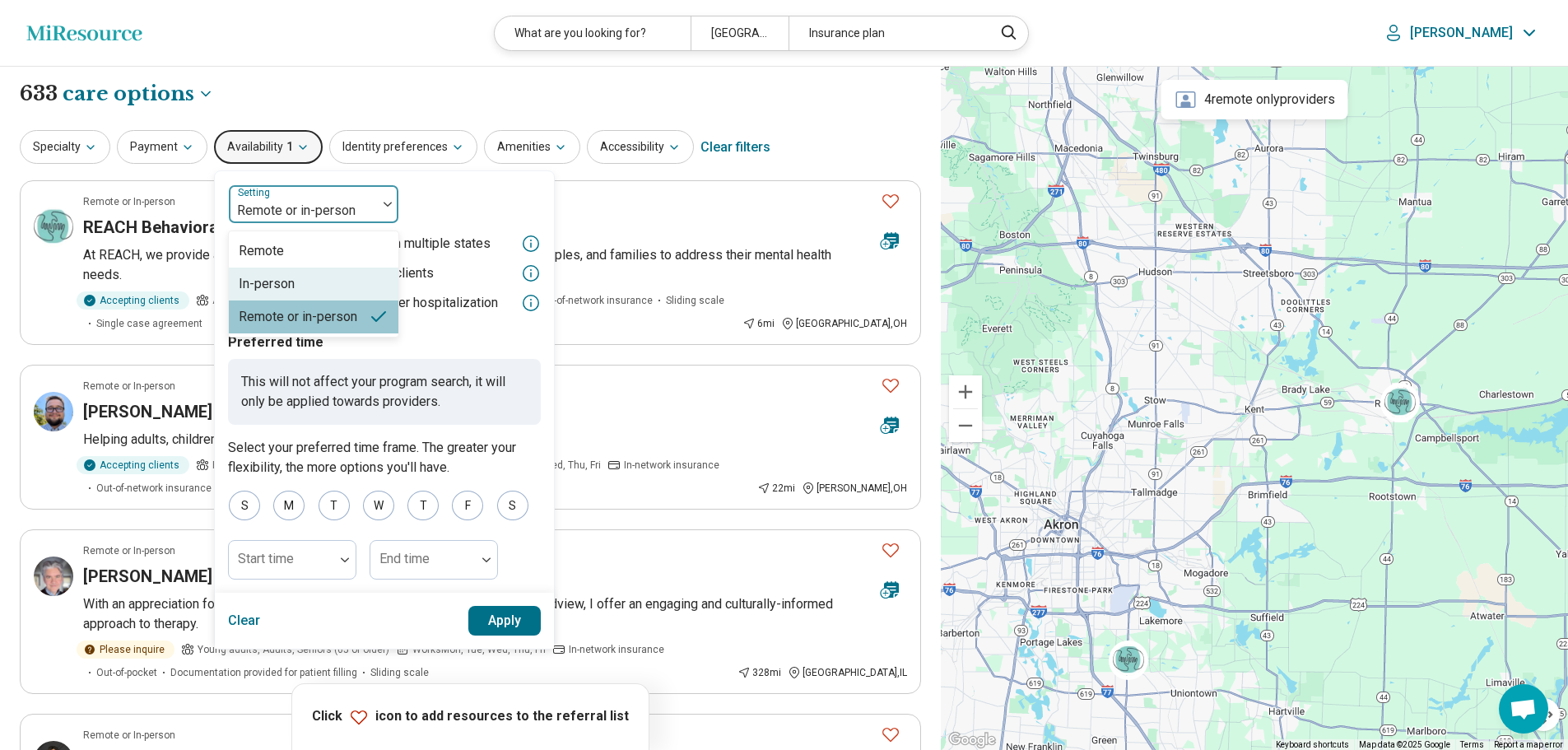
click at [289, 290] on div "In-person" at bounding box center [267, 284] width 56 height 19
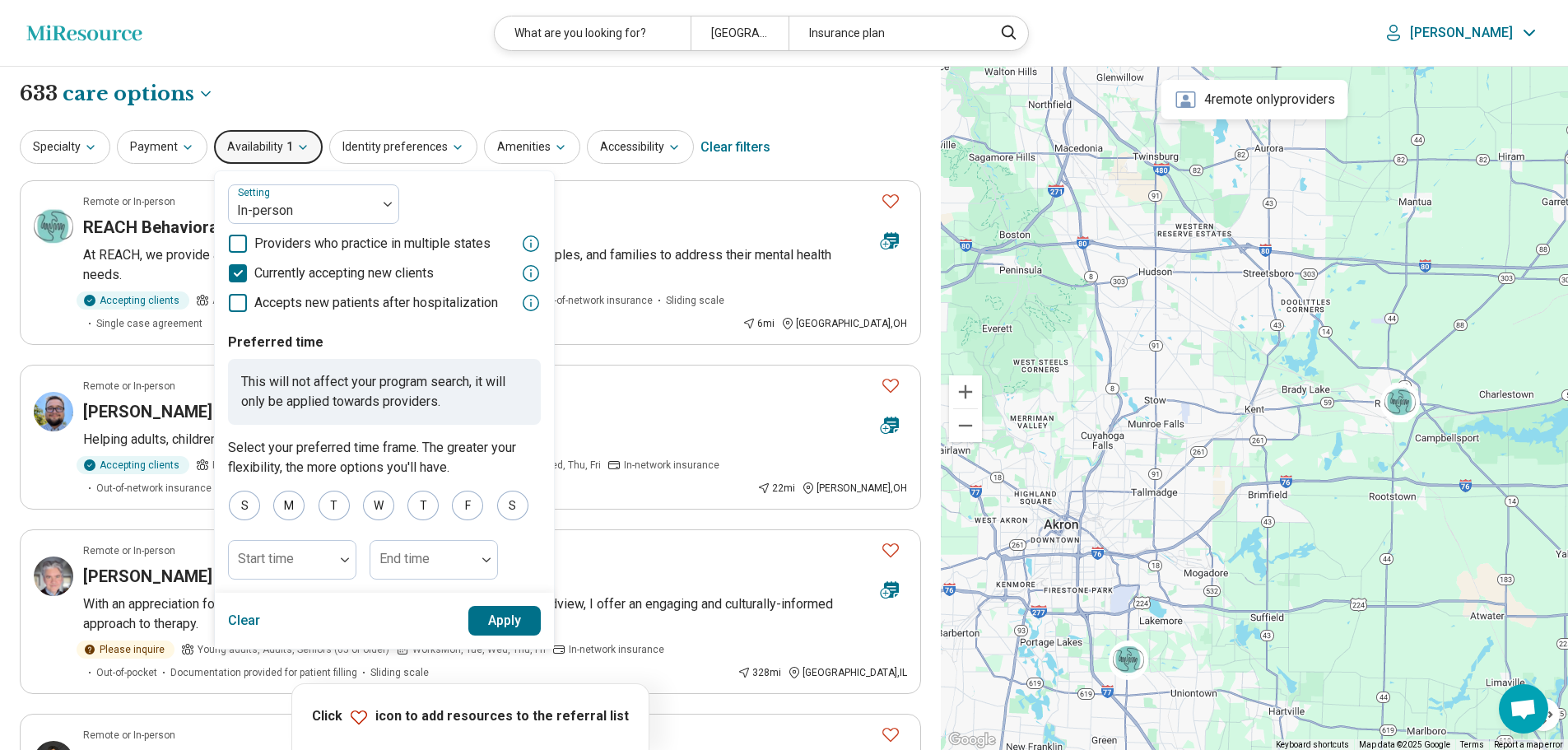
click at [505, 619] on button "Apply" at bounding box center [505, 621] width 74 height 30
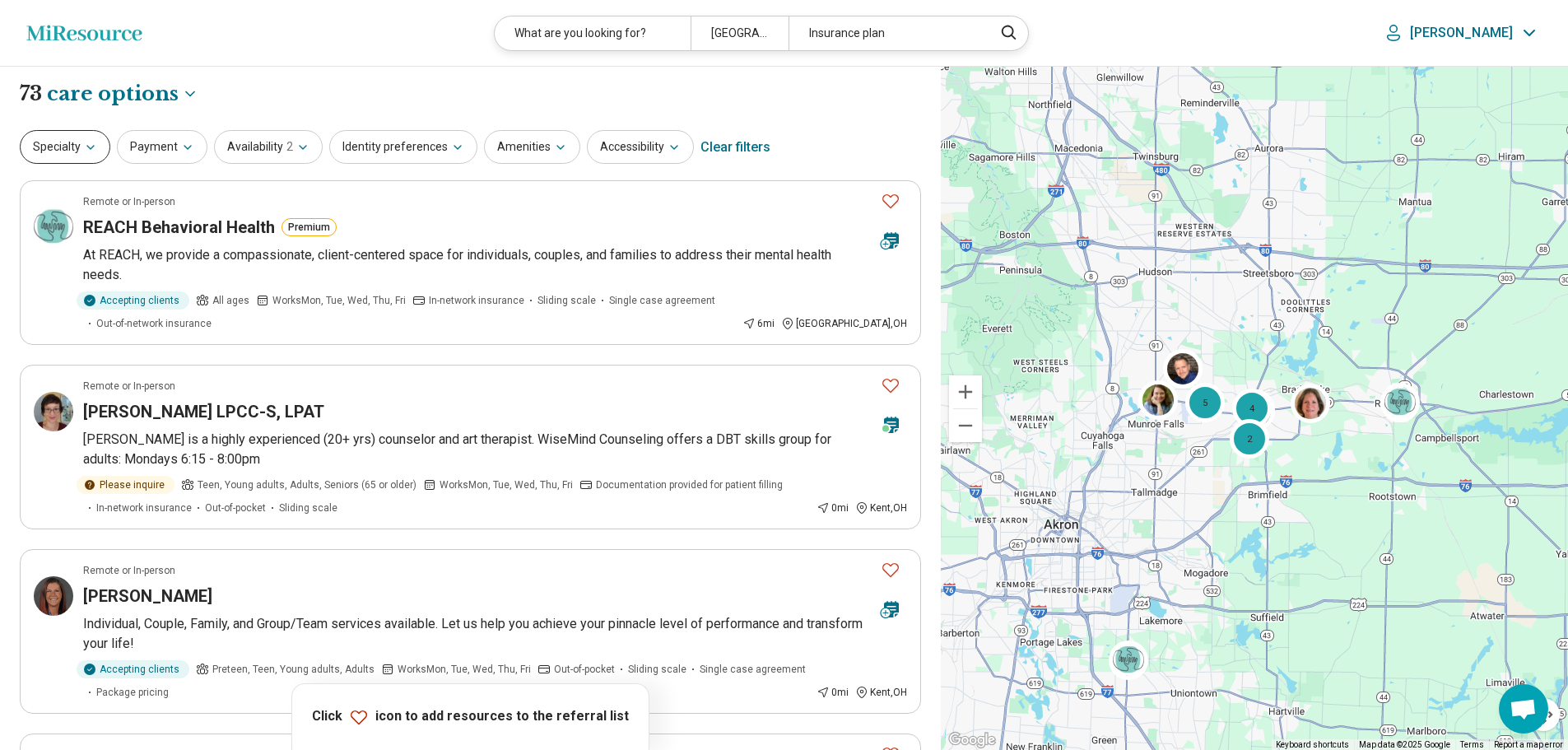
click at [90, 142] on icon "button" at bounding box center [91, 147] width 14 height 14
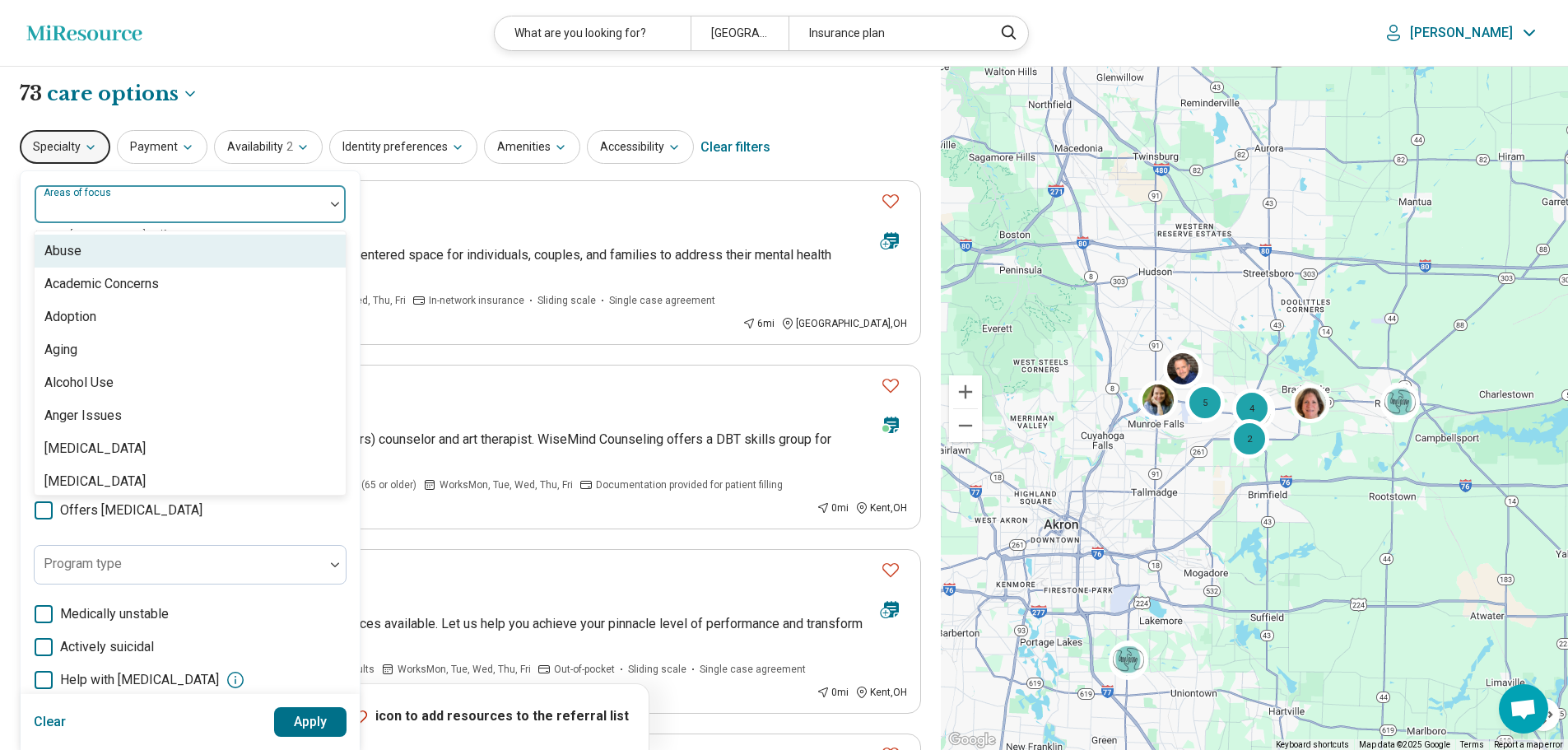
click at [201, 202] on div at bounding box center [178, 211] width 276 height 23
type input "**"
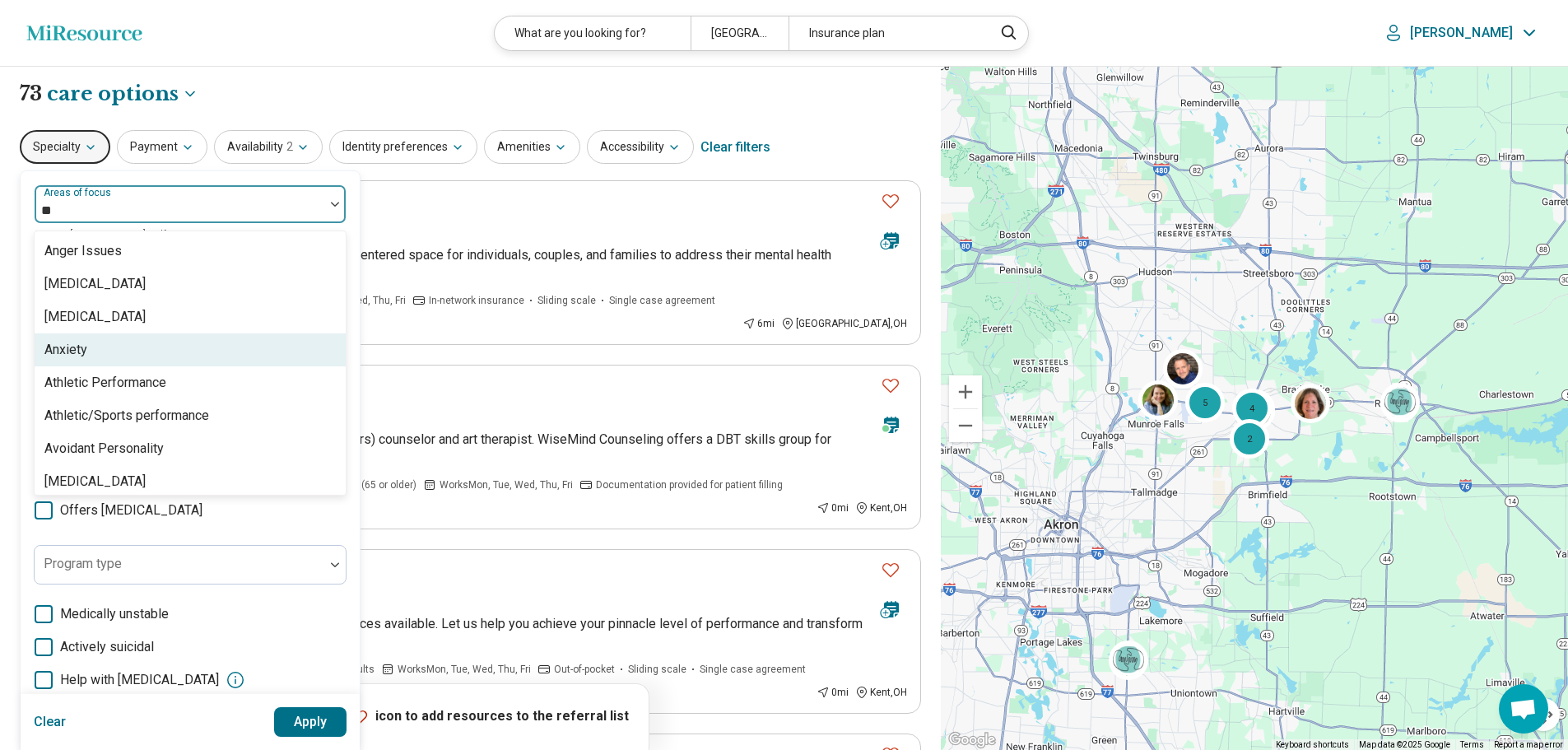
click at [91, 347] on div "Anxiety" at bounding box center [190, 350] width 311 height 33
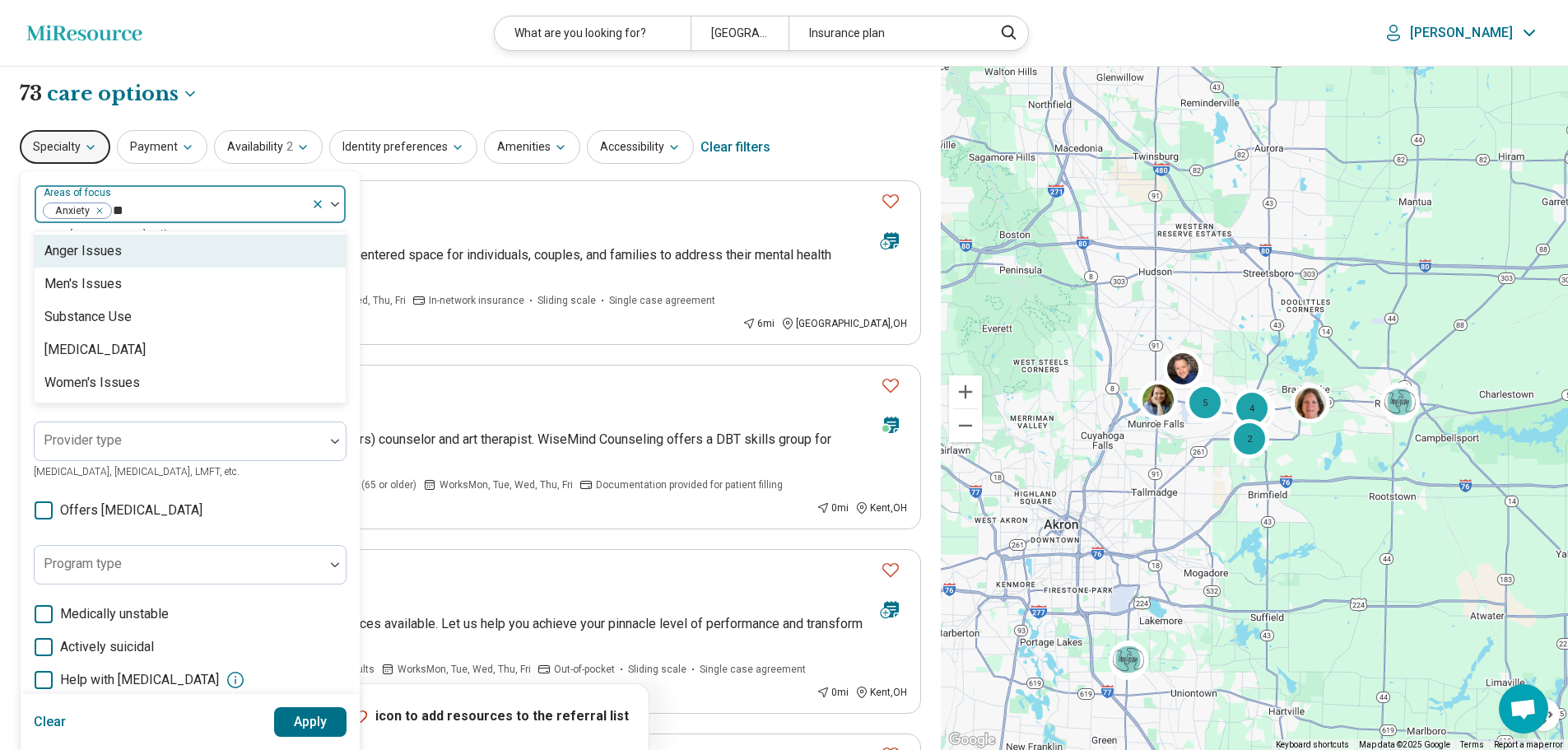
type input "***"
click at [122, 256] on div "Substance Use" at bounding box center [88, 251] width 87 height 19
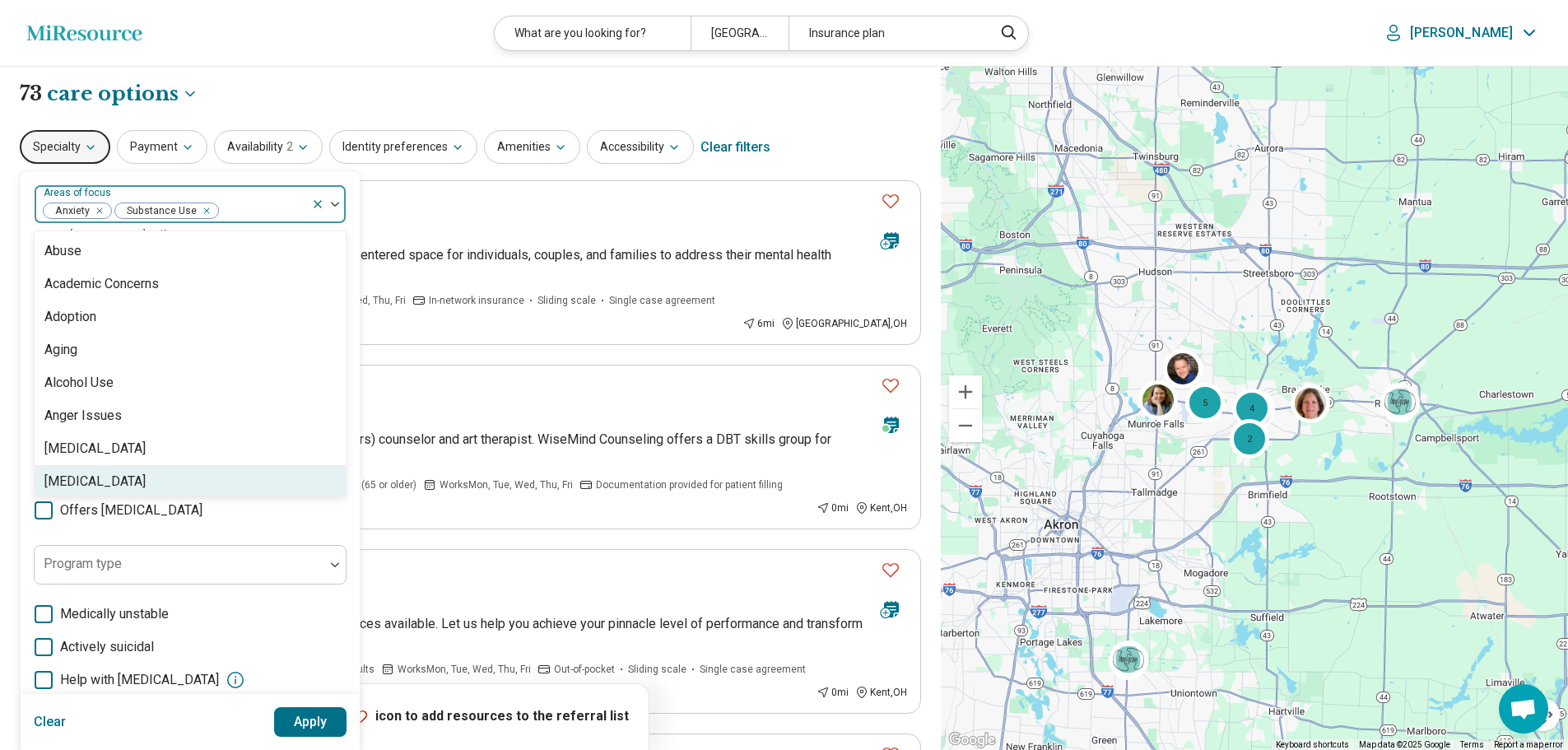
click at [325, 720] on button "Apply" at bounding box center [311, 722] width 74 height 30
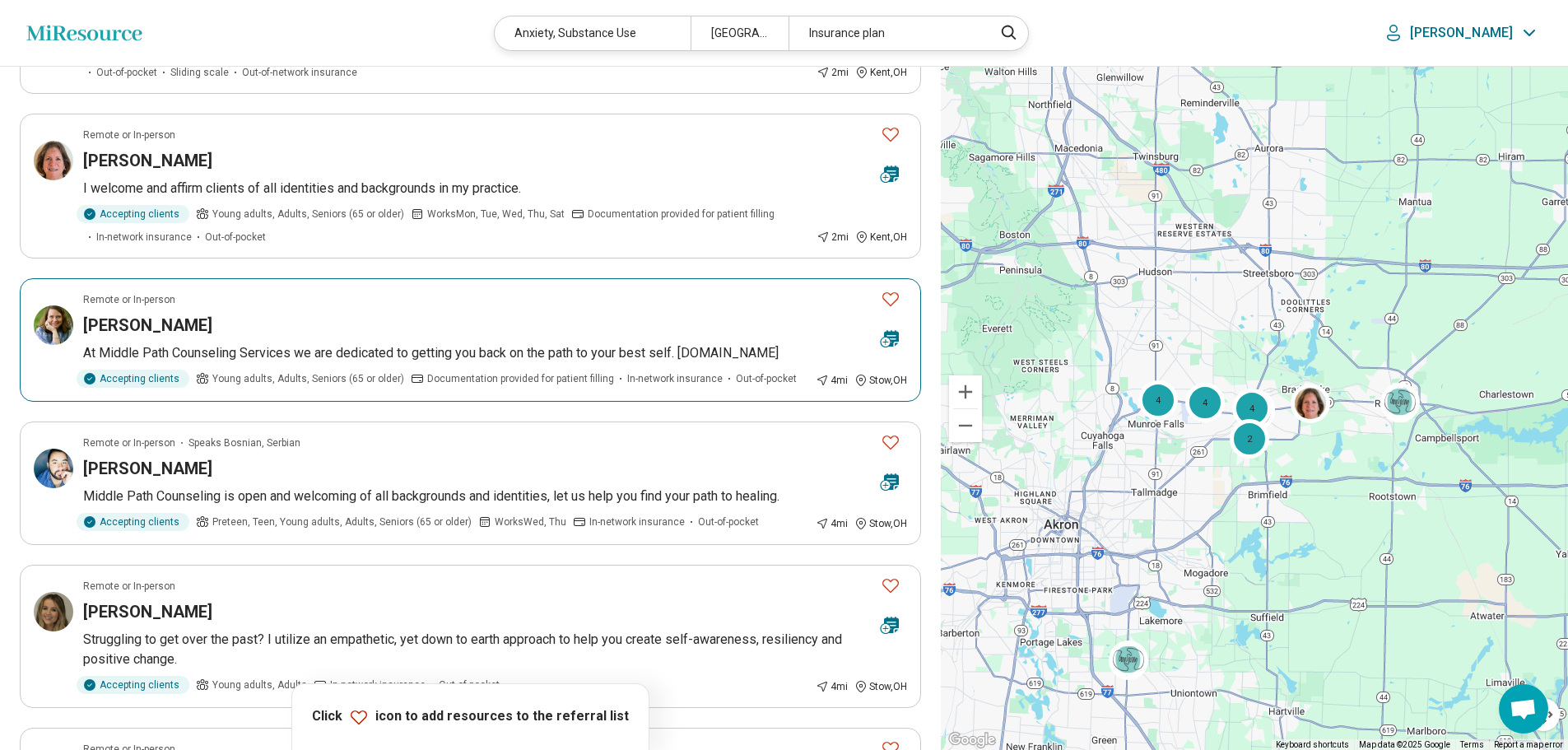
scroll to position [2553, 0]
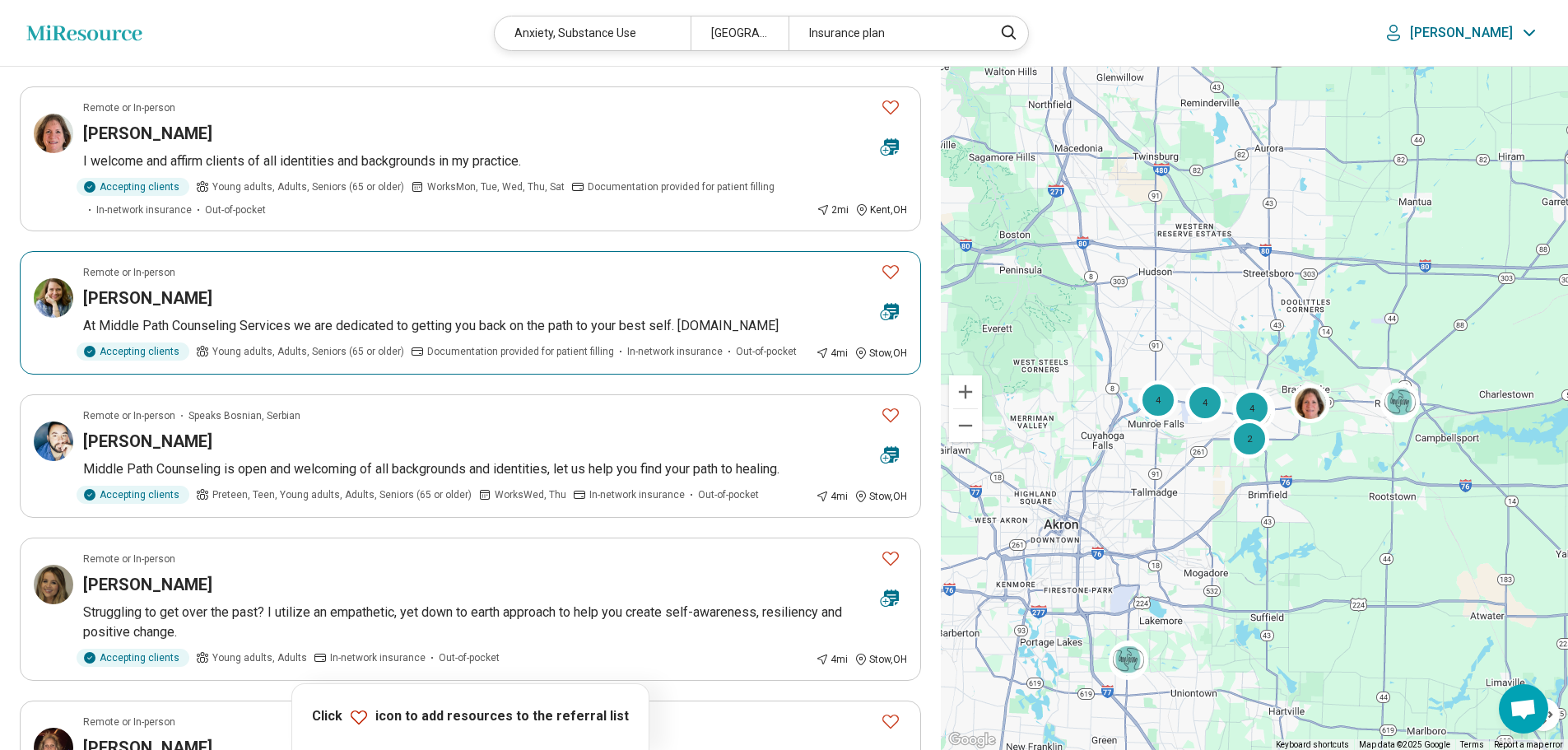
click at [890, 262] on icon "Favorite" at bounding box center [890, 272] width 19 height 19
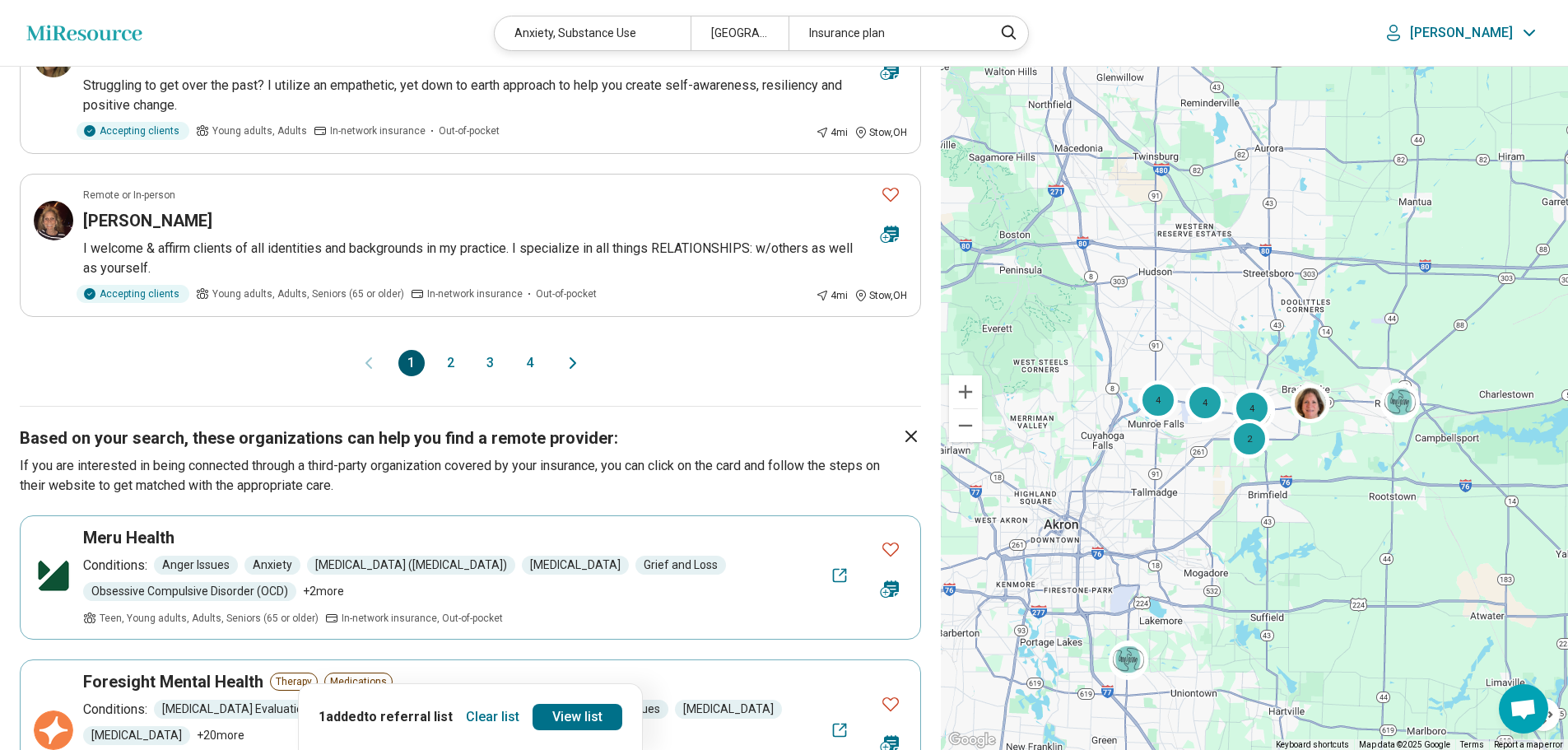
scroll to position [3129, 0]
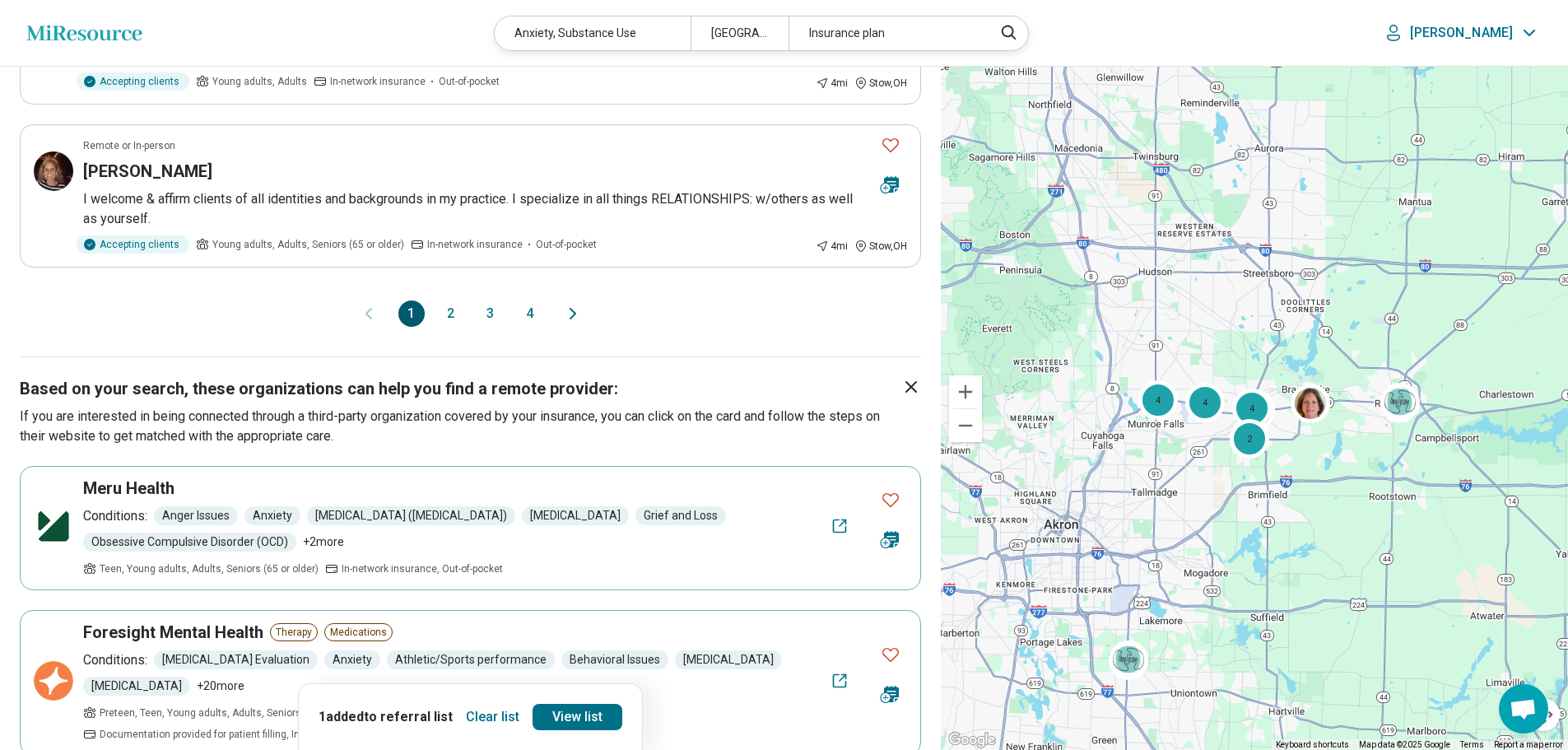
click at [578, 304] on icon "Next page" at bounding box center [573, 313] width 19 height 19
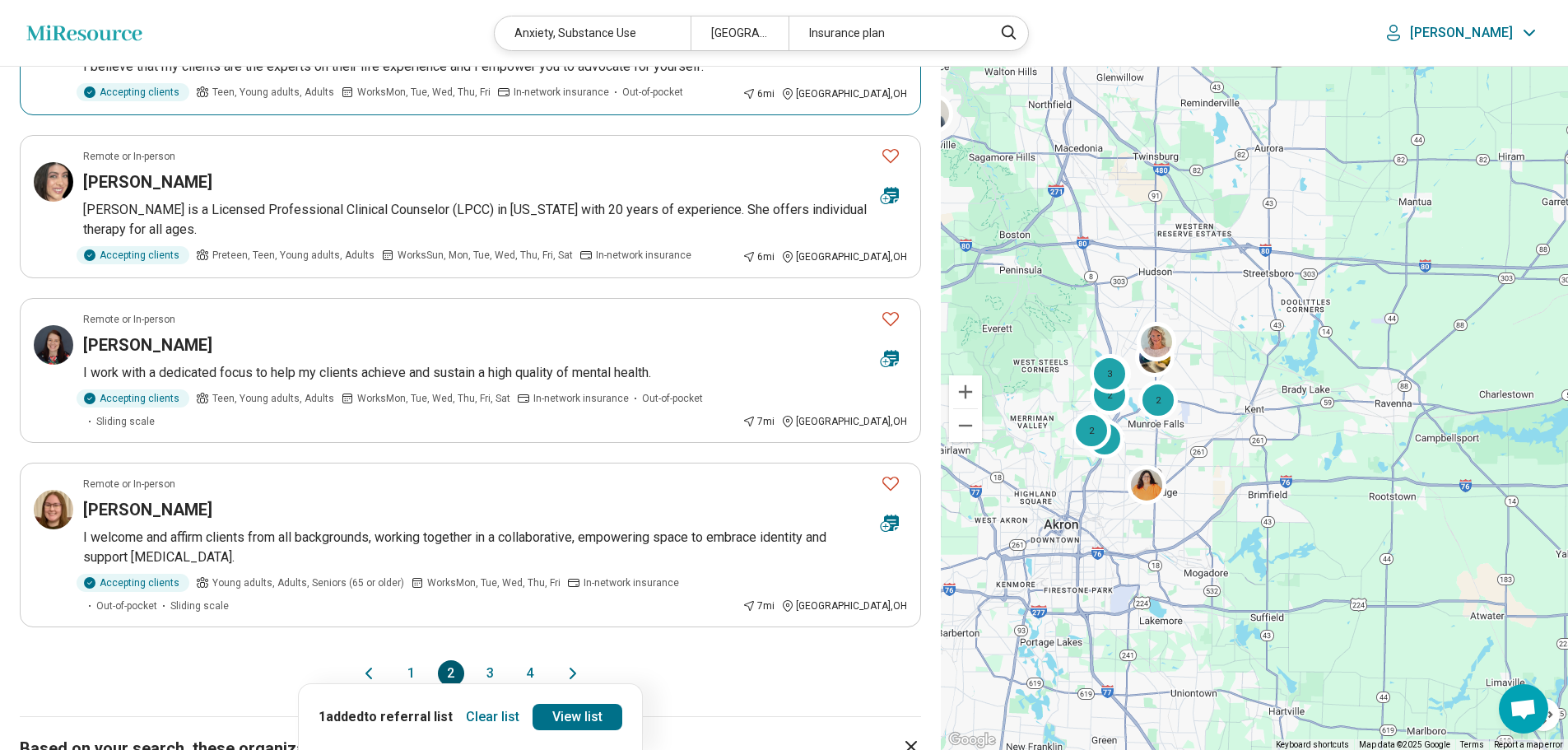
scroll to position [2883, 0]
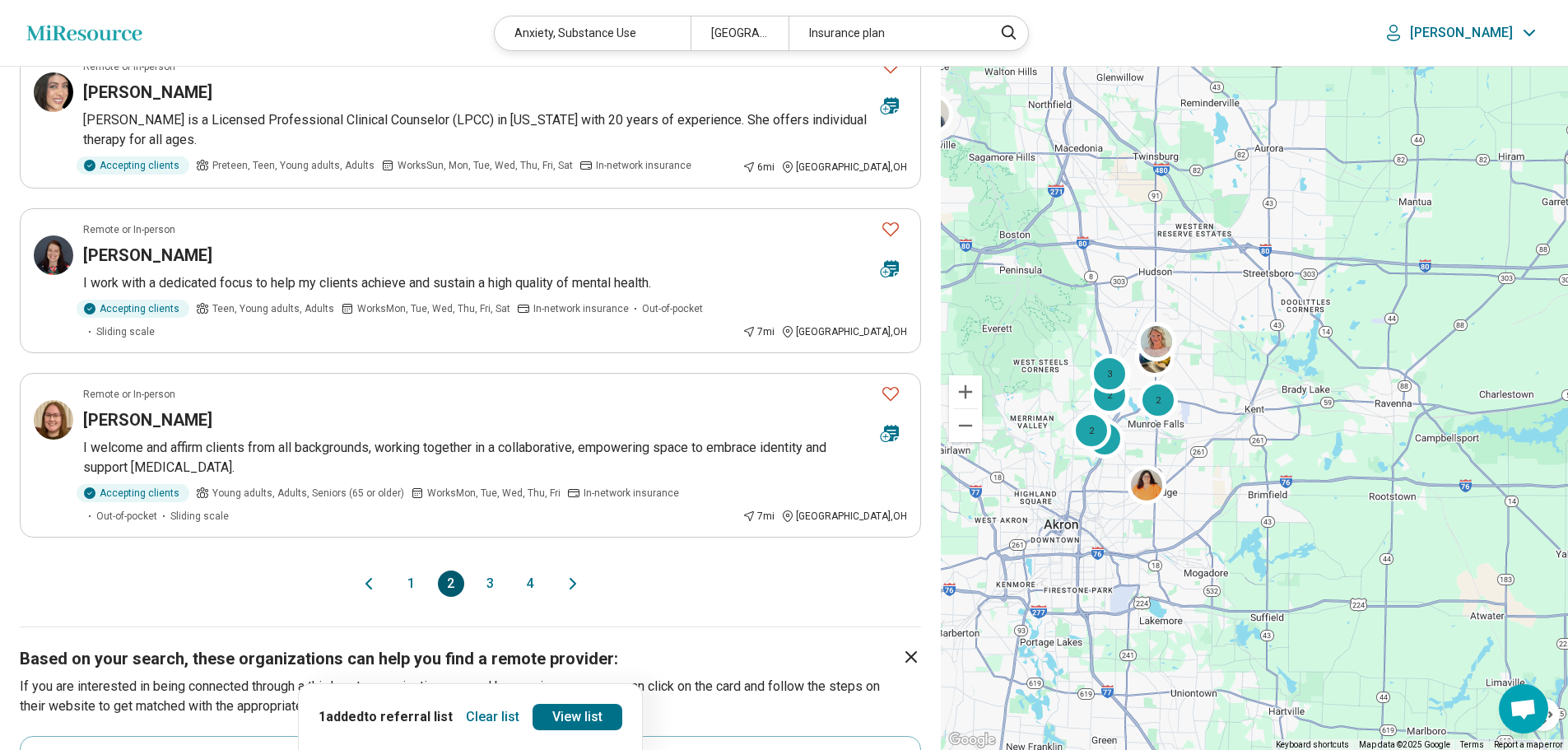
click at [574, 579] on icon "Next page" at bounding box center [572, 584] width 5 height 10
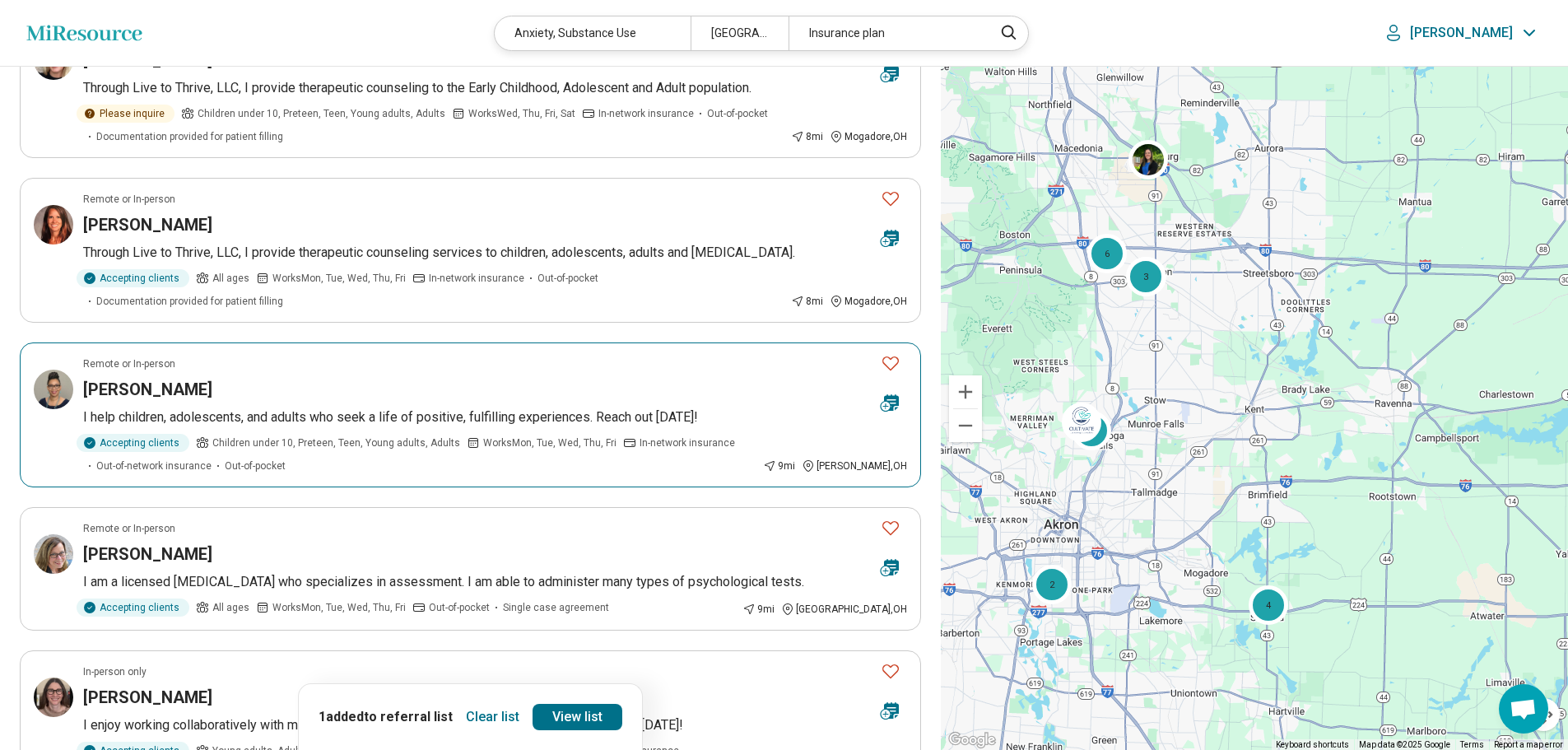
scroll to position [1647, 0]
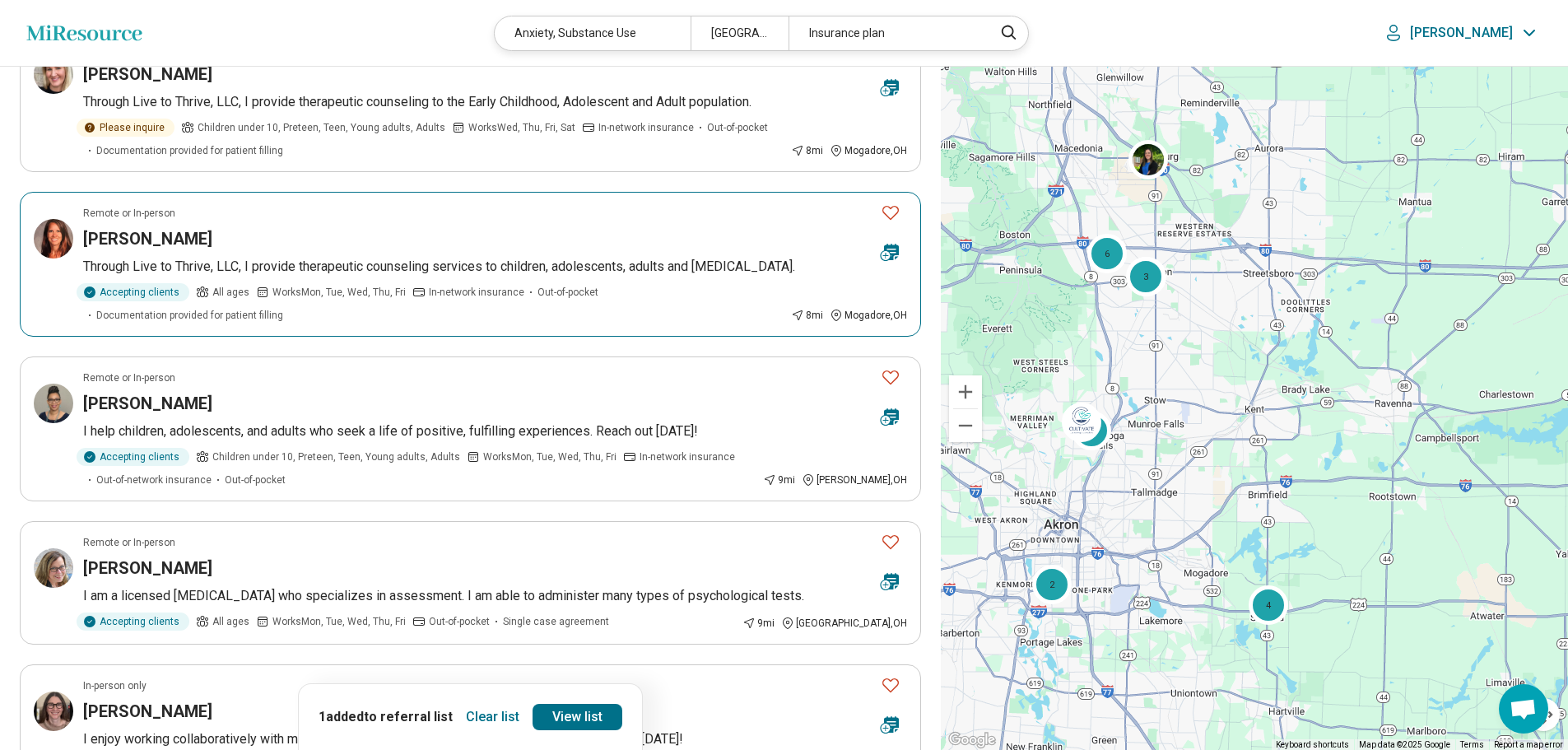
click at [892, 203] on icon "Favorite" at bounding box center [890, 212] width 19 height 19
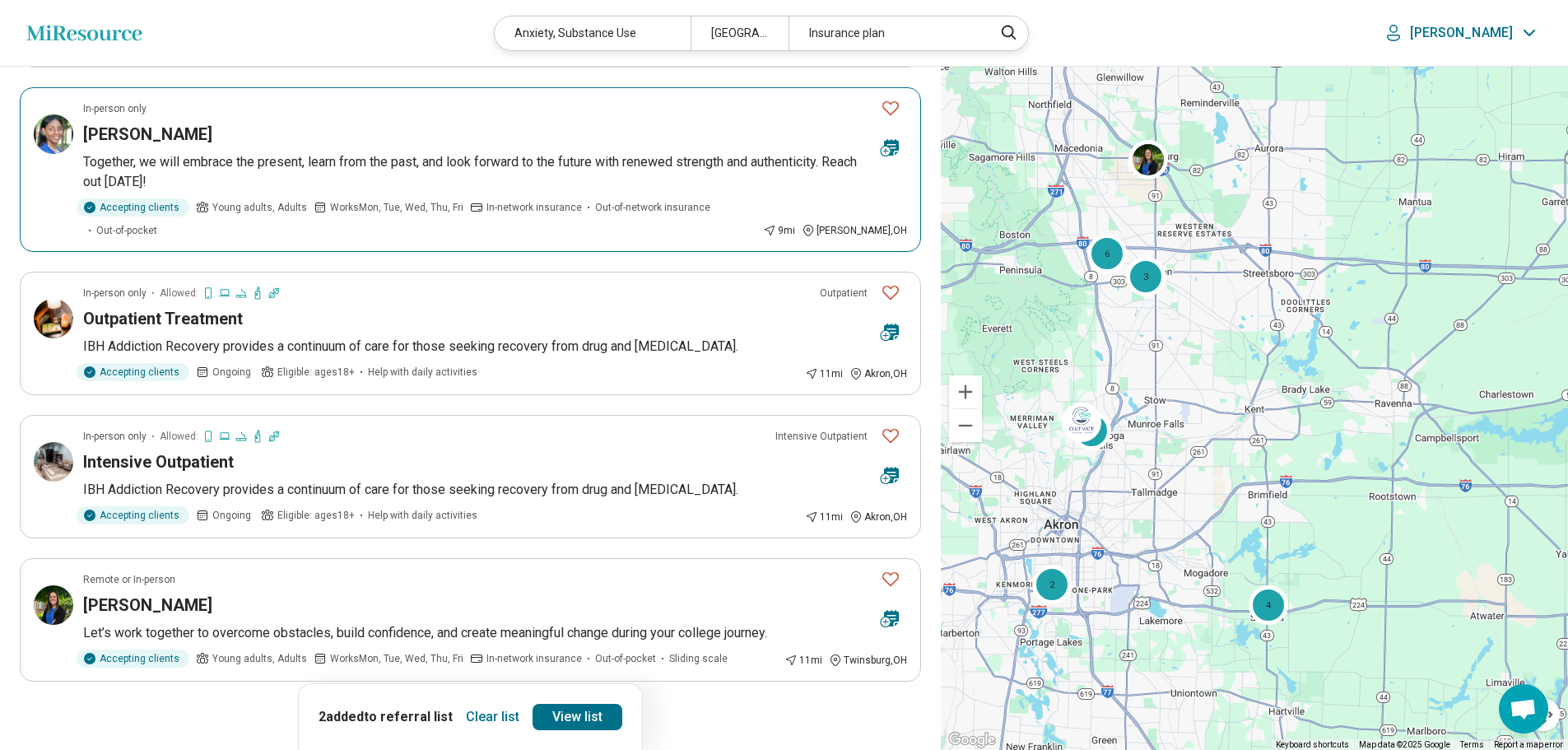
scroll to position [2718, 0]
click at [573, 717] on icon "Next page" at bounding box center [573, 727] width 19 height 19
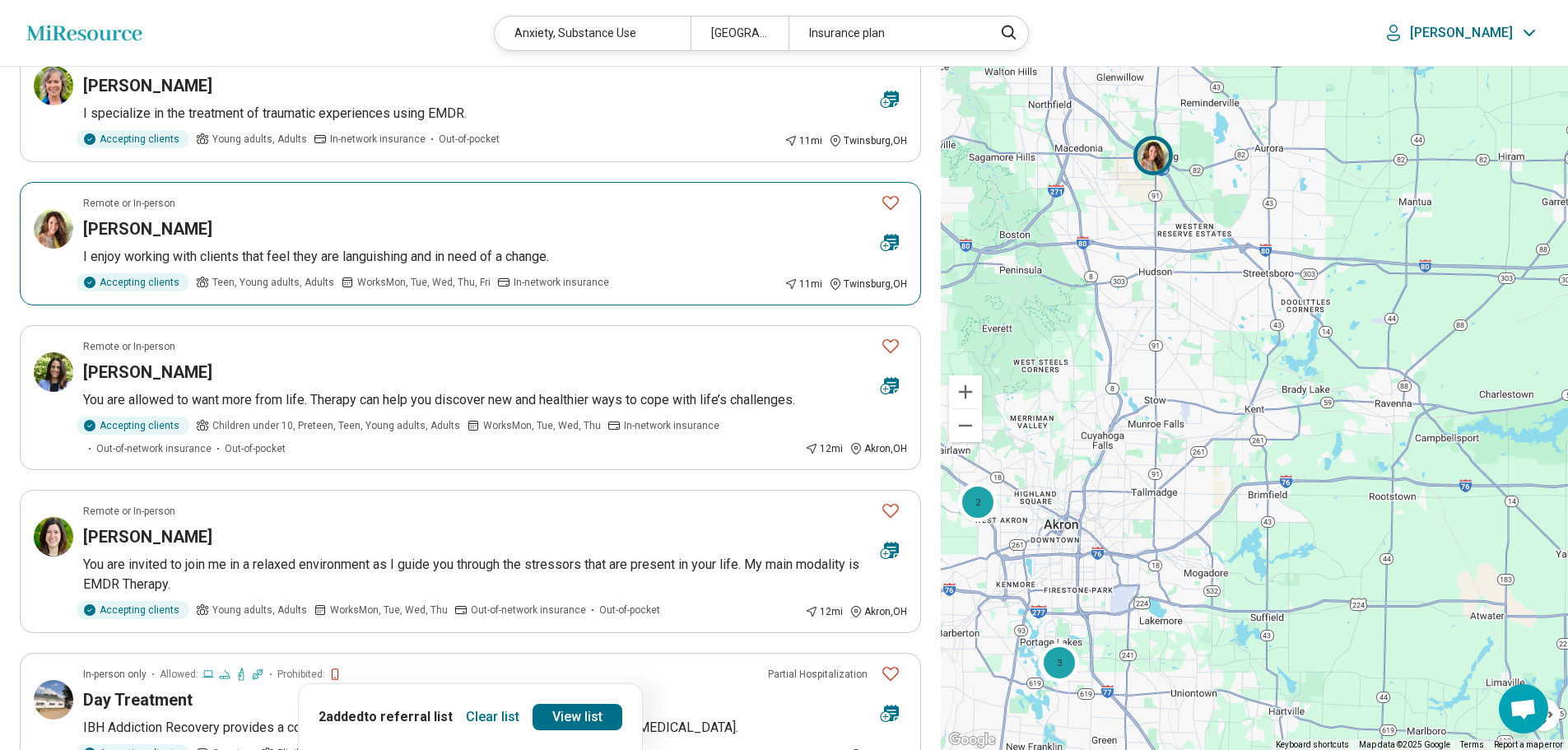
scroll to position [0, 0]
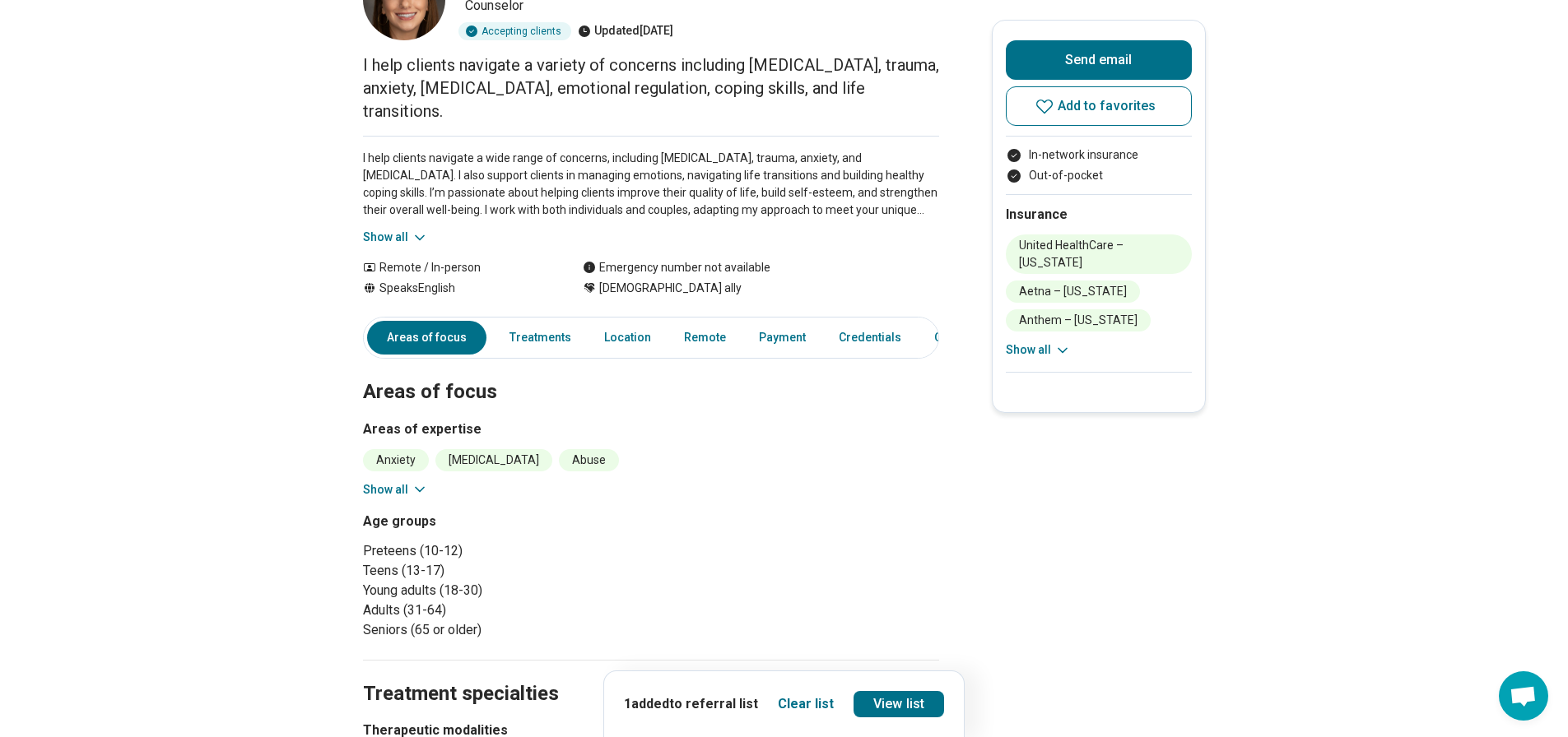
scroll to position [82, 0]
